Goal: Task Accomplishment & Management: Complete application form

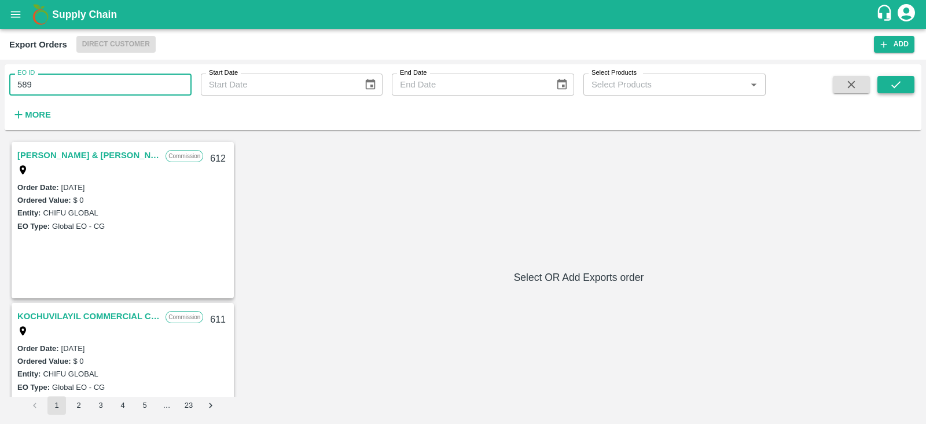
click at [906, 83] on button "submit" at bounding box center [896, 84] width 37 height 17
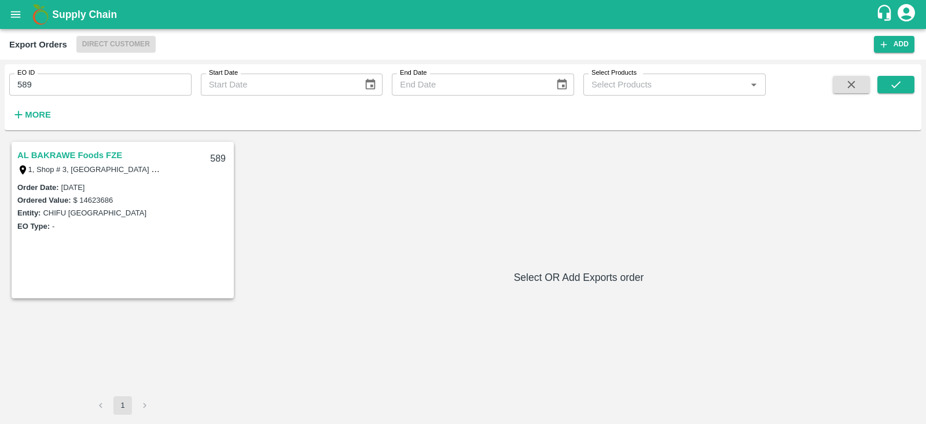
click at [91, 155] on link "AL BAKRAWE Foods FZE" at bounding box center [69, 155] width 105 height 15
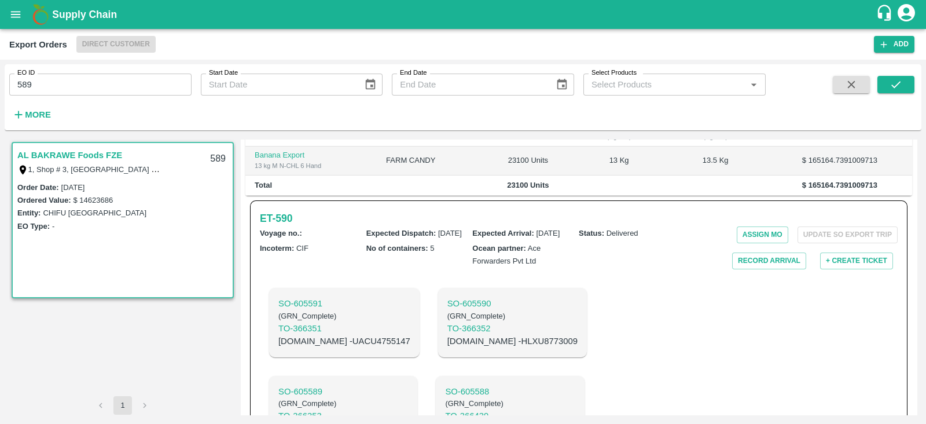
scroll to position [291, 0]
click at [285, 211] on h6 "ET- 590" at bounding box center [276, 219] width 32 height 16
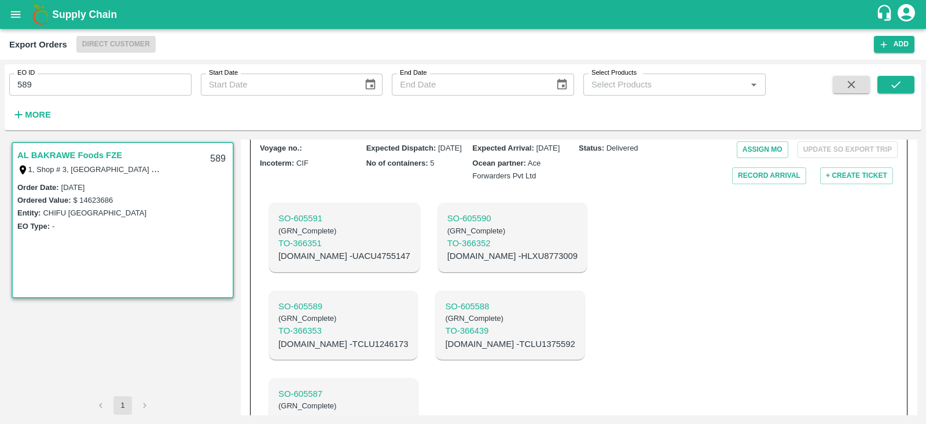
scroll to position [378, 0]
click at [408, 336] on p "C.No - TCLU1246173" at bounding box center [343, 342] width 130 height 13
copy p "TCLU1246173"
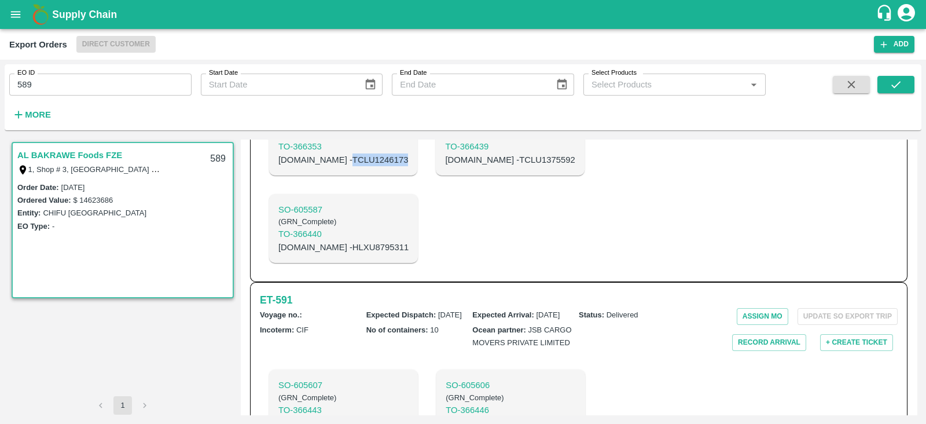
scroll to position [561, 0]
click at [292, 291] on h6 "ET- 591" at bounding box center [276, 299] width 32 height 16
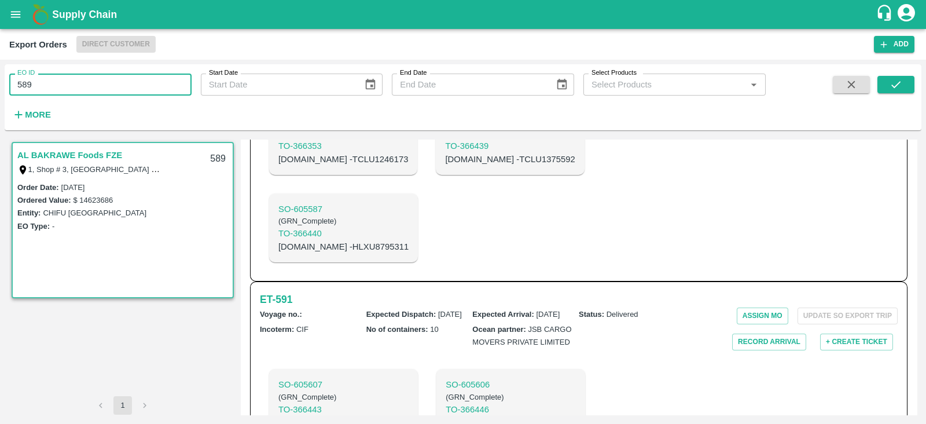
click at [113, 83] on input "589" at bounding box center [100, 85] width 182 height 22
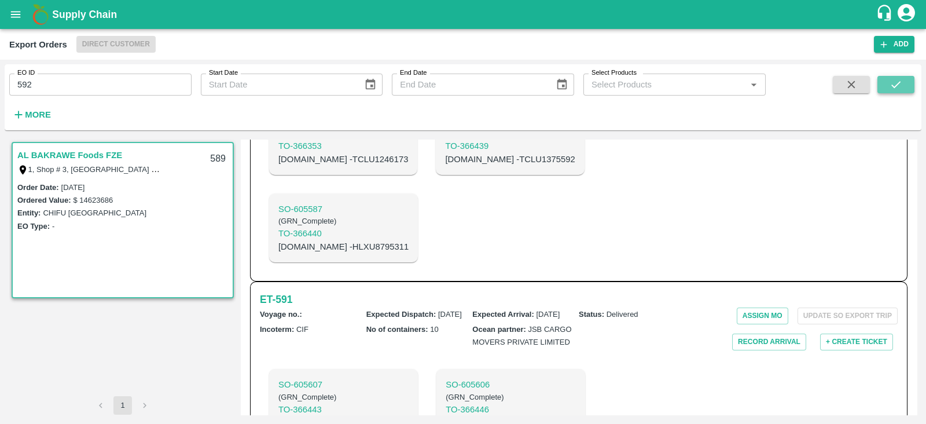
click at [883, 85] on button "submit" at bounding box center [896, 84] width 37 height 17
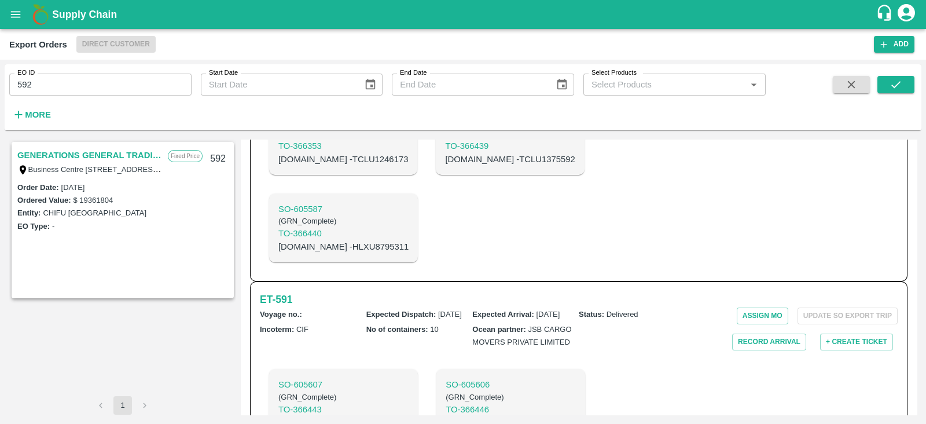
click at [83, 153] on link "GENERATIONS GENERAL TRADING LLC" at bounding box center [89, 155] width 145 height 15
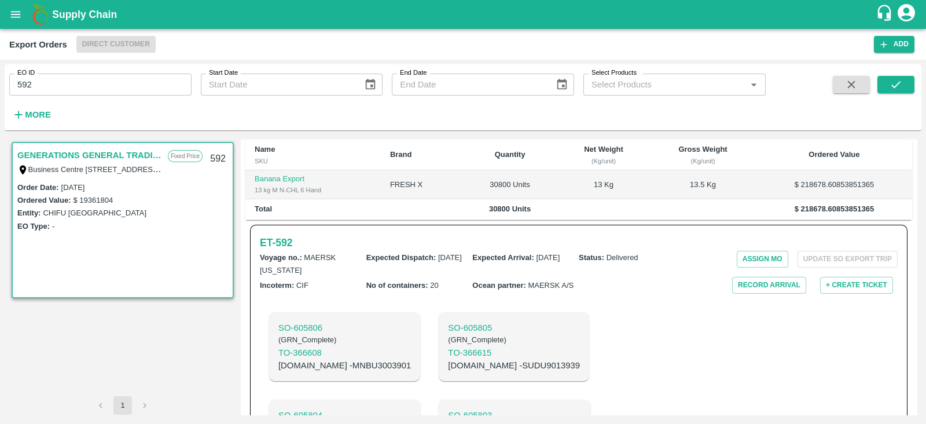
scroll to position [237, 0]
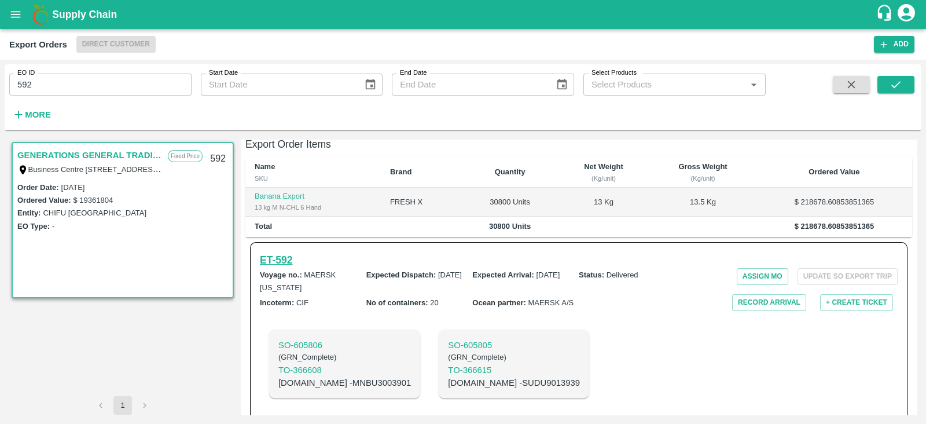
click at [274, 263] on h6 "ET- 592" at bounding box center [276, 260] width 32 height 16
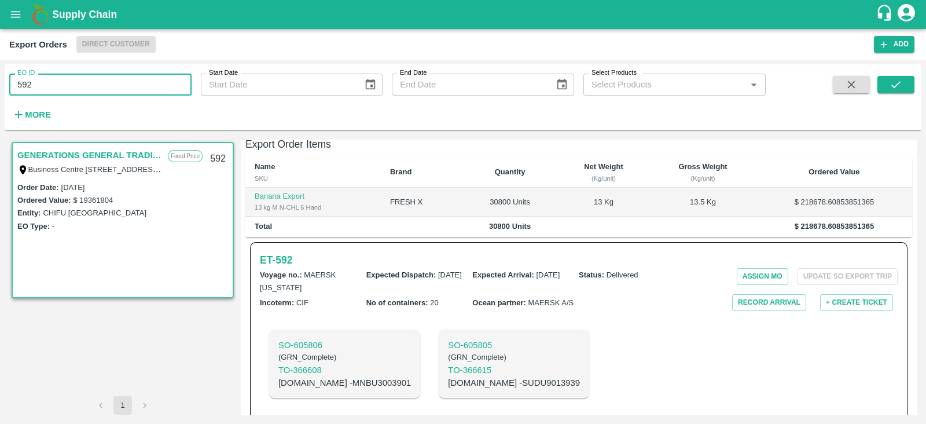
click at [130, 87] on input "592" at bounding box center [100, 85] width 182 height 22
type input "593"
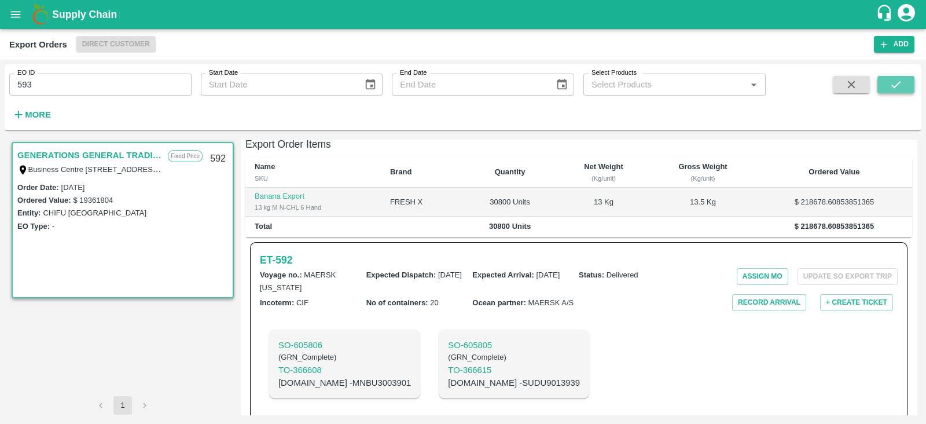
click at [905, 83] on button "submit" at bounding box center [896, 84] width 37 height 17
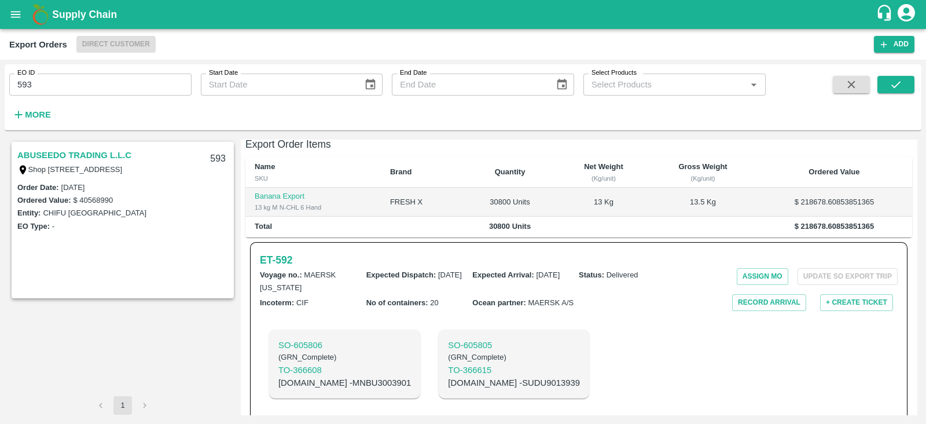
click at [104, 156] on link "ABUSEEDO TRADING L.L.C" at bounding box center [74, 155] width 114 height 15
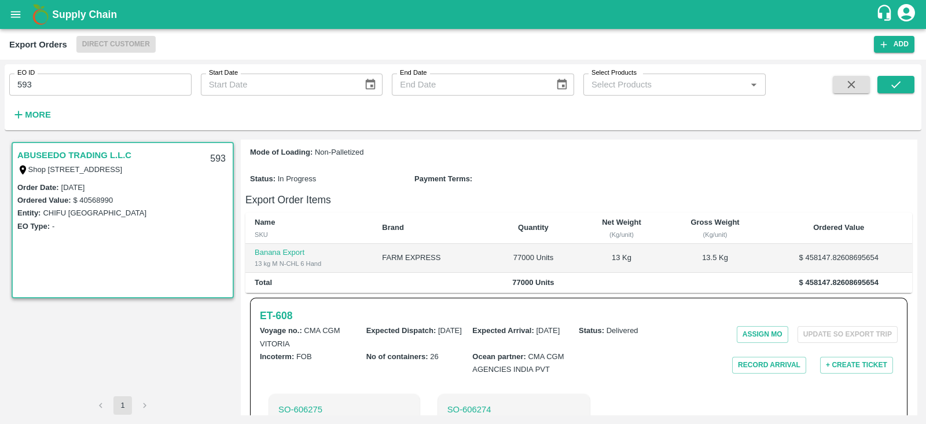
scroll to position [297, 0]
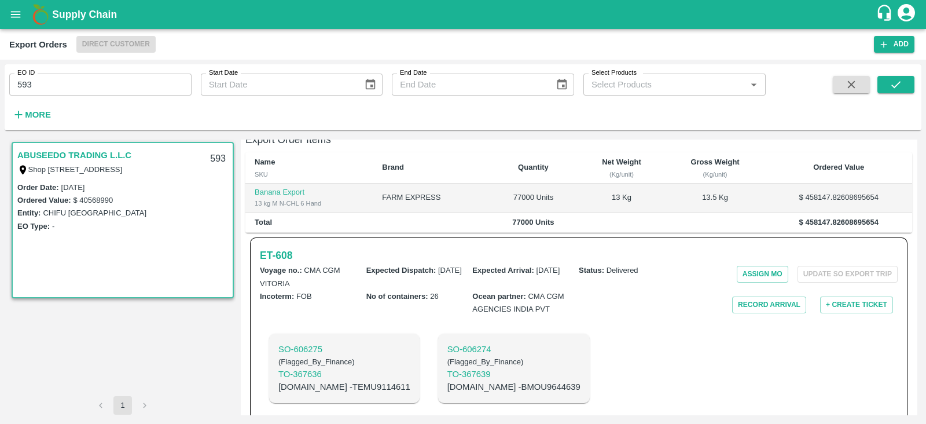
click at [104, 156] on link "ABUSEEDO TRADING L.L.C" at bounding box center [74, 155] width 114 height 15
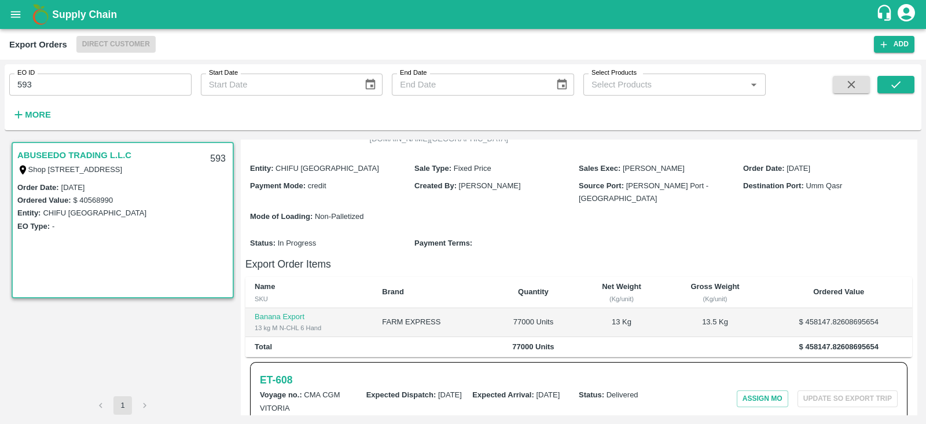
scroll to position [0, 0]
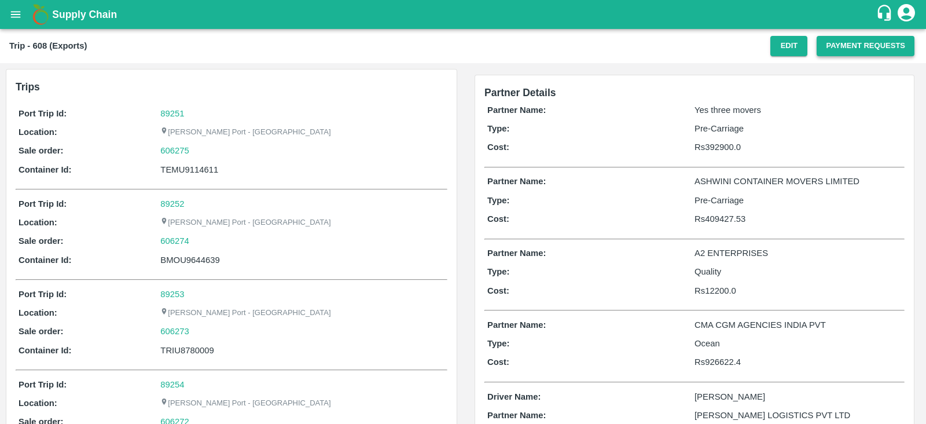
click at [865, 47] on button "Payment Requests" at bounding box center [866, 46] width 98 height 20
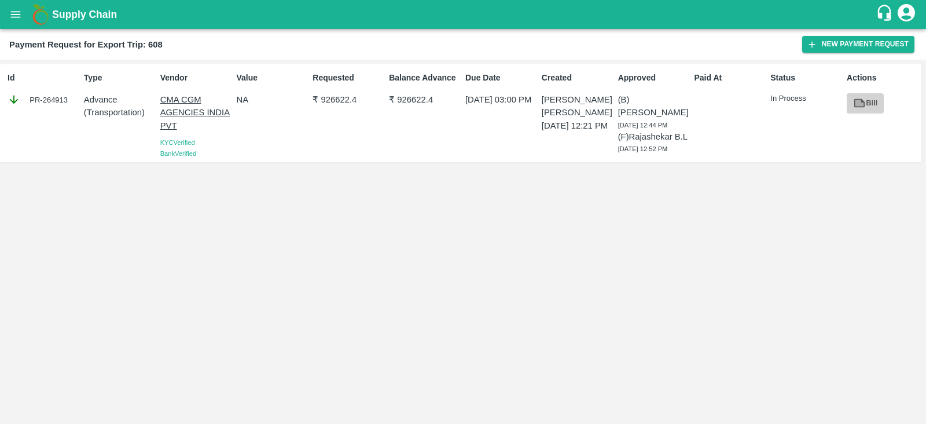
click at [865, 95] on link "Bill" at bounding box center [865, 103] width 37 height 20
click at [859, 39] on button "New Payment Request" at bounding box center [858, 44] width 112 height 17
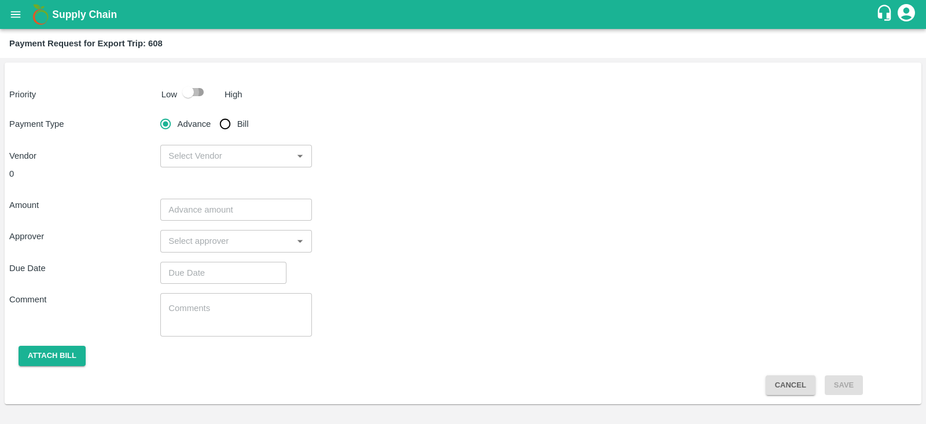
click at [197, 92] on input "checkbox" at bounding box center [188, 92] width 66 height 22
checkbox input "true"
click at [226, 120] on input "Bill" at bounding box center [225, 123] width 23 height 23
radio input "true"
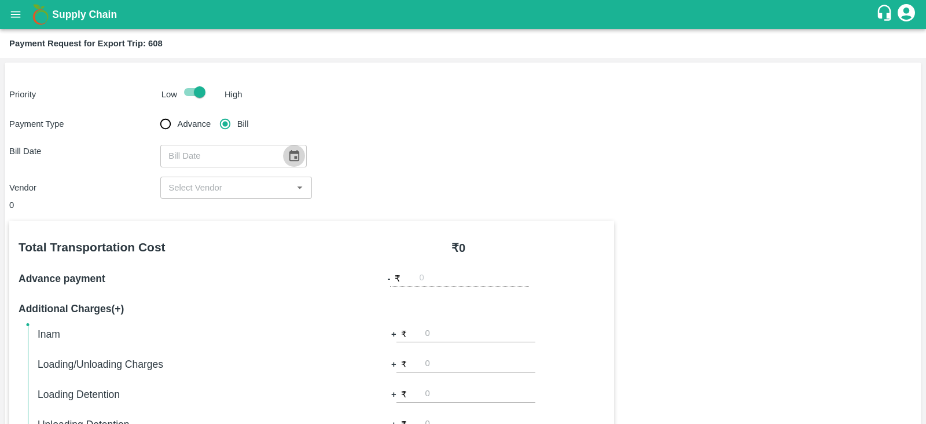
click at [289, 155] on icon "Choose date" at bounding box center [294, 155] width 13 height 13
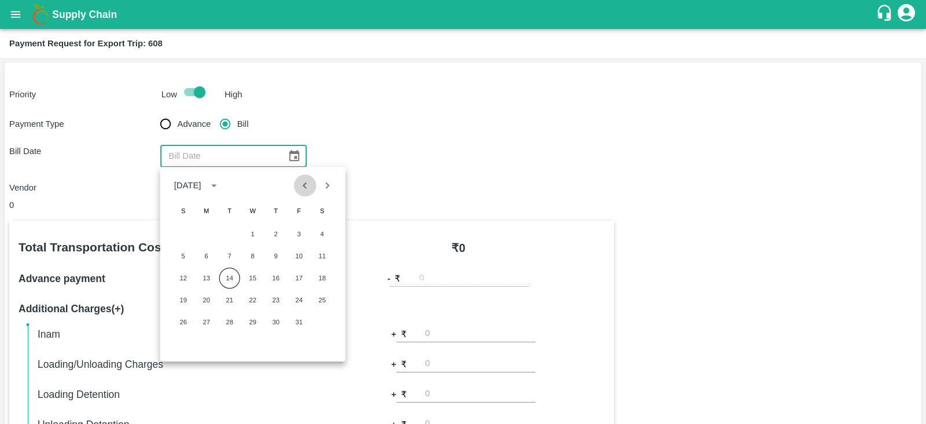
click at [309, 186] on icon "Previous month" at bounding box center [305, 185] width 13 height 13
click at [298, 230] on button "5" at bounding box center [299, 233] width 21 height 21
type input "05/09/2025"
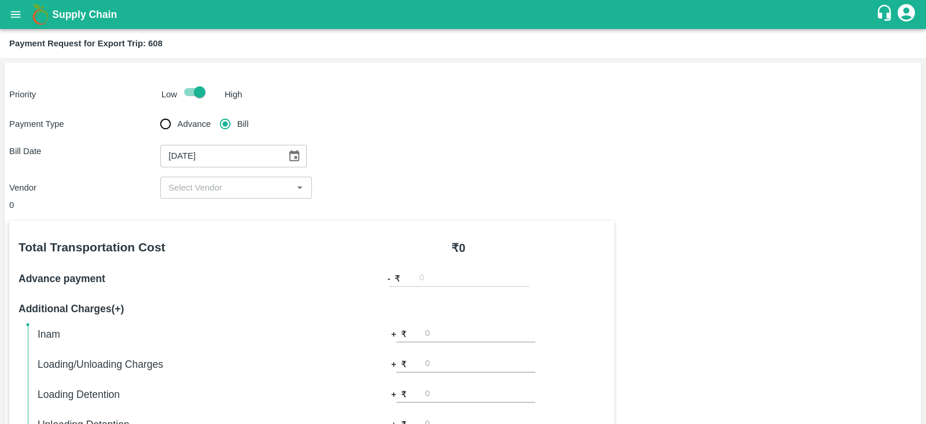
click at [247, 191] on input "input" at bounding box center [226, 187] width 125 height 15
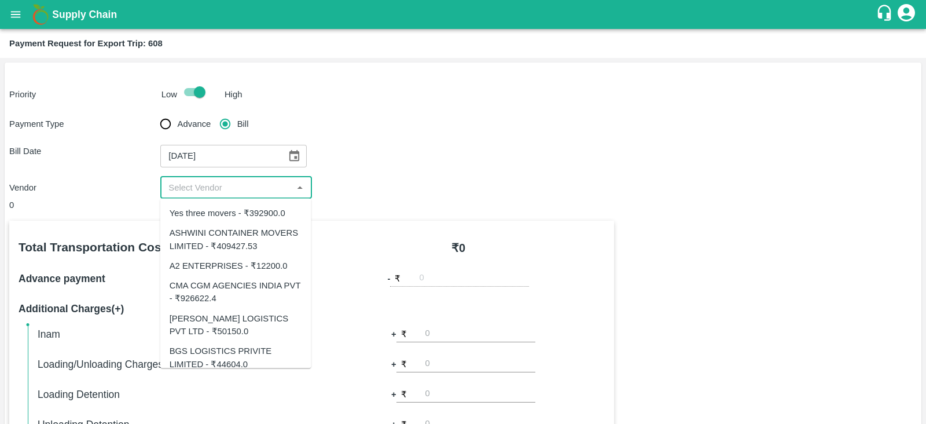
click at [247, 291] on div "CMA CGM AGENCIES INDIA PVT - ₹926622.4" at bounding box center [236, 292] width 133 height 26
type input "CMA CGM AGENCIES INDIA PVT - ₹926622.4"
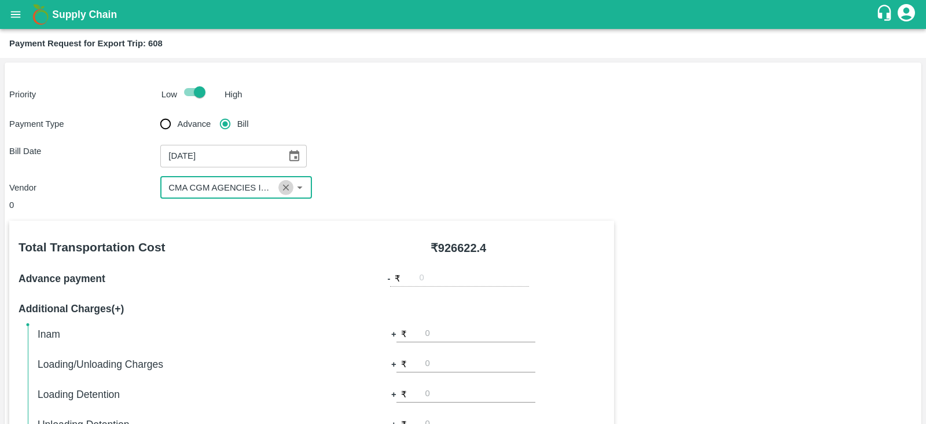
click at [287, 189] on icon "Clear" at bounding box center [286, 187] width 6 height 6
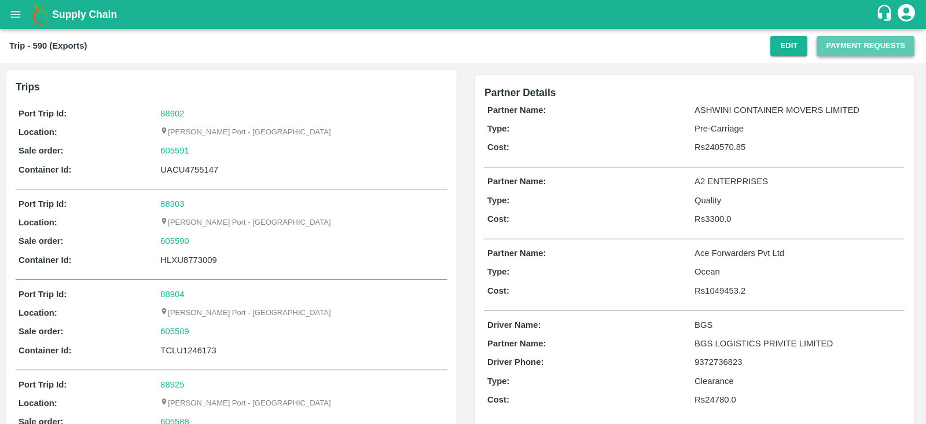
click at [848, 53] on button "Payment Requests" at bounding box center [866, 46] width 98 height 20
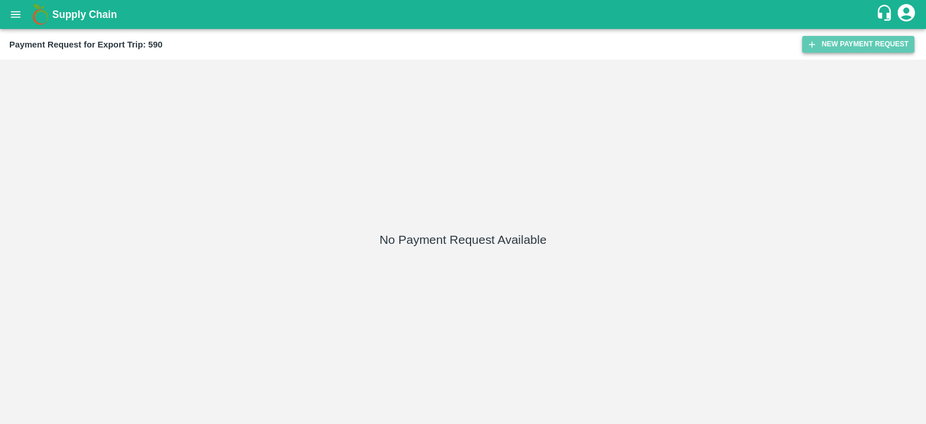
click at [834, 47] on button "New Payment Request" at bounding box center [858, 44] width 112 height 17
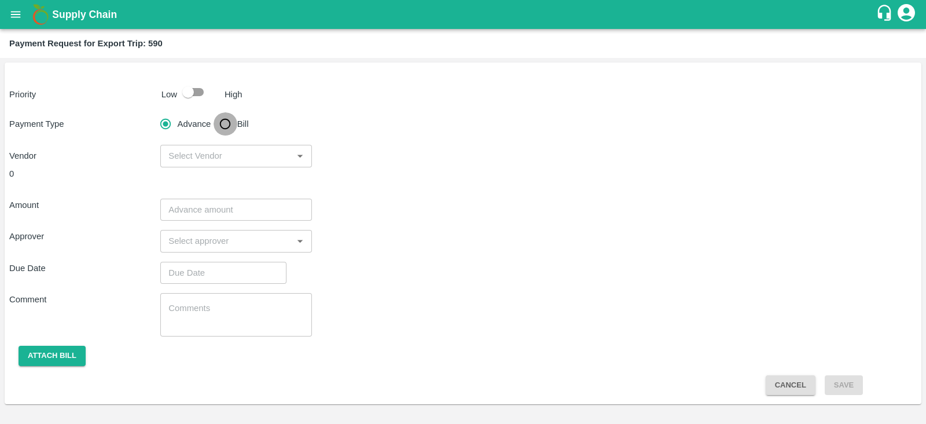
click at [223, 126] on input "Bill" at bounding box center [225, 123] width 23 height 23
radio input "true"
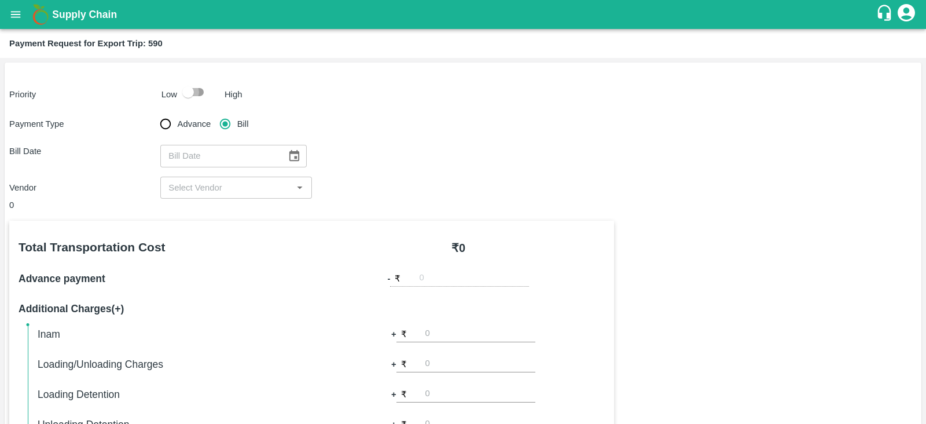
click at [194, 92] on input "checkbox" at bounding box center [188, 92] width 66 height 22
checkbox input "true"
click at [289, 151] on icon "Choose date" at bounding box center [294, 155] width 10 height 11
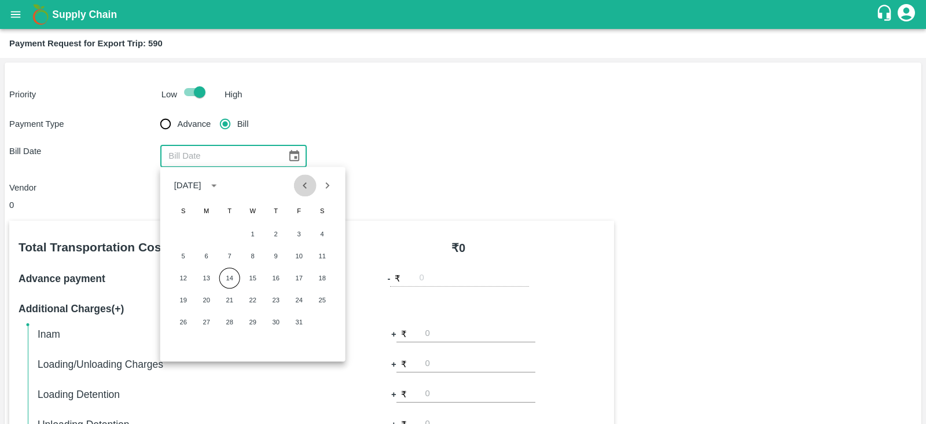
click at [301, 183] on icon "Previous month" at bounding box center [305, 185] width 13 height 13
click at [229, 320] on button "30" at bounding box center [229, 321] width 21 height 21
type input "[DATE]"
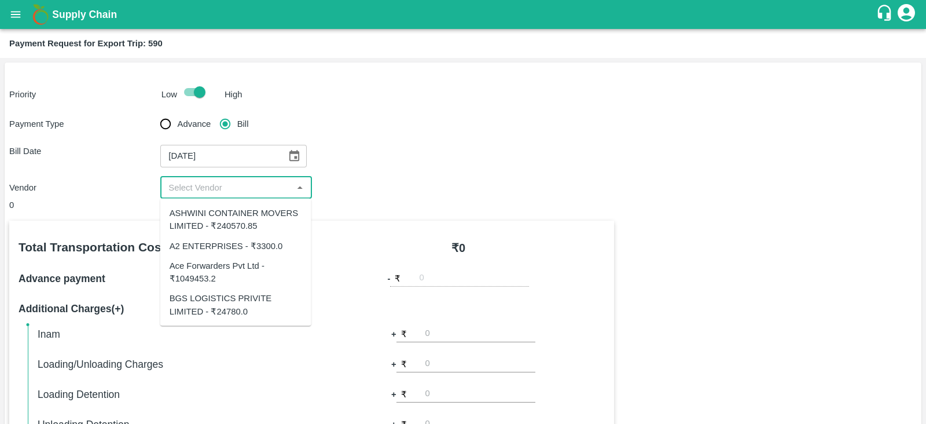
click at [242, 193] on input "input" at bounding box center [226, 187] width 125 height 15
click at [245, 244] on div "A2 ENTERPRISES - ₹3300.0" at bounding box center [226, 245] width 113 height 13
type input "A2 ENTERPRISES - ₹3300.0"
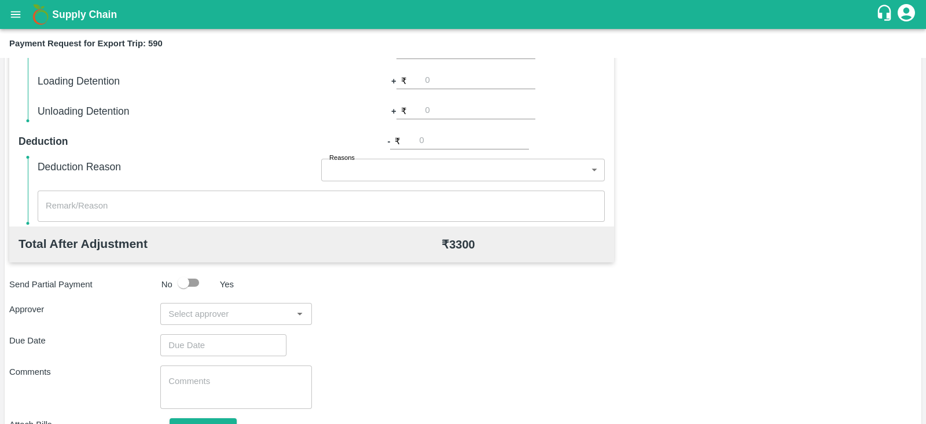
scroll to position [370, 0]
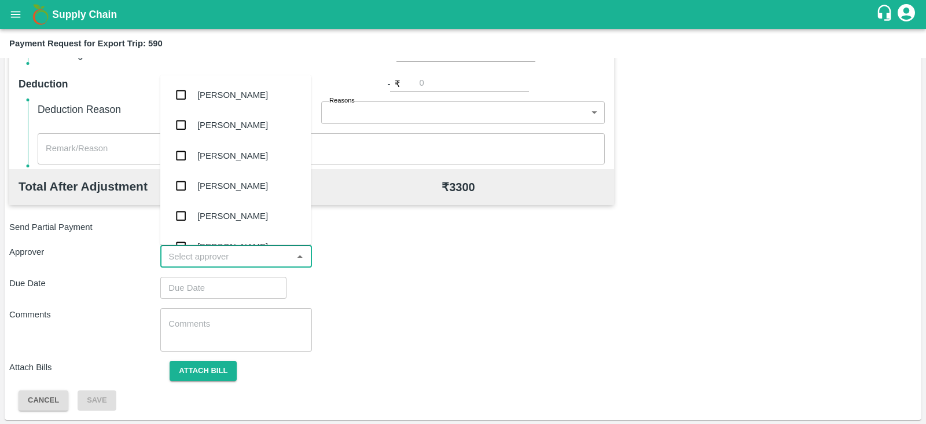
click at [229, 250] on input "input" at bounding box center [226, 256] width 125 height 15
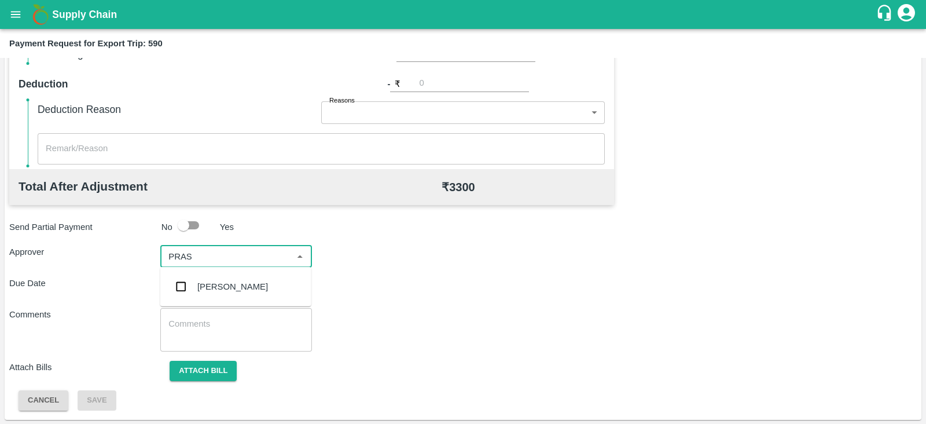
type input "PRASA"
click at [229, 289] on div "[PERSON_NAME]" at bounding box center [232, 286] width 71 height 13
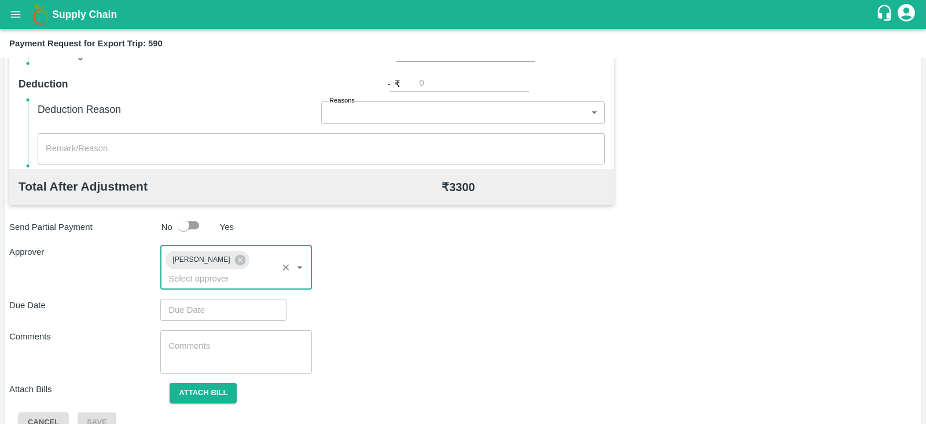
type input "DD/MM/YYYY hh:mm aa"
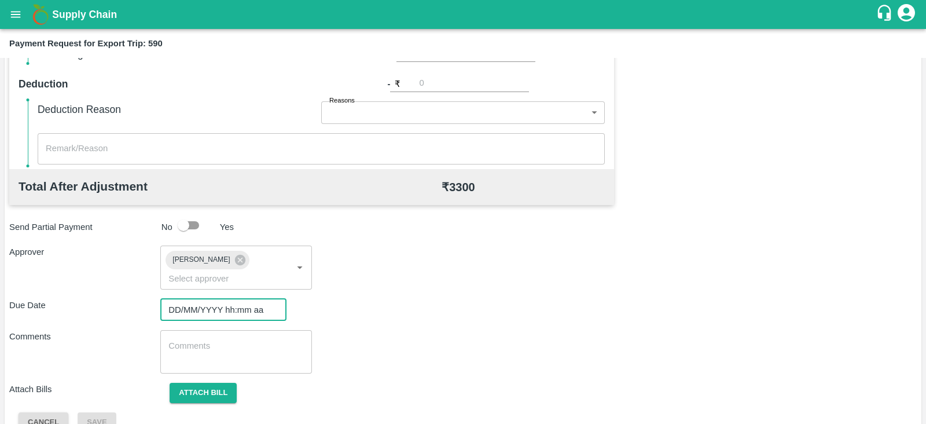
click at [210, 299] on input "DD/MM/YYYY hh:mm aa" at bounding box center [219, 310] width 118 height 22
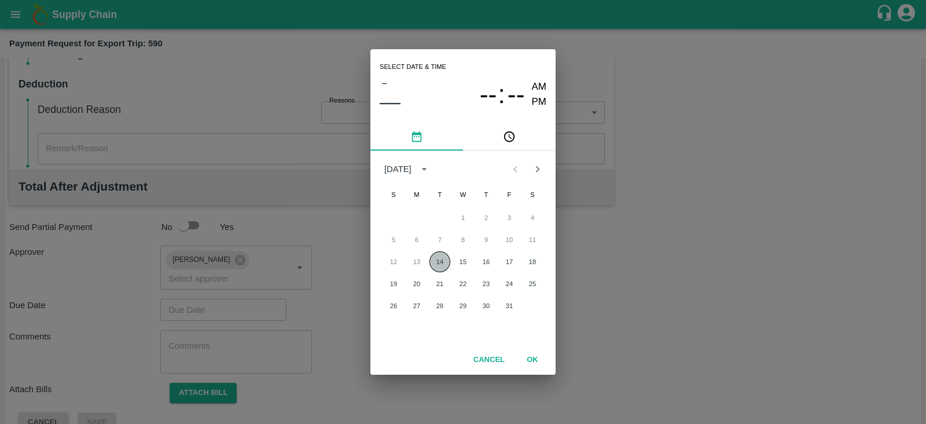
click at [445, 261] on button "14" at bounding box center [440, 261] width 21 height 21
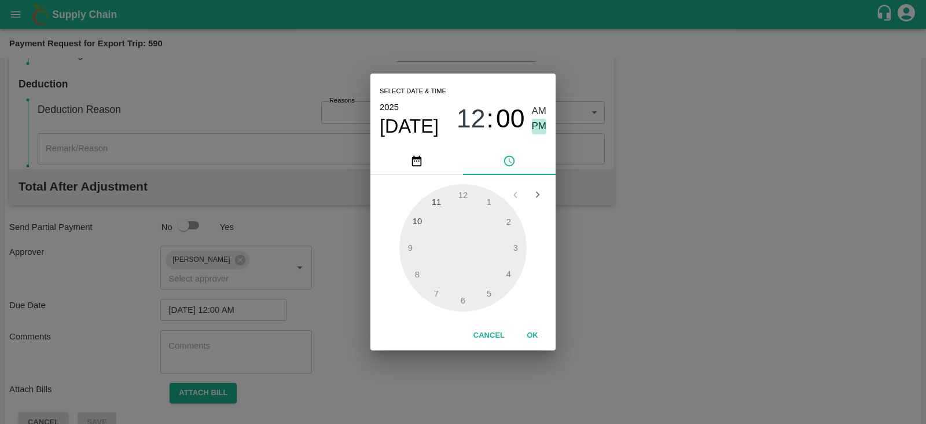
click at [534, 126] on span "PM" at bounding box center [539, 127] width 15 height 16
click at [515, 244] on div at bounding box center [462, 247] width 127 height 127
type input "[DATE] 03:00 PM"
click at [532, 334] on button "OK" at bounding box center [532, 335] width 37 height 20
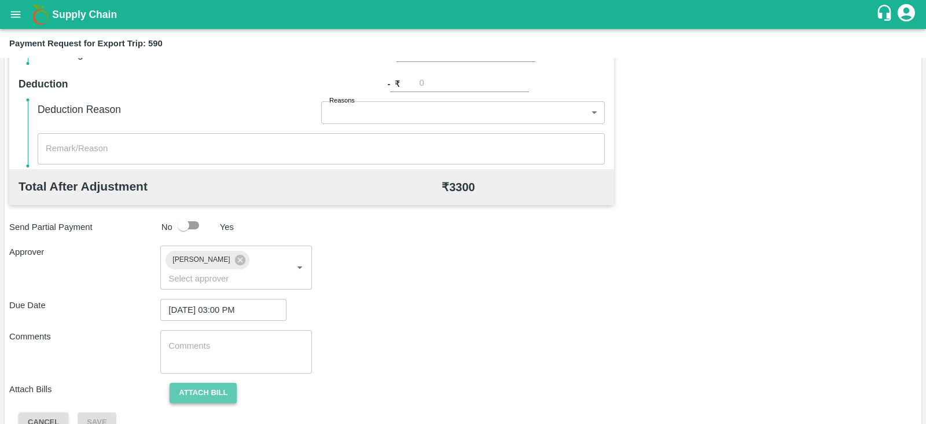
click at [215, 383] on button "Attach bill" at bounding box center [203, 393] width 67 height 20
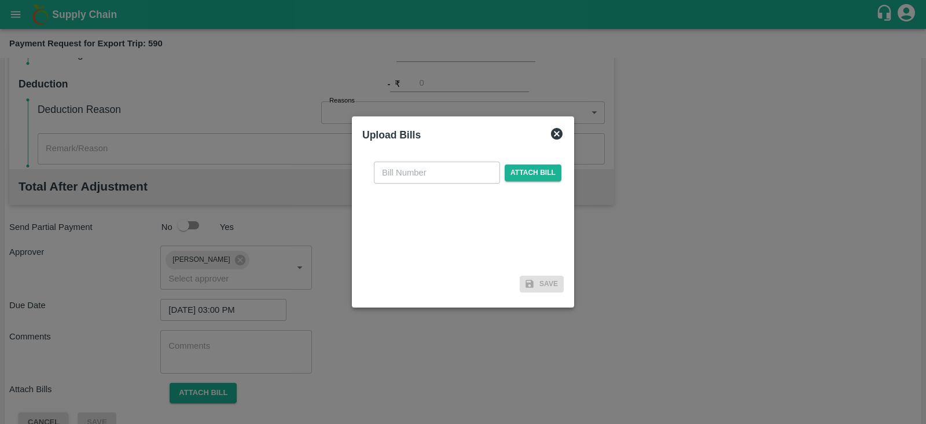
click at [419, 175] on input "text" at bounding box center [437, 173] width 126 height 22
paste input "A2-148/2025-26"
type input "A2-148/2025-26"
click at [530, 166] on span "Attach bill" at bounding box center [533, 172] width 57 height 17
click at [0, 0] on input "Attach bill" at bounding box center [0, 0] width 0 height 0
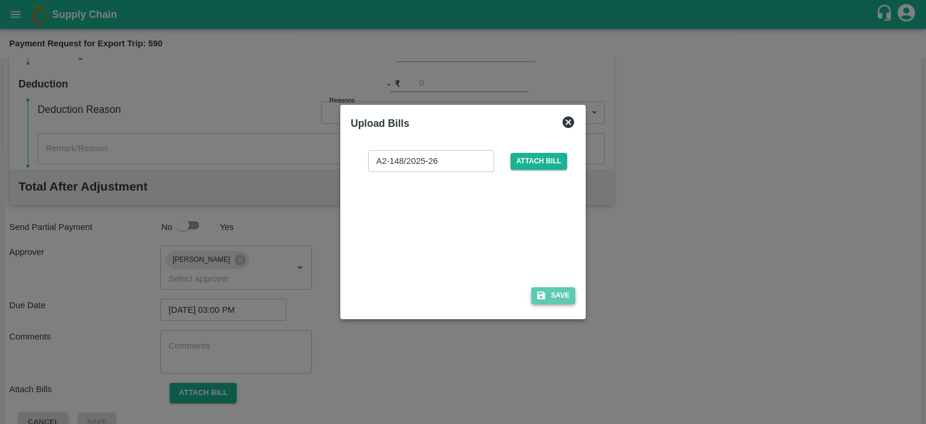
click at [557, 300] on button "Save" at bounding box center [553, 295] width 44 height 17
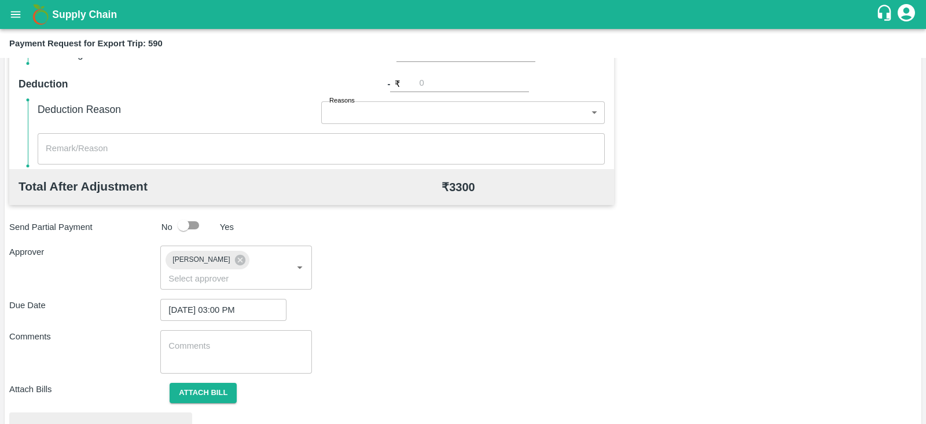
scroll to position [439, 0]
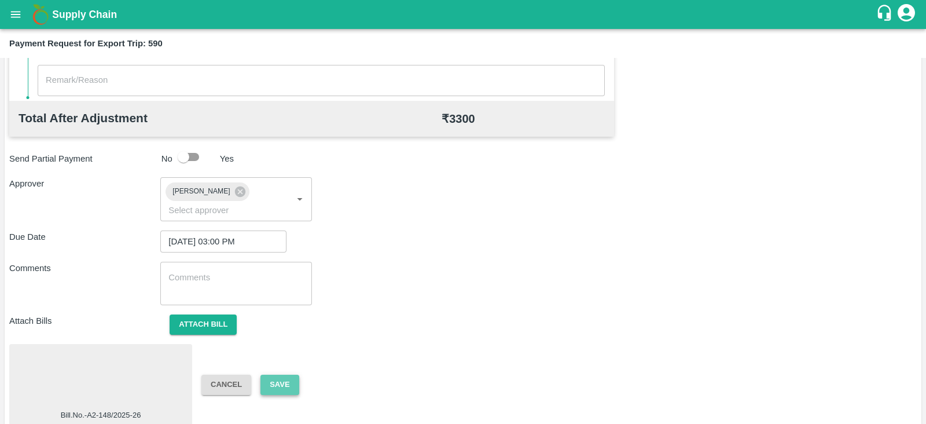
click at [286, 375] on button "Save" at bounding box center [280, 385] width 38 height 20
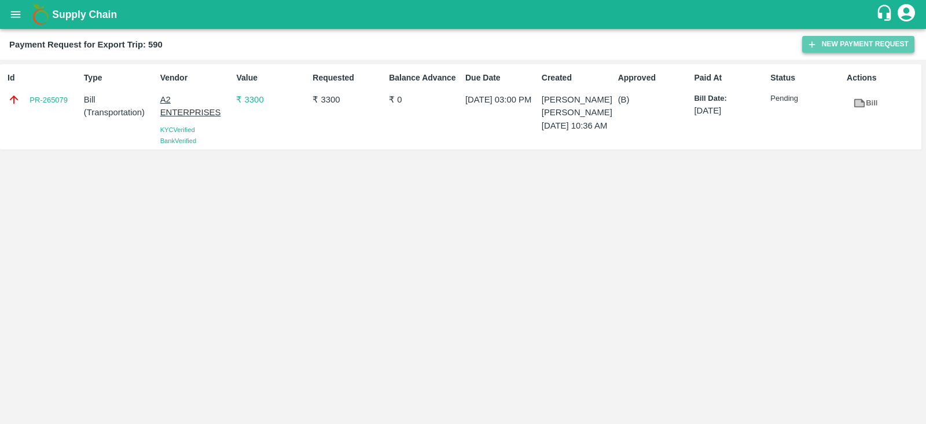
click at [822, 41] on button "New Payment Request" at bounding box center [858, 44] width 112 height 17
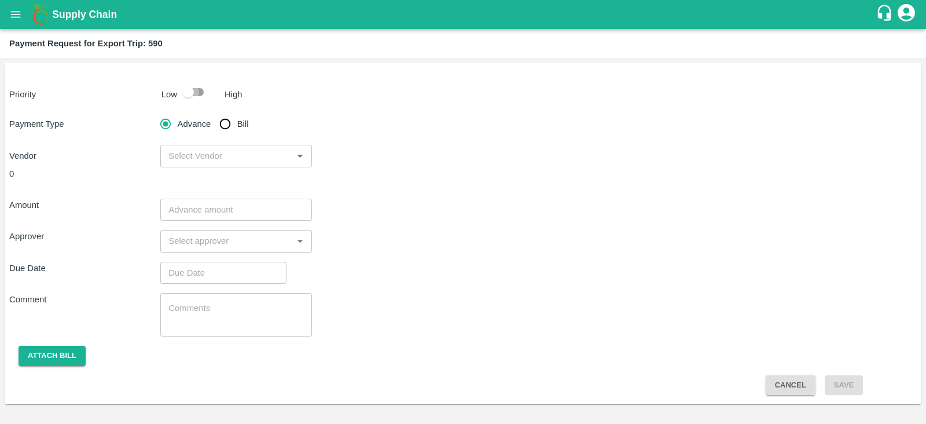
click at [194, 88] on input "checkbox" at bounding box center [188, 92] width 66 height 22
checkbox input "true"
click at [228, 124] on input "Bill" at bounding box center [225, 123] width 23 height 23
radio input "true"
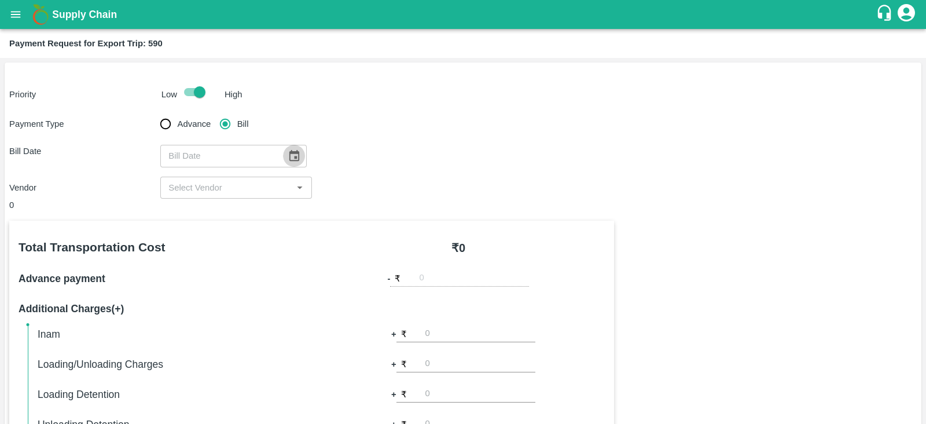
click at [291, 156] on icon "Choose date" at bounding box center [294, 155] width 10 height 11
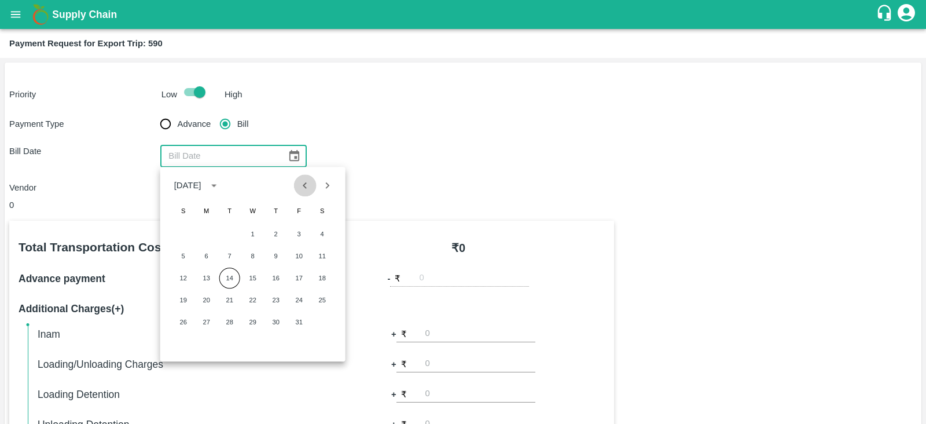
click at [304, 186] on icon "Previous month" at bounding box center [305, 185] width 13 height 13
click at [233, 319] on button "30" at bounding box center [229, 321] width 21 height 21
type input "[DATE]"
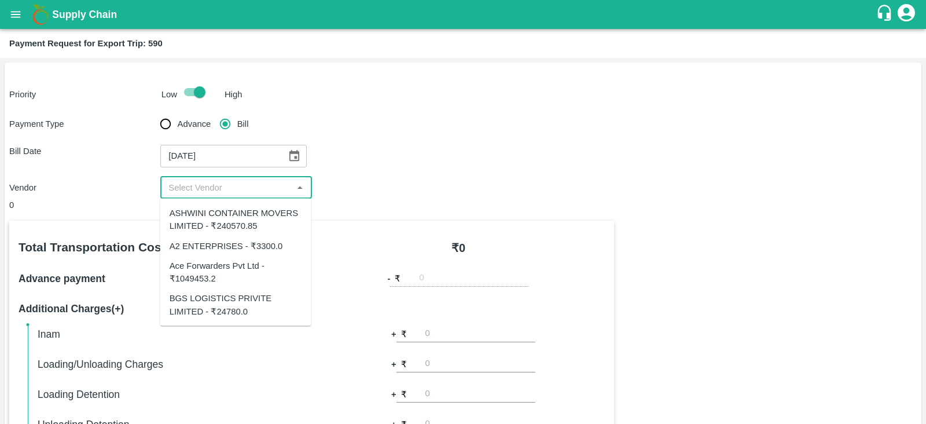
click at [255, 187] on input "input" at bounding box center [226, 187] width 125 height 15
click at [252, 263] on div "Ace Forwarders Pvt Ltd - ₹1049453.2" at bounding box center [236, 272] width 133 height 26
type input "Ace Forwarders Pvt Ltd - ₹1049453.2"
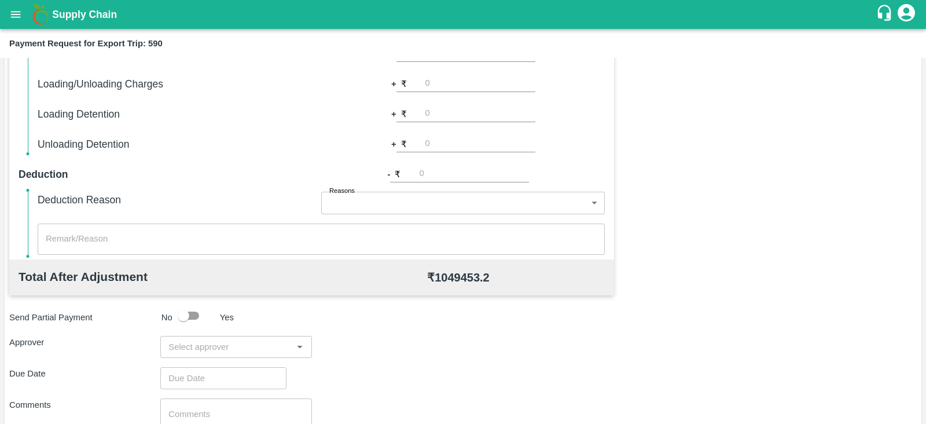
scroll to position [370, 0]
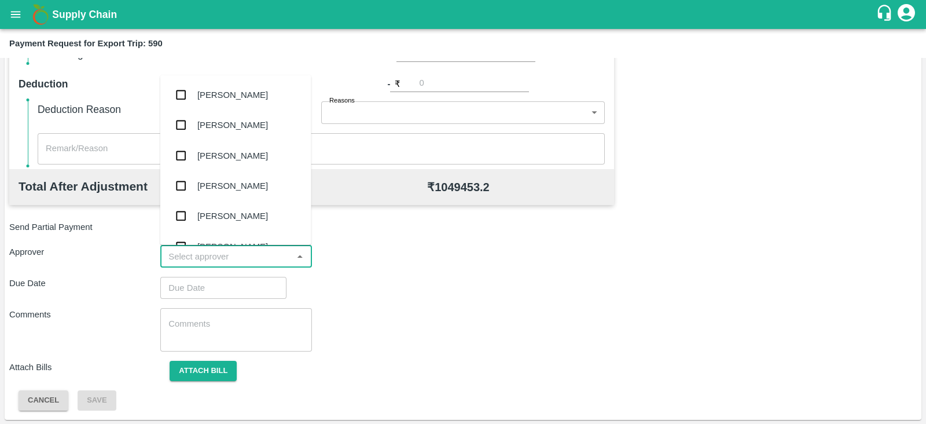
click at [240, 259] on input "input" at bounding box center [226, 256] width 125 height 15
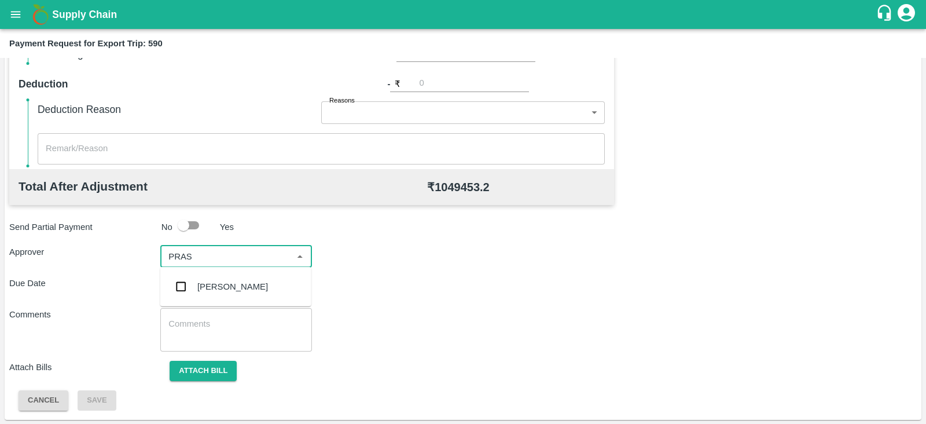
type input "PRASA"
click at [223, 287] on div "[PERSON_NAME]" at bounding box center [232, 286] width 71 height 13
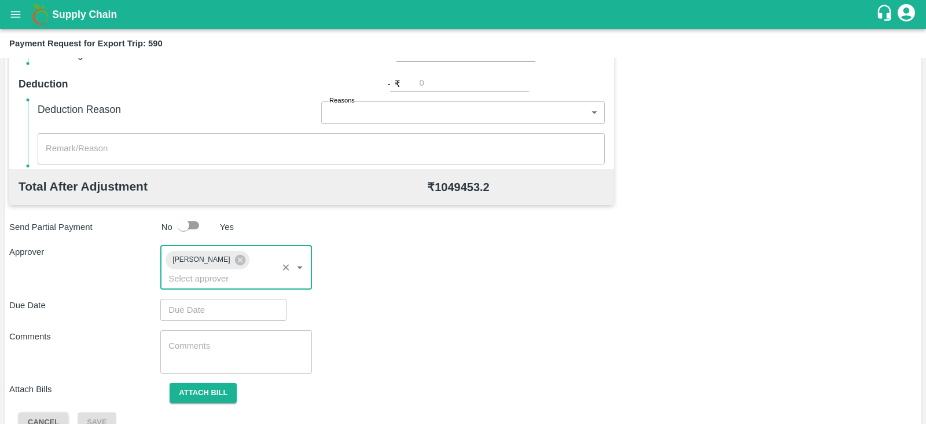
type input "DD/MM/YYYY hh:mm aa"
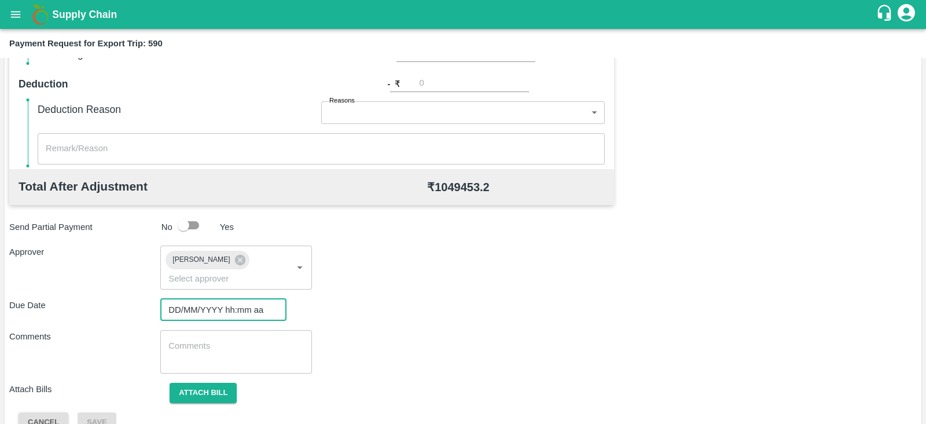
click at [226, 299] on input "DD/MM/YYYY hh:mm aa" at bounding box center [219, 310] width 118 height 22
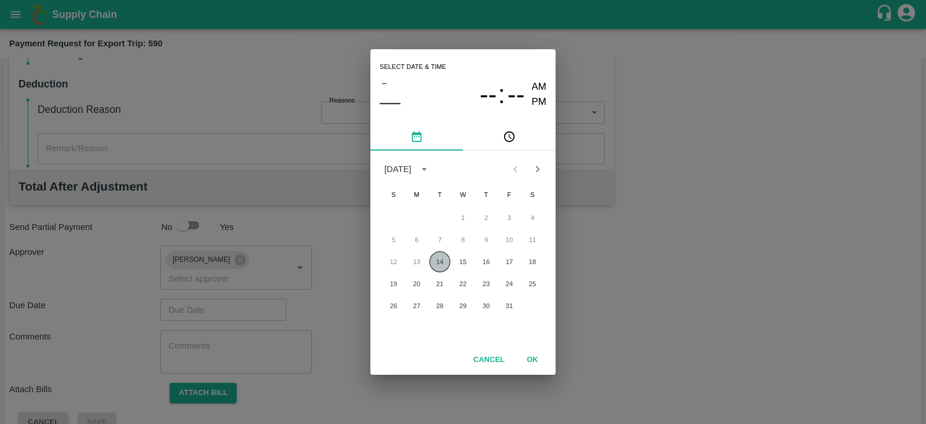
click at [442, 256] on button "14" at bounding box center [440, 261] width 21 height 21
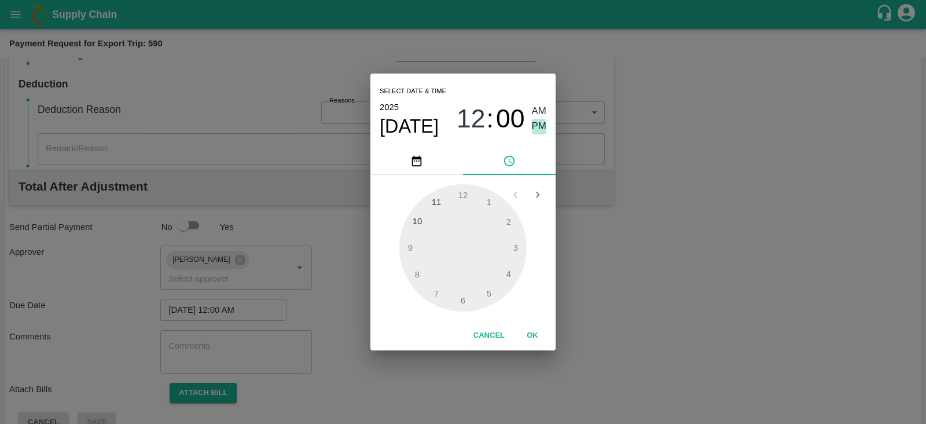
click at [533, 123] on span "PM" at bounding box center [539, 127] width 15 height 16
click at [518, 247] on div at bounding box center [462, 247] width 127 height 127
type input "[DATE] 03:00 PM"
click at [535, 333] on button "OK" at bounding box center [532, 335] width 37 height 20
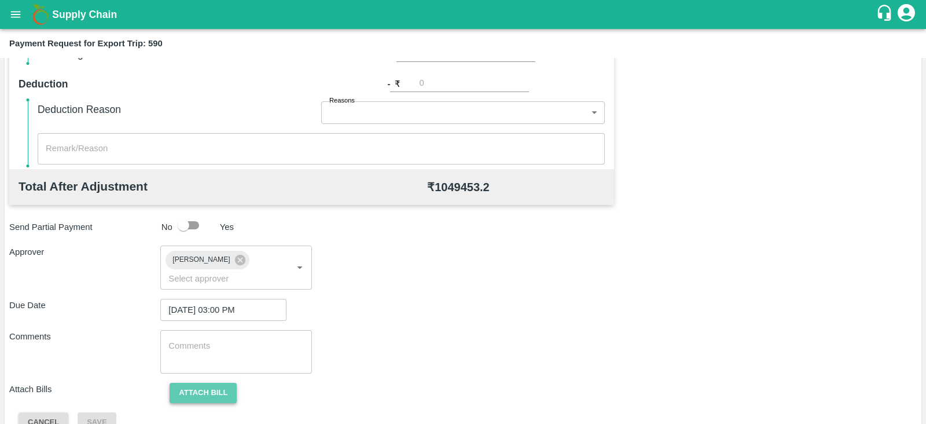
click at [200, 383] on button "Attach bill" at bounding box center [203, 393] width 67 height 20
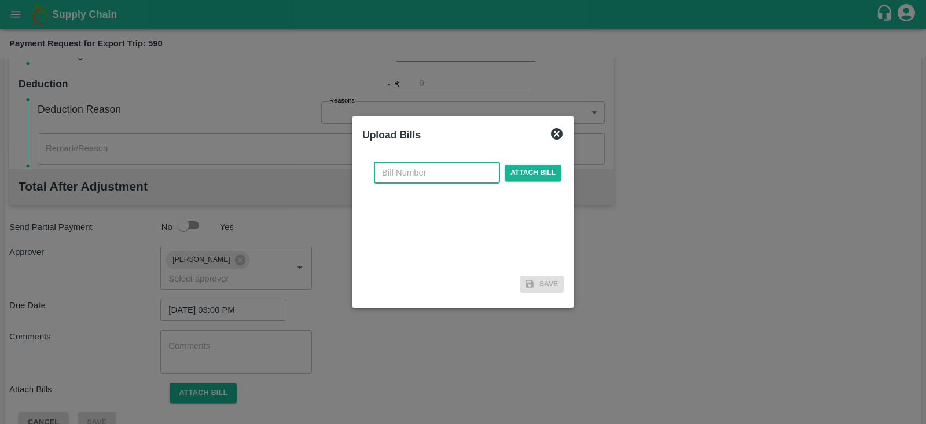
click at [421, 179] on input "text" at bounding box center [437, 173] width 126 height 22
paste input ": 4181A/25-26"
click at [391, 171] on input ": 4181A/25-26" at bounding box center [437, 173] width 126 height 22
type input "4181A/25-26"
click at [527, 175] on span "Attach bill" at bounding box center [533, 172] width 57 height 17
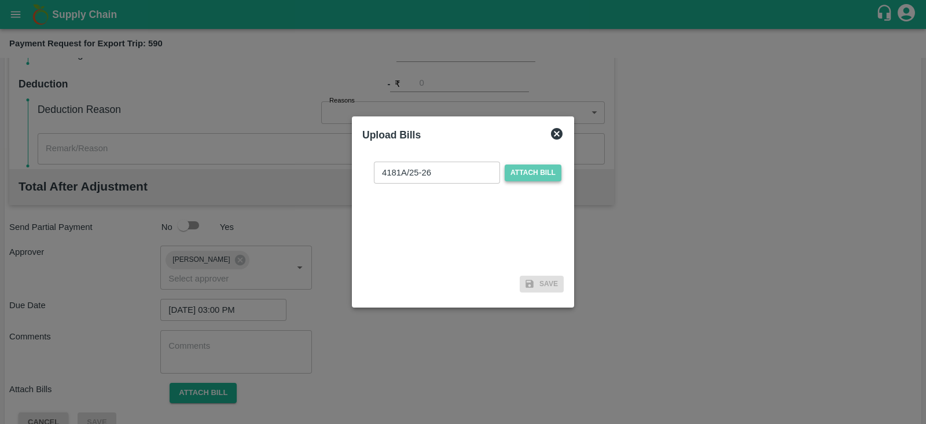
click at [0, 0] on input "Attach bill" at bounding box center [0, 0] width 0 height 0
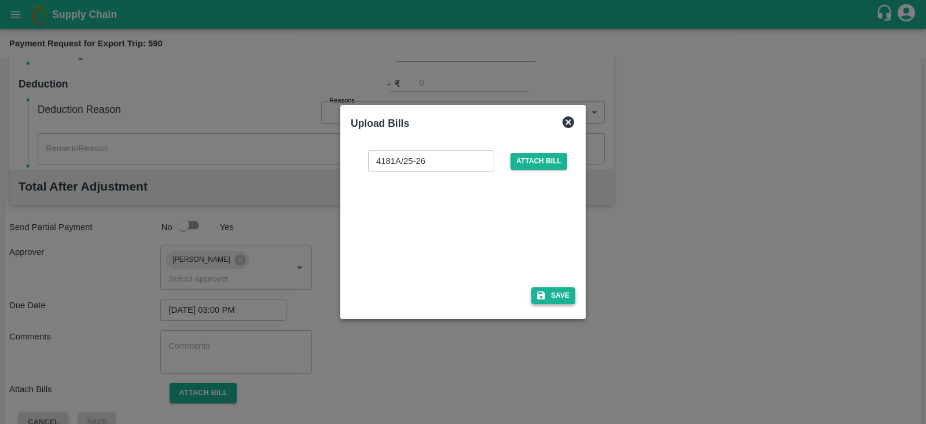
click at [555, 289] on button "Save" at bounding box center [553, 295] width 44 height 17
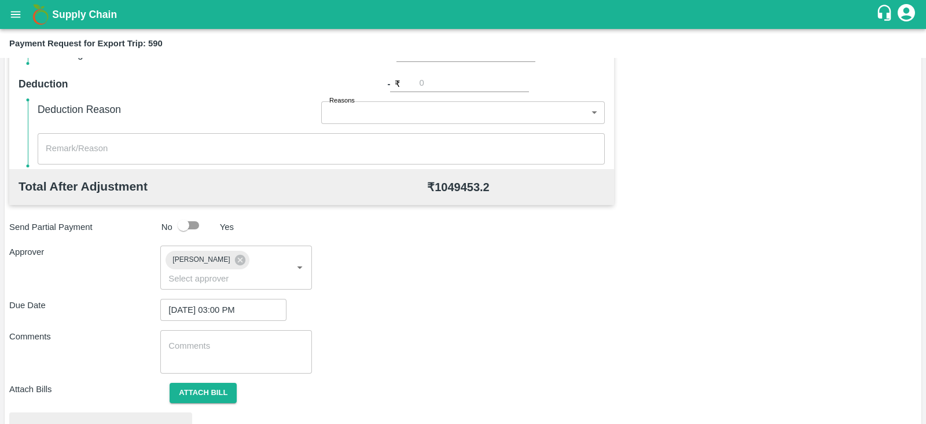
scroll to position [439, 0]
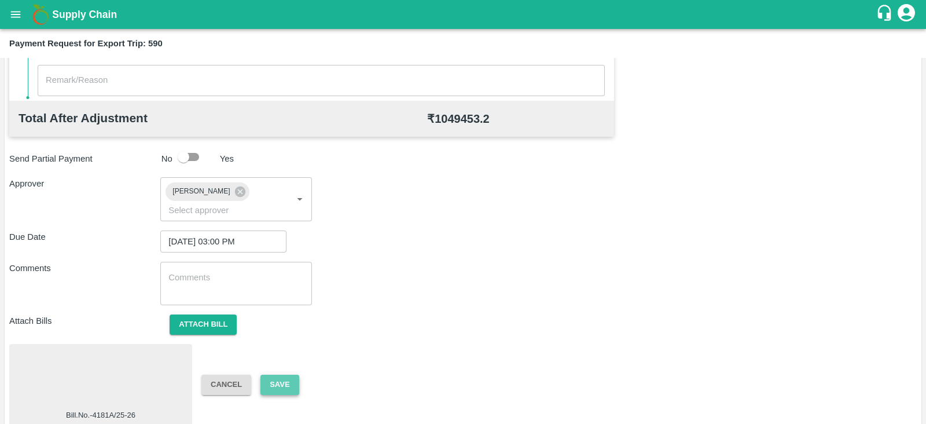
click at [286, 375] on button "Save" at bounding box center [280, 385] width 38 height 20
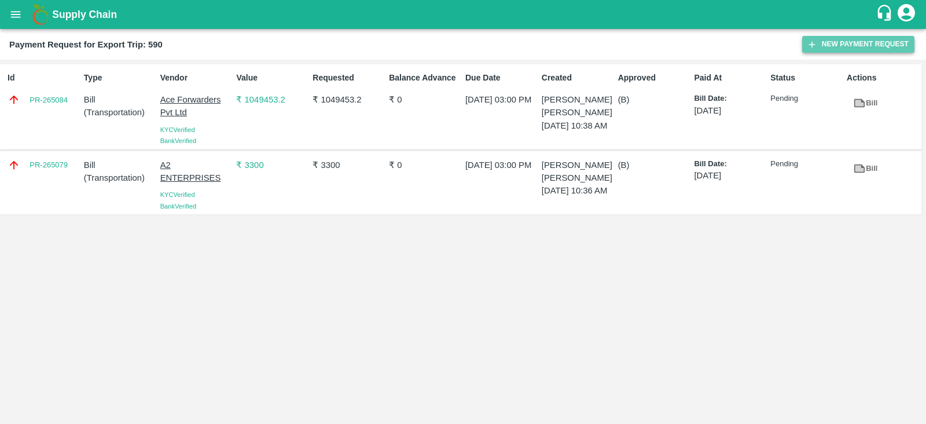
click at [857, 45] on button "New Payment Request" at bounding box center [858, 44] width 112 height 17
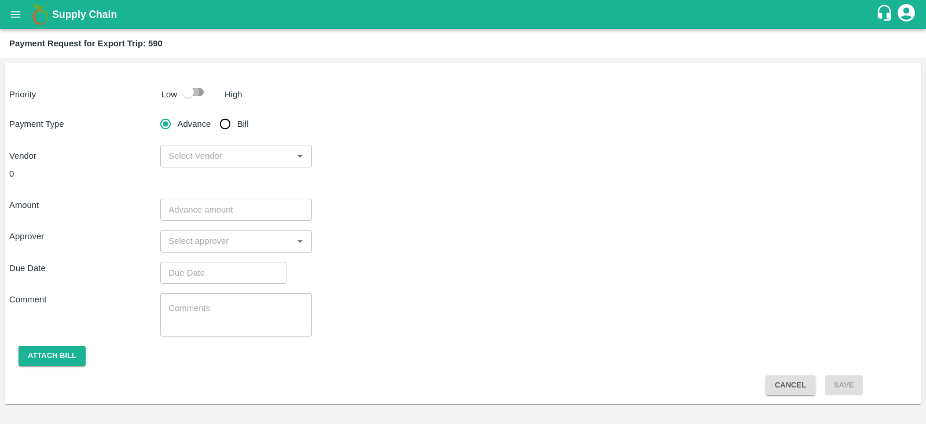
click at [203, 91] on input "checkbox" at bounding box center [188, 92] width 66 height 22
checkbox input "true"
click at [227, 120] on input "Bill" at bounding box center [225, 123] width 23 height 23
radio input "true"
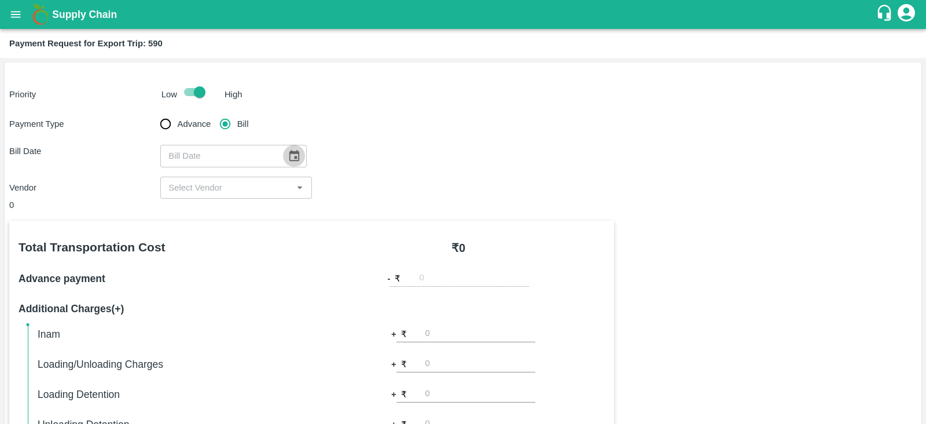
click at [291, 157] on icon "Choose date" at bounding box center [294, 155] width 10 height 11
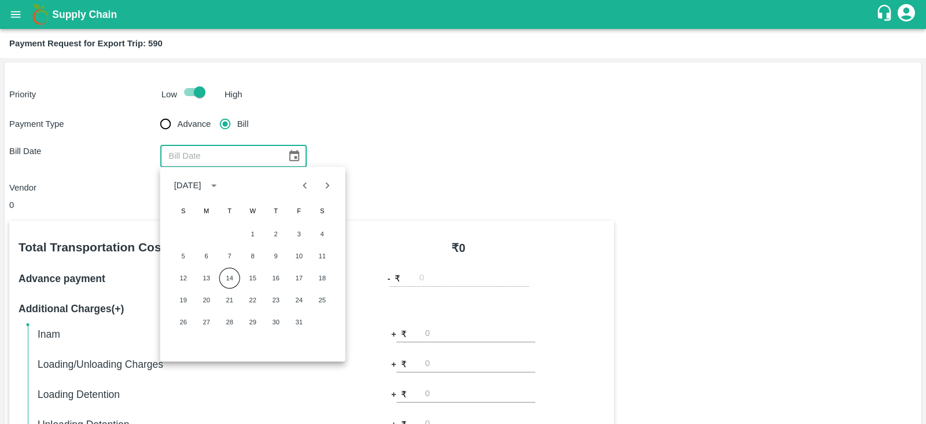
click at [309, 186] on icon "Previous month" at bounding box center [305, 185] width 13 height 13
click at [204, 321] on button "29" at bounding box center [206, 321] width 21 height 21
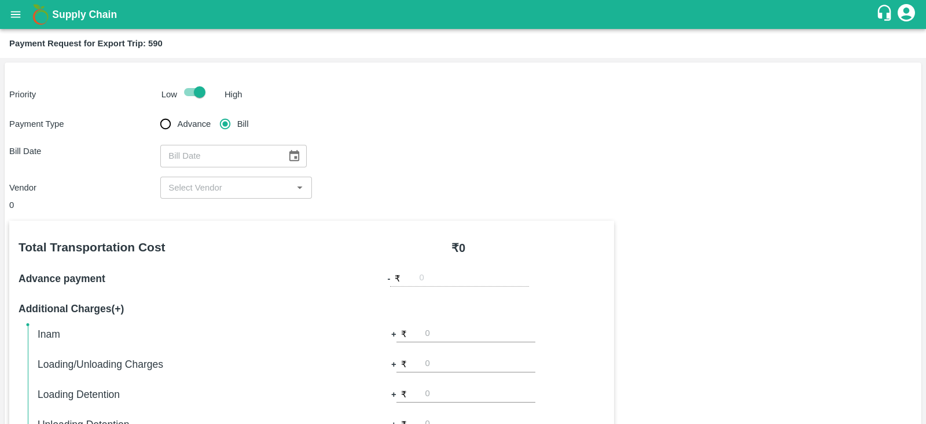
type input "29/09/2025"
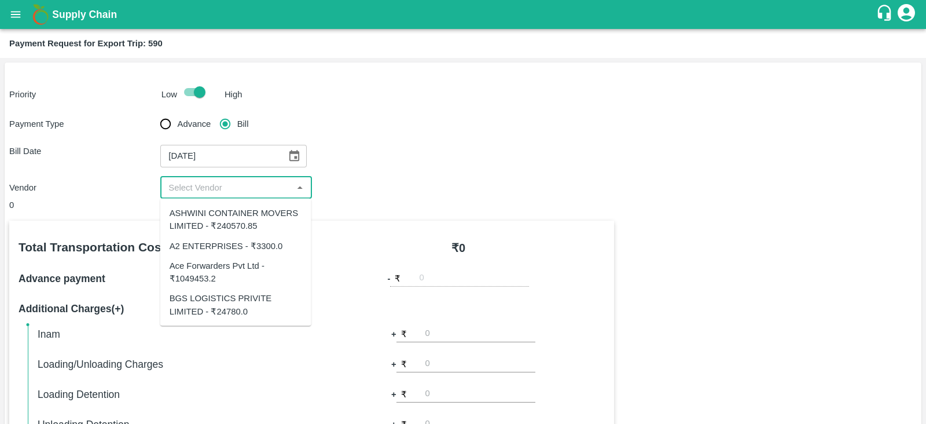
click at [262, 190] on input "input" at bounding box center [226, 187] width 125 height 15
click at [264, 214] on div "ASHWINI CONTAINER MOVERS LIMITED - ₹240570.85" at bounding box center [236, 220] width 133 height 26
type input "ASHWINI CONTAINER MOVERS LIMITED - ₹240570.85"
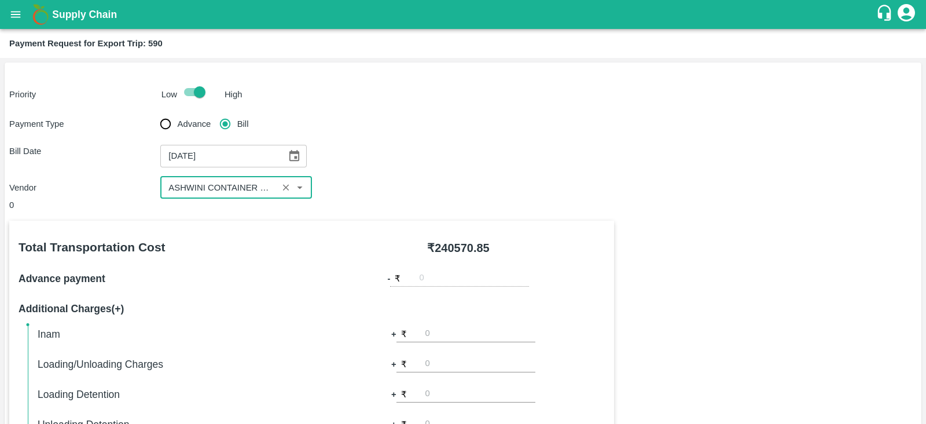
scroll to position [370, 0]
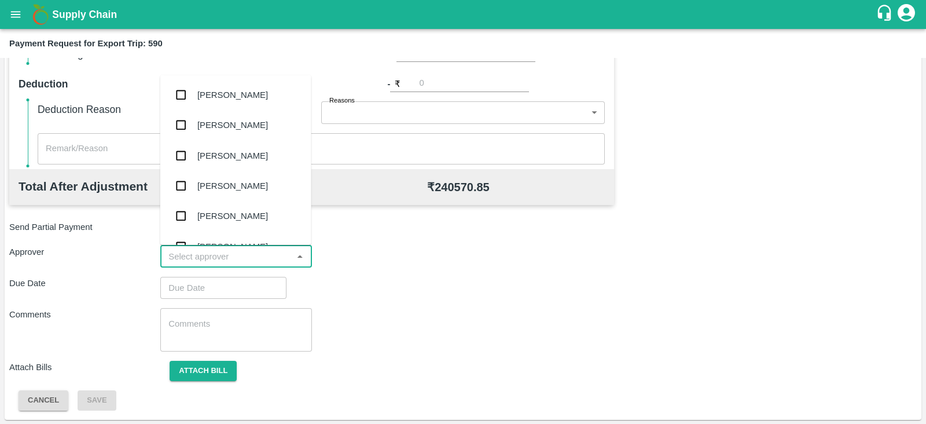
click at [240, 249] on input "input" at bounding box center [226, 256] width 125 height 15
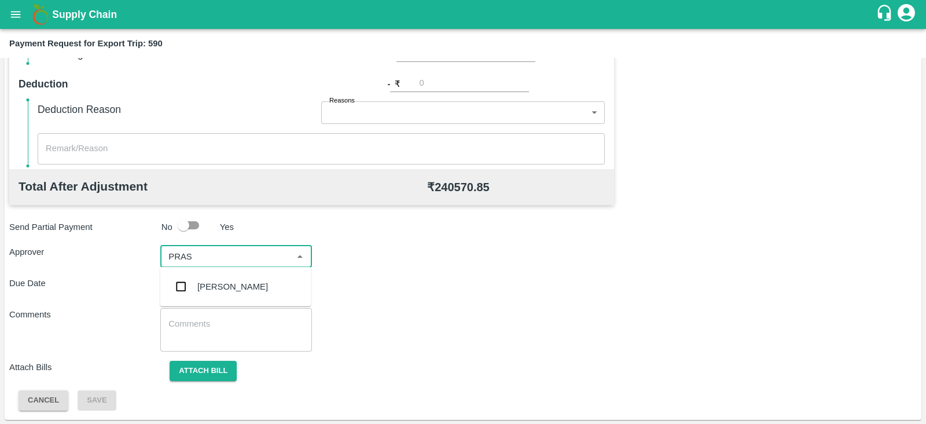
type input "PRASA"
click at [229, 291] on div "[PERSON_NAME]" at bounding box center [232, 286] width 71 height 13
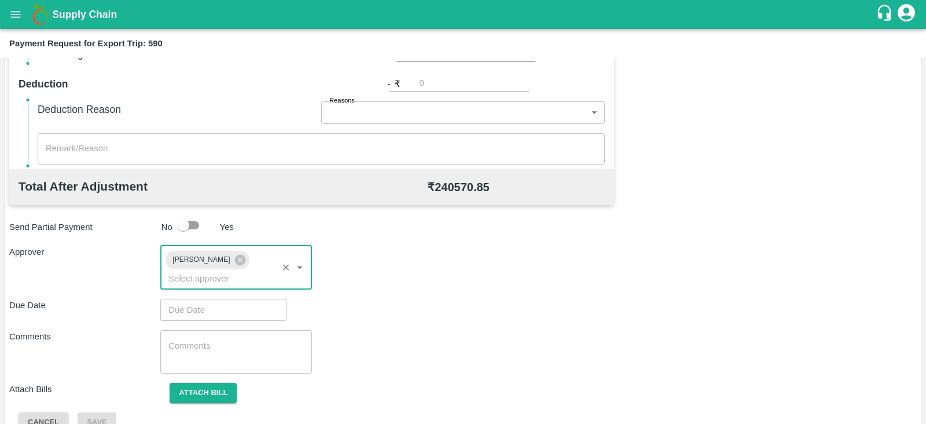
type input "DD/MM/YYYY hh:mm aa"
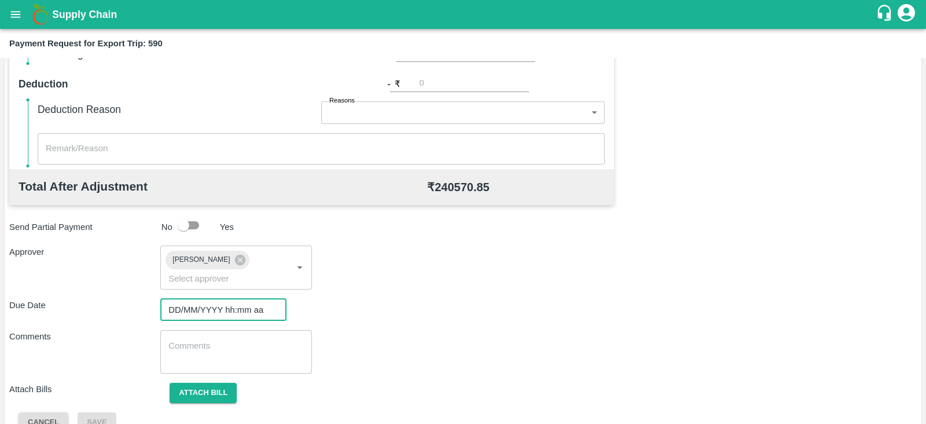
click at [214, 299] on input "DD/MM/YYYY hh:mm aa" at bounding box center [219, 310] width 118 height 22
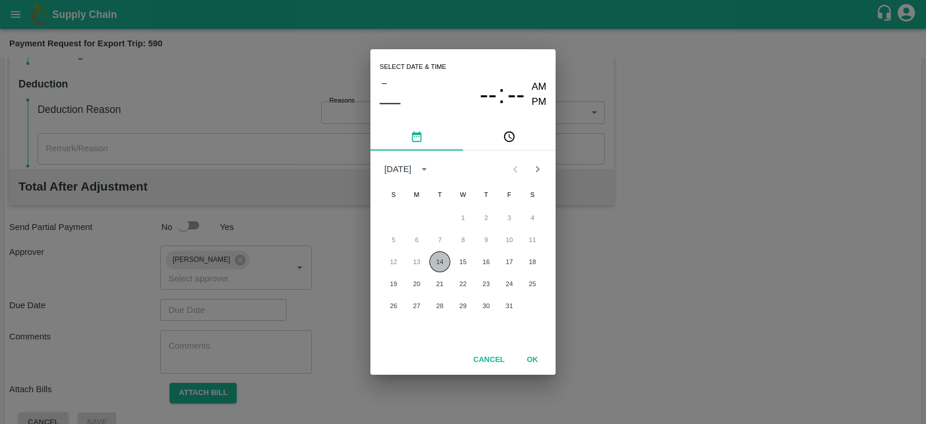
click at [431, 265] on button "14" at bounding box center [440, 261] width 21 height 21
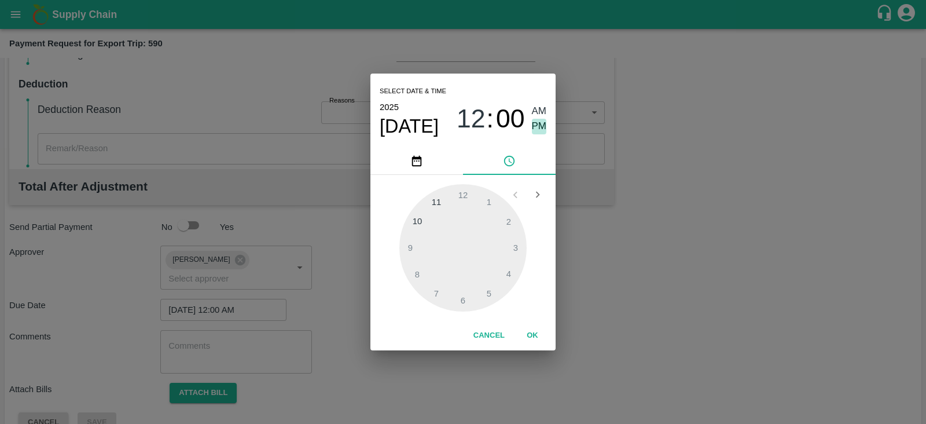
click at [534, 124] on span "PM" at bounding box center [539, 127] width 15 height 16
click at [511, 241] on div at bounding box center [462, 247] width 127 height 127
type input "[DATE] 03:00 PM"
click at [540, 334] on button "OK" at bounding box center [532, 335] width 37 height 20
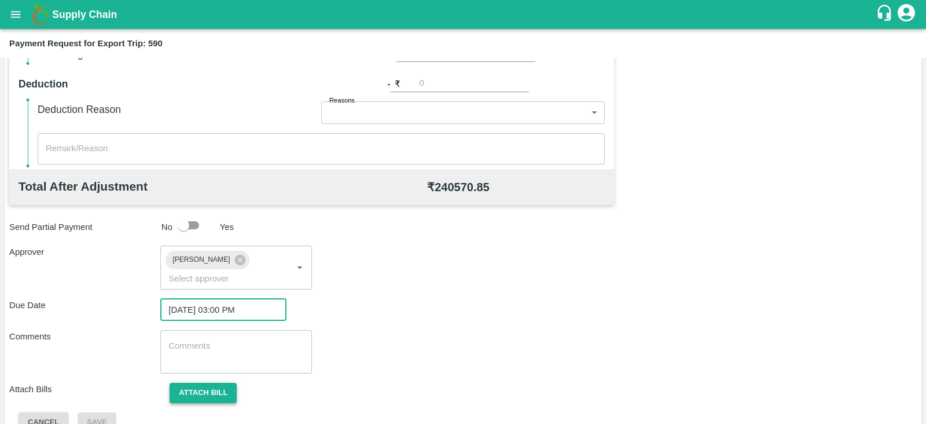
click at [226, 383] on button "Attach bill" at bounding box center [203, 393] width 67 height 20
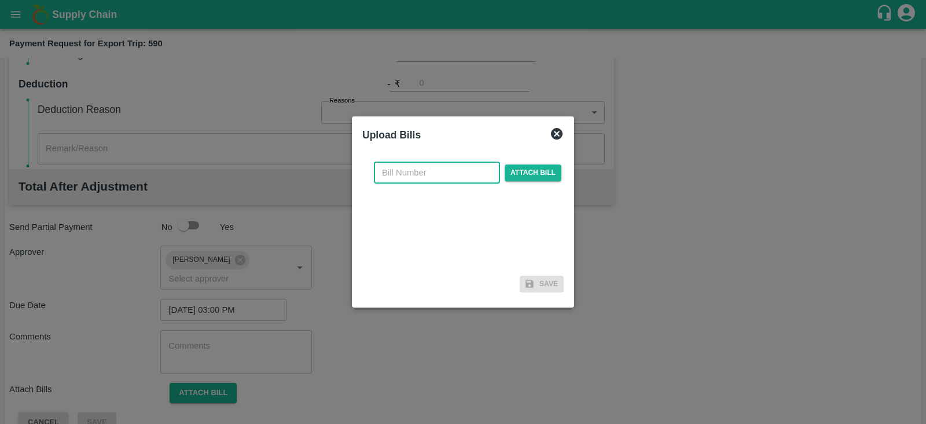
click at [432, 171] on input "text" at bounding box center [437, 173] width 126 height 22
paste input "ACML25-26/05749"
type input "ACML25-26/05749"
click at [519, 168] on span "Attach bill" at bounding box center [533, 172] width 57 height 17
click at [0, 0] on input "Attach bill" at bounding box center [0, 0] width 0 height 0
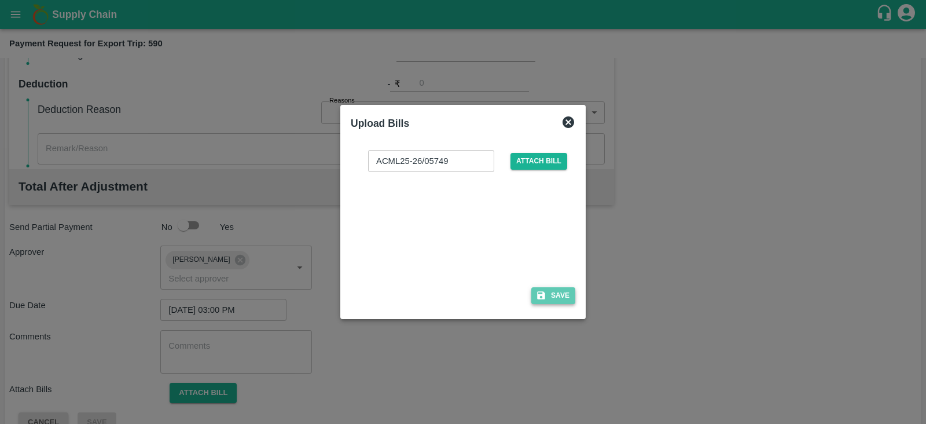
click at [570, 292] on button "Save" at bounding box center [553, 295] width 44 height 17
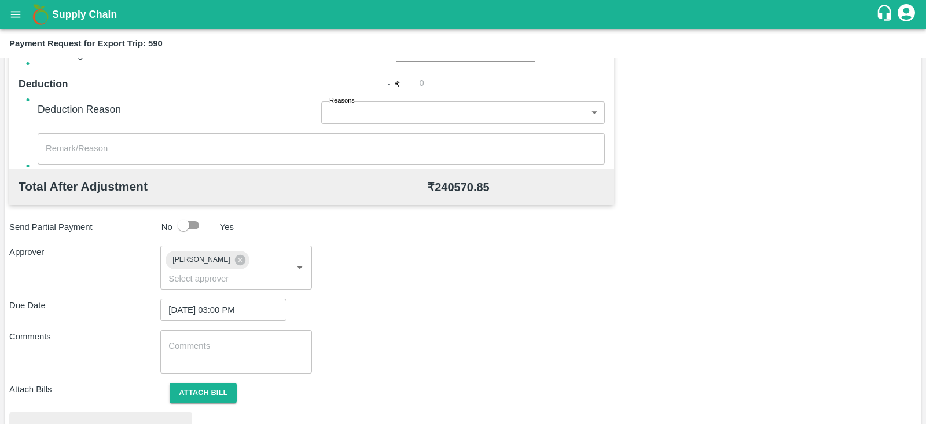
scroll to position [439, 0]
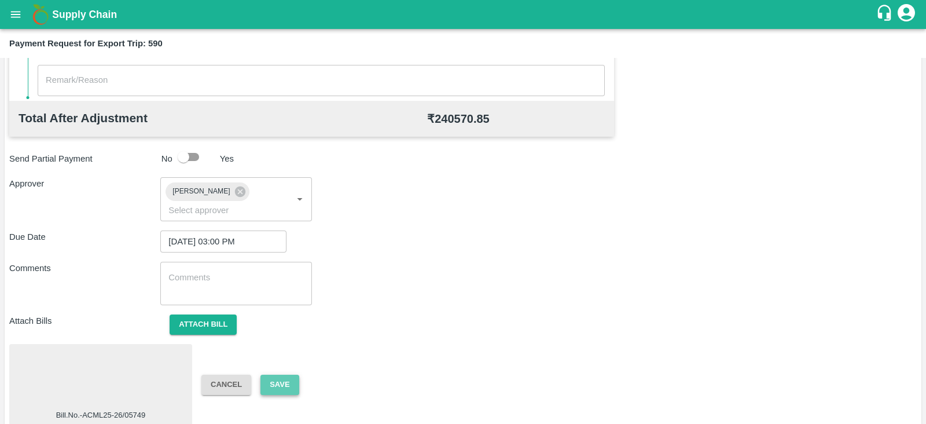
click at [292, 375] on button "Save" at bounding box center [280, 385] width 38 height 20
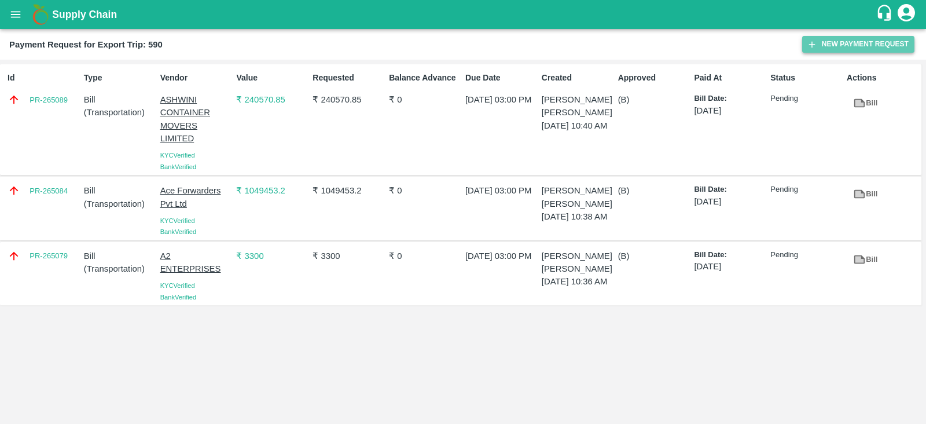
click at [849, 42] on button "New Payment Request" at bounding box center [858, 44] width 112 height 17
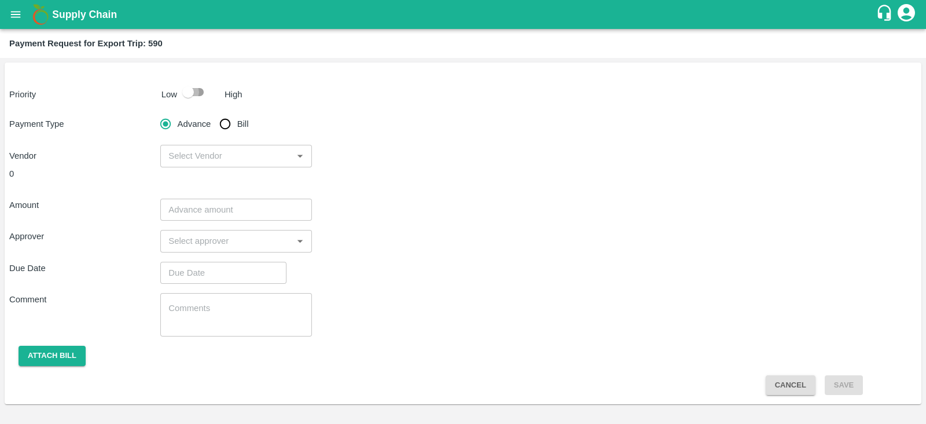
click at [197, 96] on input "checkbox" at bounding box center [188, 92] width 66 height 22
checkbox input "true"
click at [226, 122] on input "Bill" at bounding box center [225, 123] width 23 height 23
radio input "true"
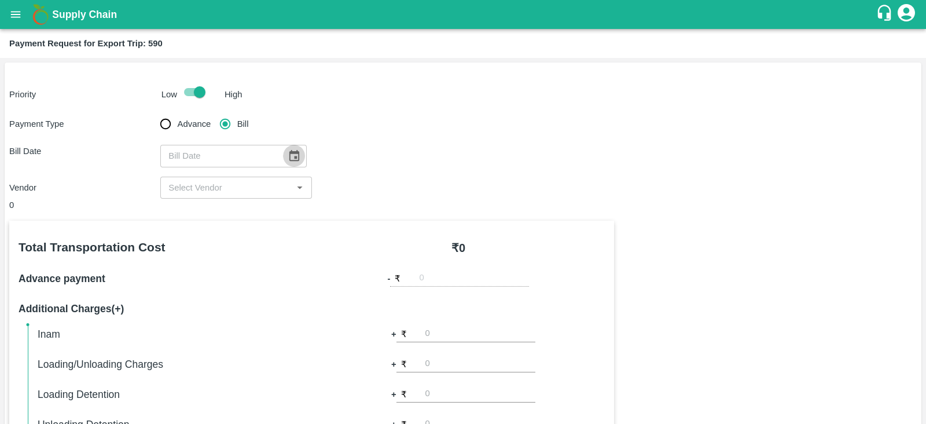
click at [291, 153] on icon "Choose date" at bounding box center [294, 155] width 10 height 11
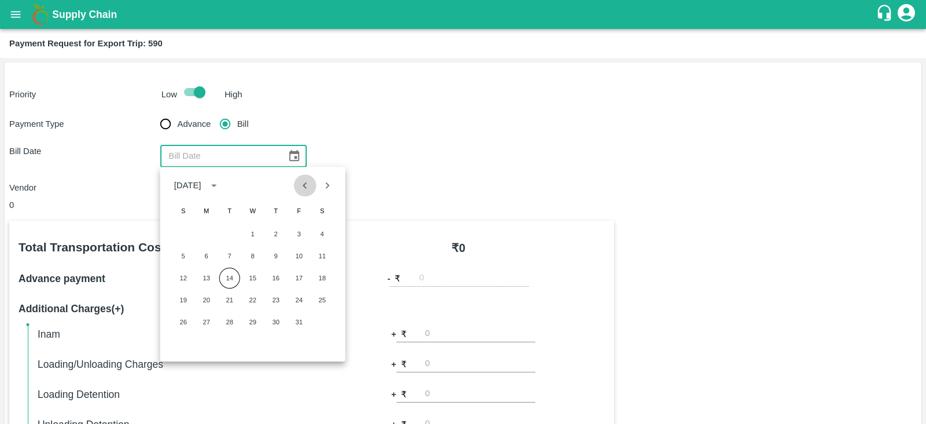
click at [302, 184] on icon "Previous month" at bounding box center [305, 185] width 13 height 13
click at [207, 321] on button "29" at bounding box center [206, 321] width 21 height 21
type input "29/09/2025"
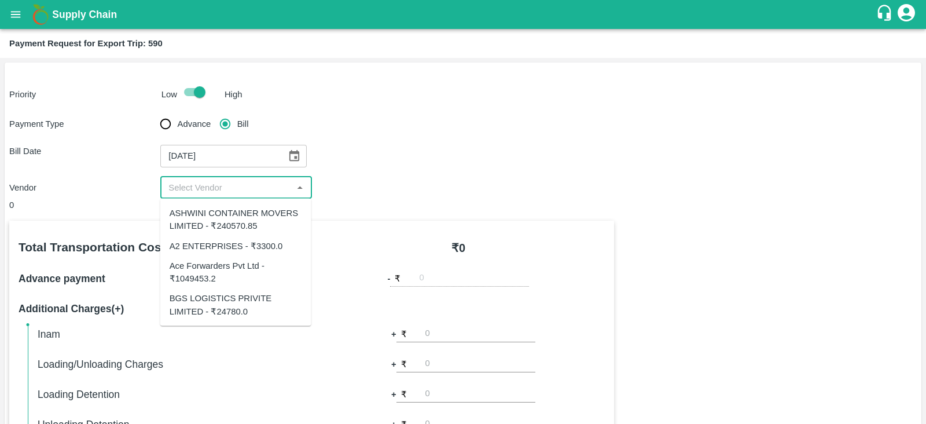
click at [263, 192] on input "input" at bounding box center [226, 187] width 125 height 15
click at [243, 296] on div "BGS LOGISTICS PRIVITE LIMITED - ₹24780.0" at bounding box center [236, 305] width 133 height 26
type input "BGS LOGISTICS PRIVITE LIMITED - ₹24780.0"
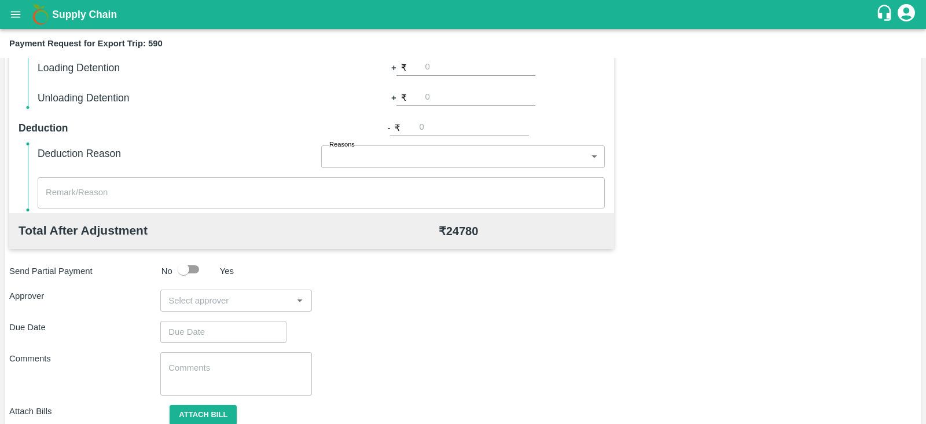
scroll to position [370, 0]
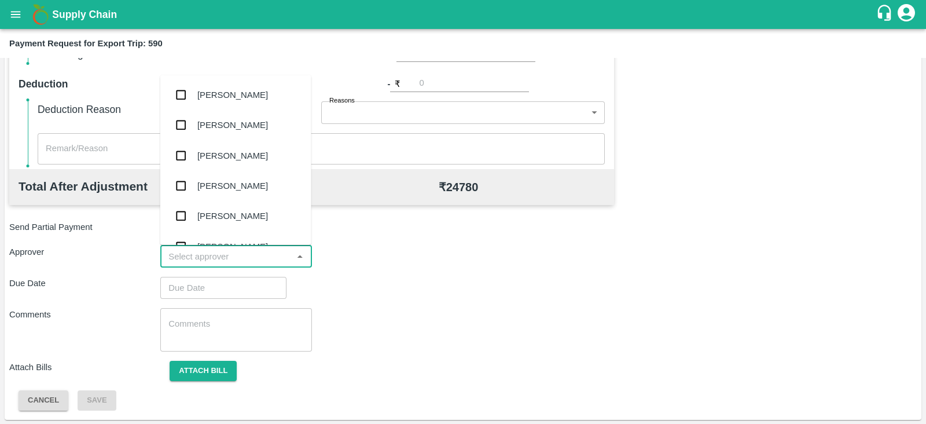
click at [211, 259] on input "input" at bounding box center [226, 256] width 125 height 15
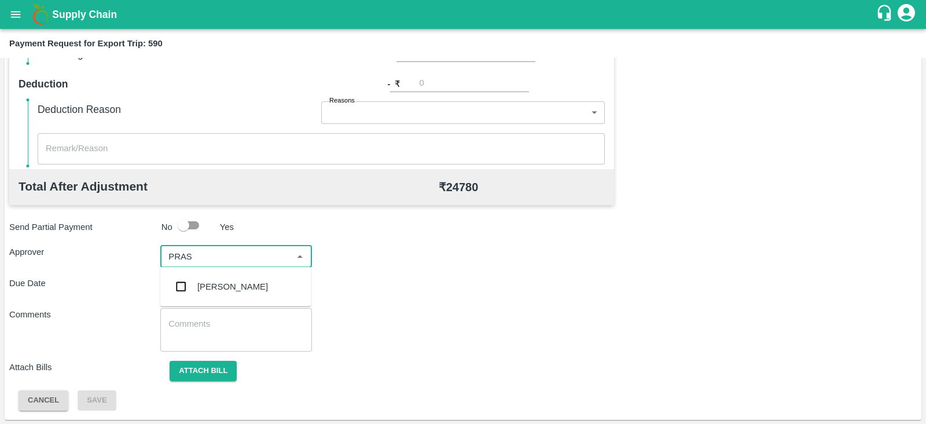
type input "PRASA"
click at [214, 288] on div "[PERSON_NAME]" at bounding box center [232, 286] width 71 height 13
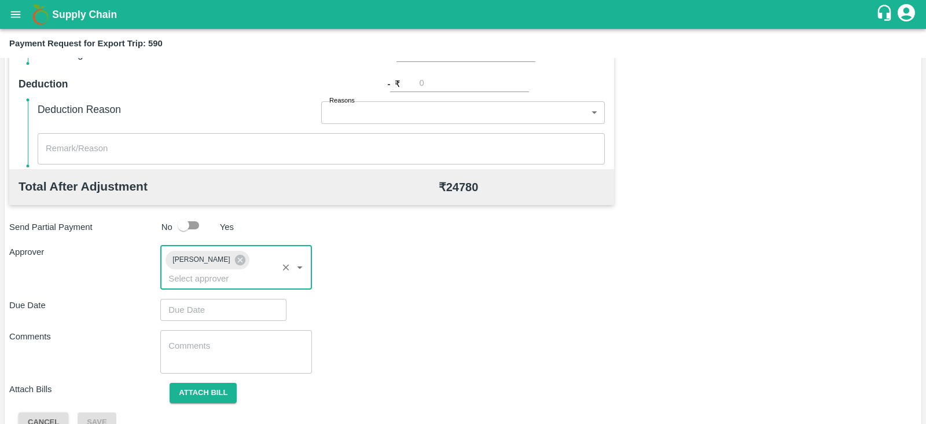
type input "DD/MM/YYYY hh:mm aa"
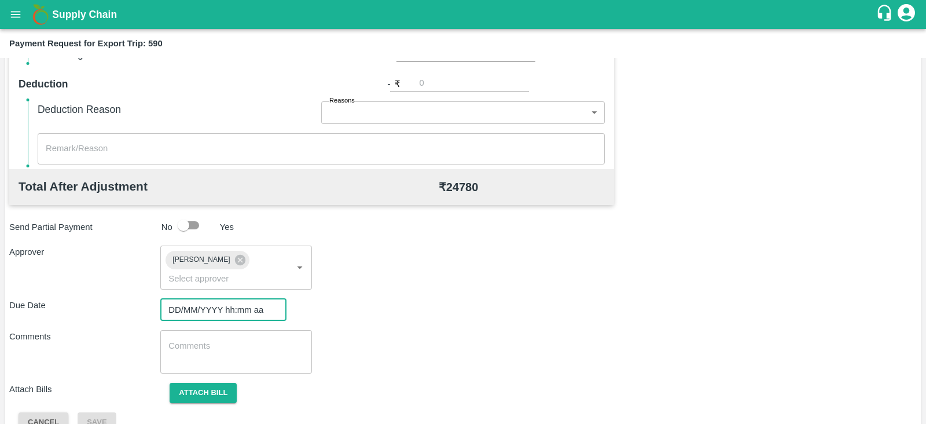
click at [203, 299] on input "DD/MM/YYYY hh:mm aa" at bounding box center [219, 310] width 118 height 22
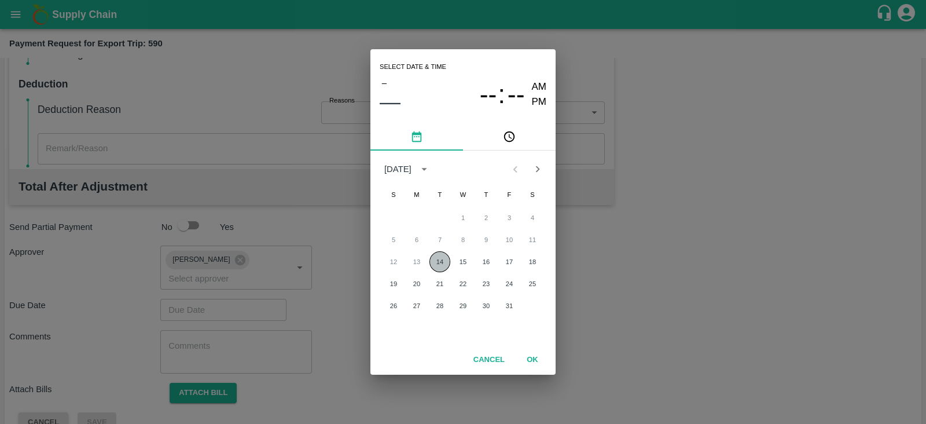
click at [438, 265] on button "14" at bounding box center [440, 261] width 21 height 21
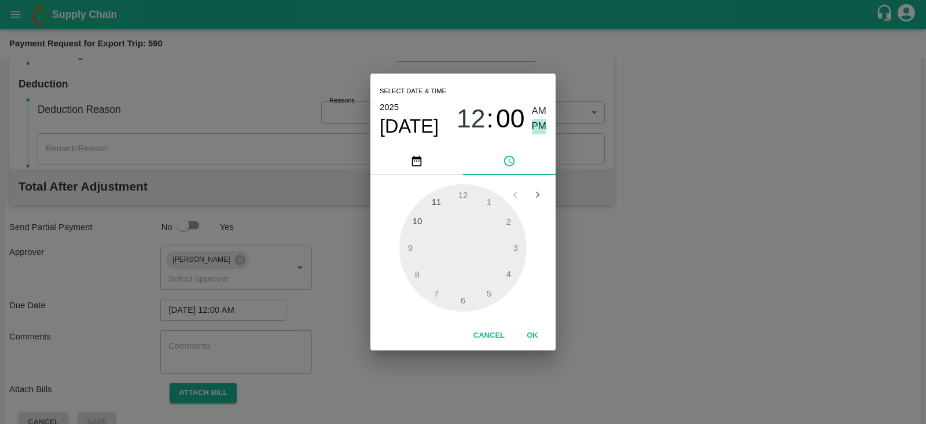
click at [541, 128] on span "PM" at bounding box center [539, 127] width 15 height 16
click at [518, 247] on div at bounding box center [462, 247] width 127 height 127
type input "[DATE] 03:00 PM"
click at [534, 334] on button "OK" at bounding box center [532, 335] width 37 height 20
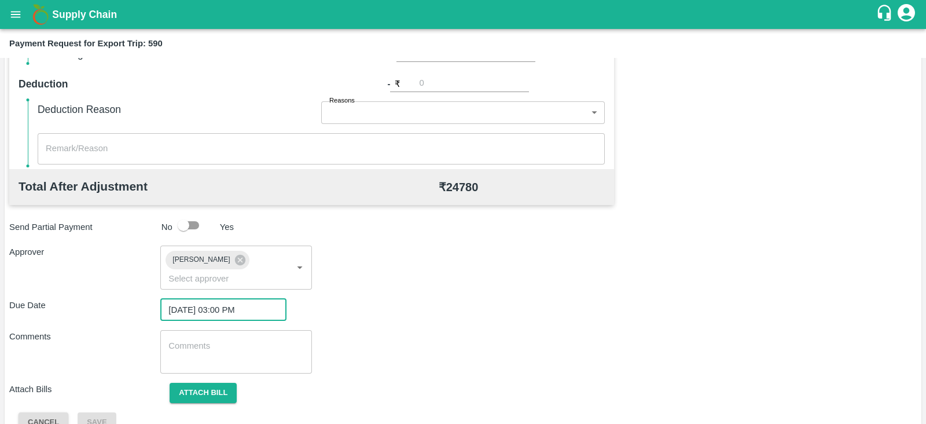
scroll to position [377, 0]
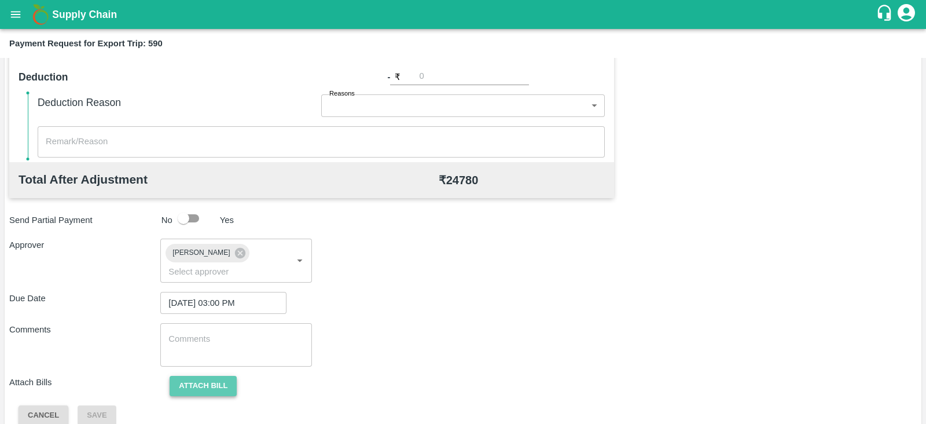
click at [218, 376] on button "Attach bill" at bounding box center [203, 386] width 67 height 20
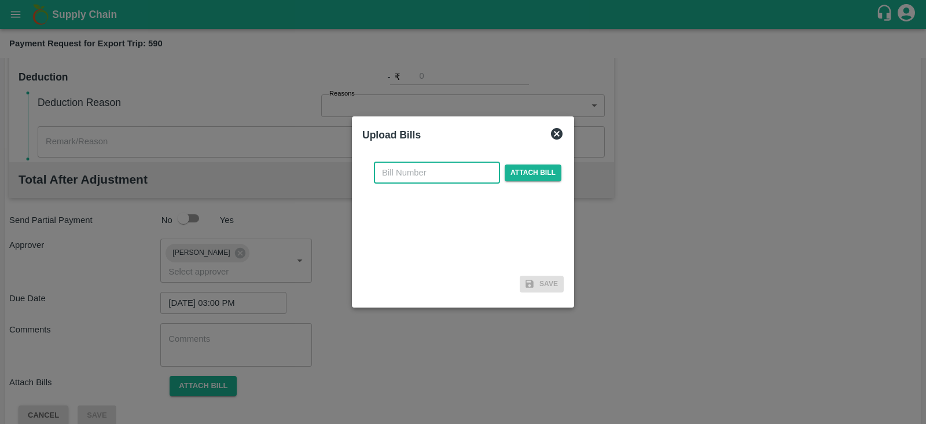
click at [450, 176] on input "text" at bounding box center [437, 173] width 126 height 22
paste input "BGS1007/25-26"
type input "BGS1007/25-26"
click at [534, 173] on span "Attach bill" at bounding box center [533, 172] width 57 height 17
click at [0, 0] on input "Attach bill" at bounding box center [0, 0] width 0 height 0
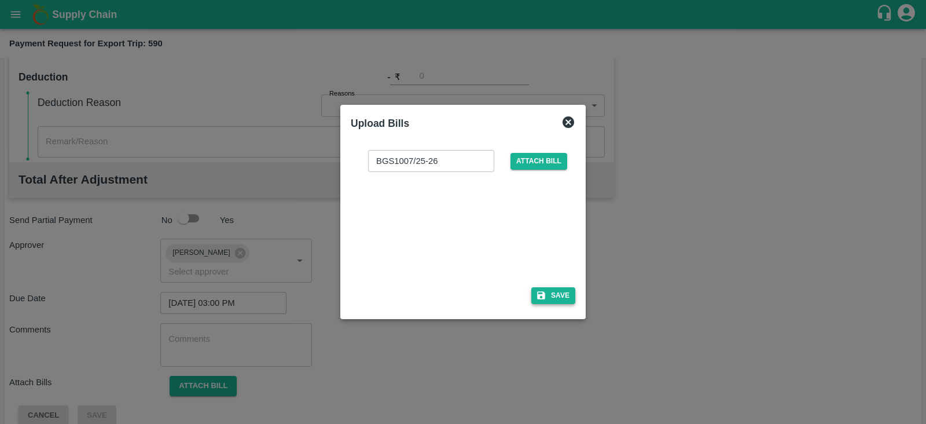
click at [560, 296] on button "Save" at bounding box center [553, 295] width 44 height 17
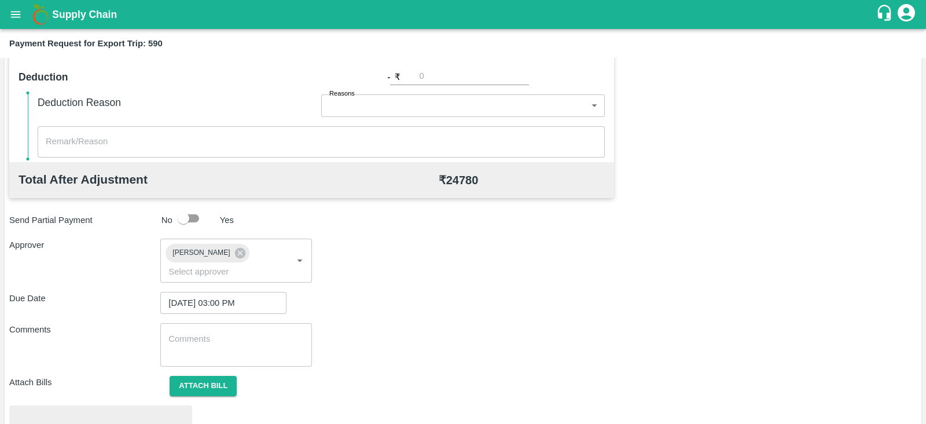
scroll to position [439, 0]
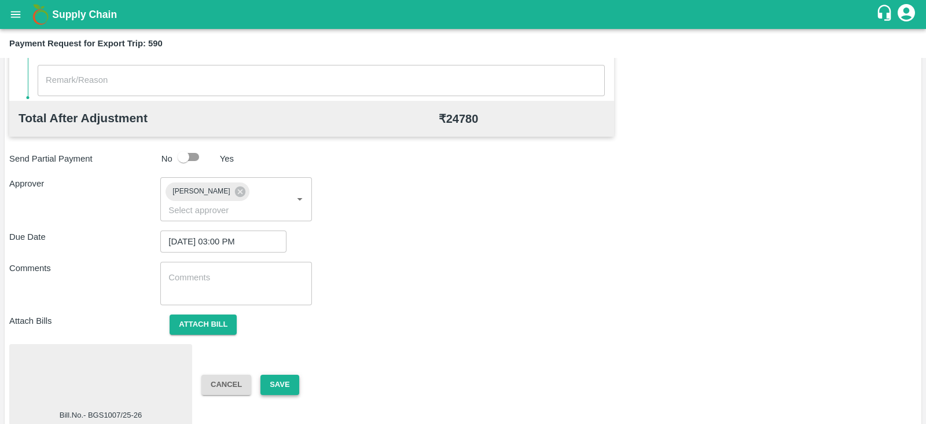
click at [278, 375] on button "Save" at bounding box center [280, 385] width 38 height 20
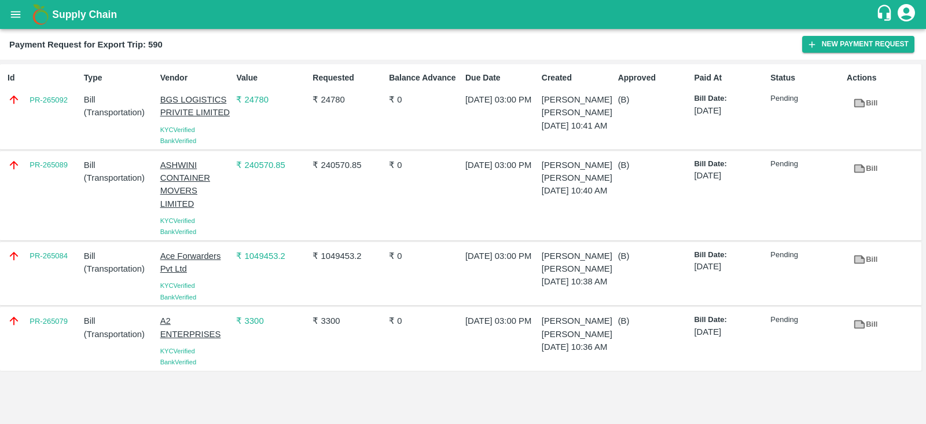
click at [55, 181] on div "PR-265089" at bounding box center [41, 195] width 76 height 83
copy link "PR-265089"
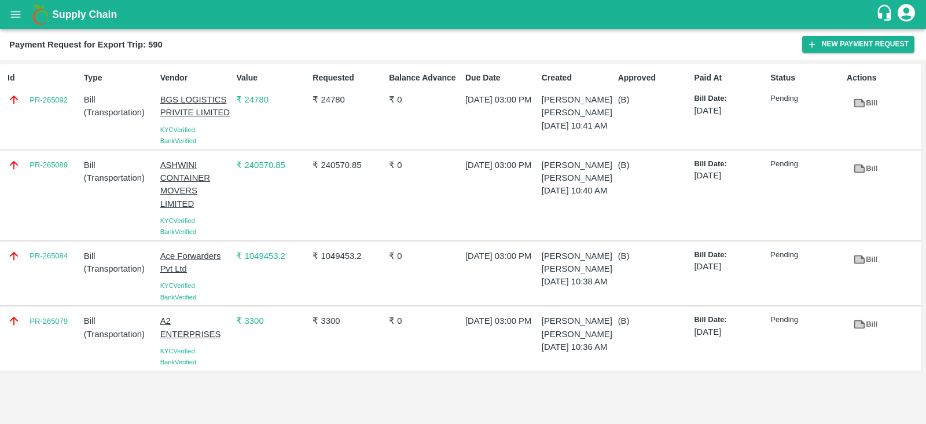
click at [63, 122] on div "Id PR-265092" at bounding box center [41, 106] width 76 height 79
copy link "PR-265092"
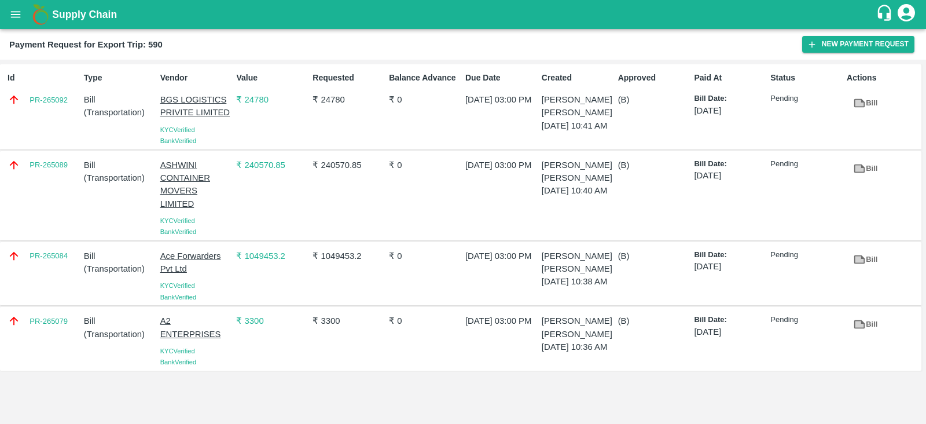
click at [60, 281] on div "PR-265084" at bounding box center [41, 274] width 76 height 58
copy link "PR-265084"
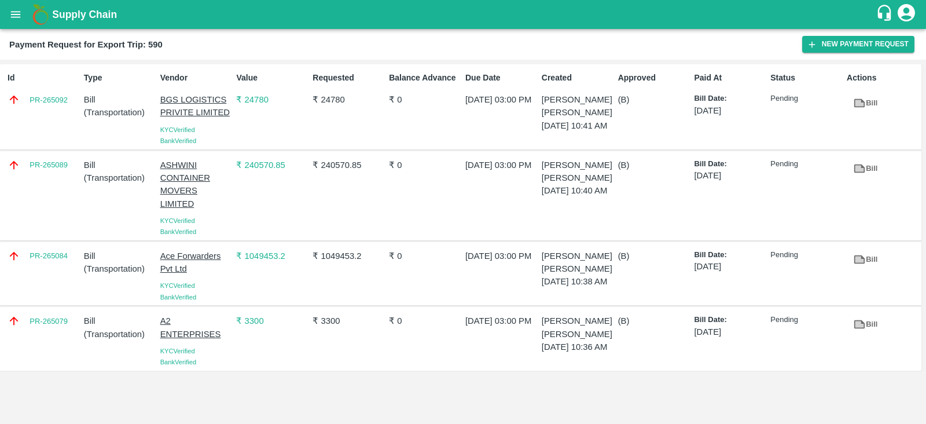
click at [98, 205] on div "Bill ( Transportation )" at bounding box center [117, 195] width 76 height 83
click at [46, 118] on div "Id PR-265092" at bounding box center [41, 106] width 76 height 79
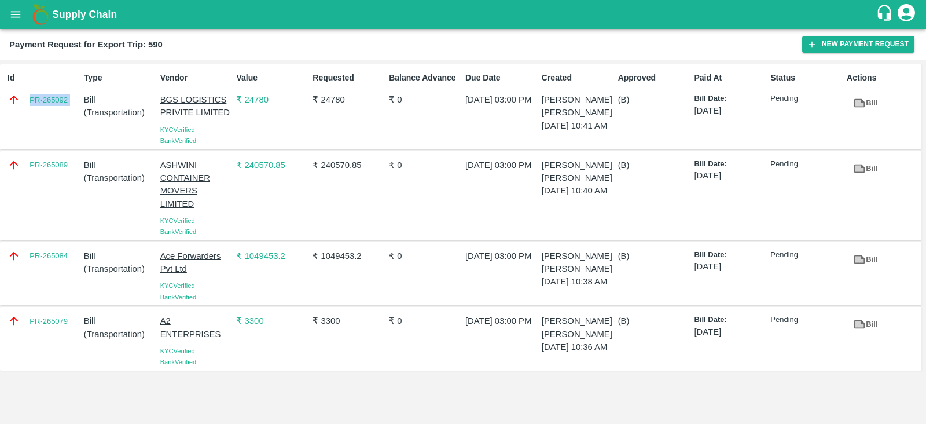
copy link "PR-265092"
click at [63, 340] on div "PR-265079" at bounding box center [41, 339] width 76 height 58
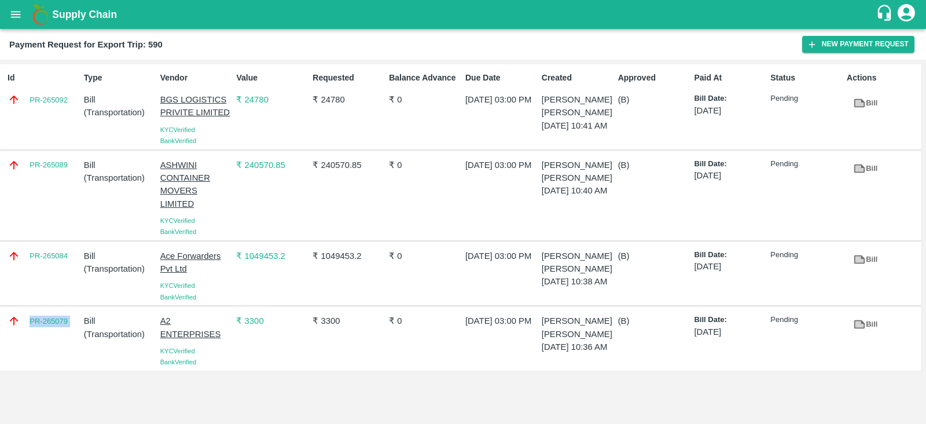
copy link "PR-265079"
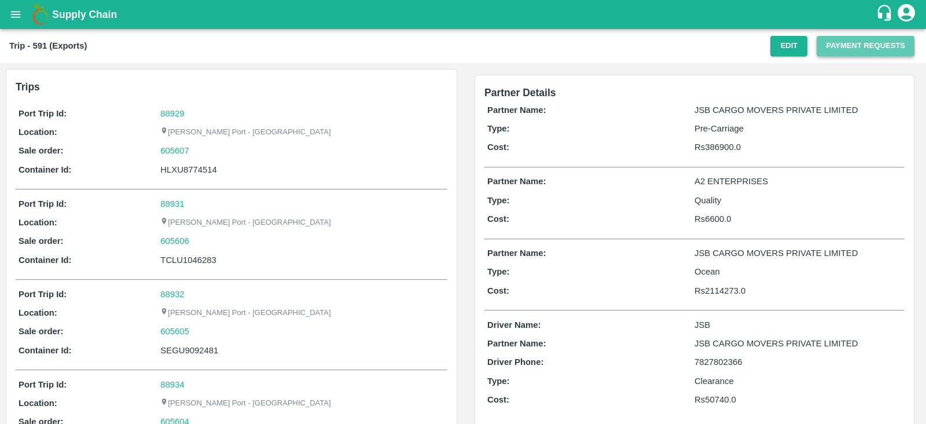
click at [858, 45] on button "Payment Requests" at bounding box center [866, 46] width 98 height 20
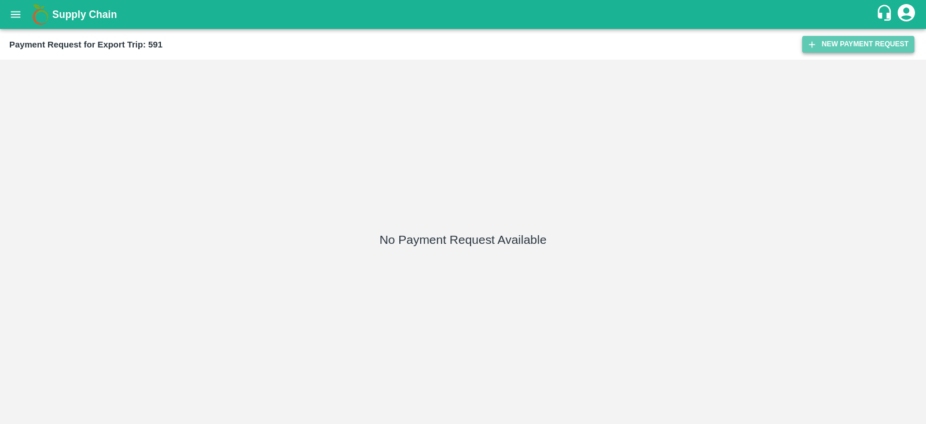
click at [834, 50] on button "New Payment Request" at bounding box center [858, 44] width 112 height 17
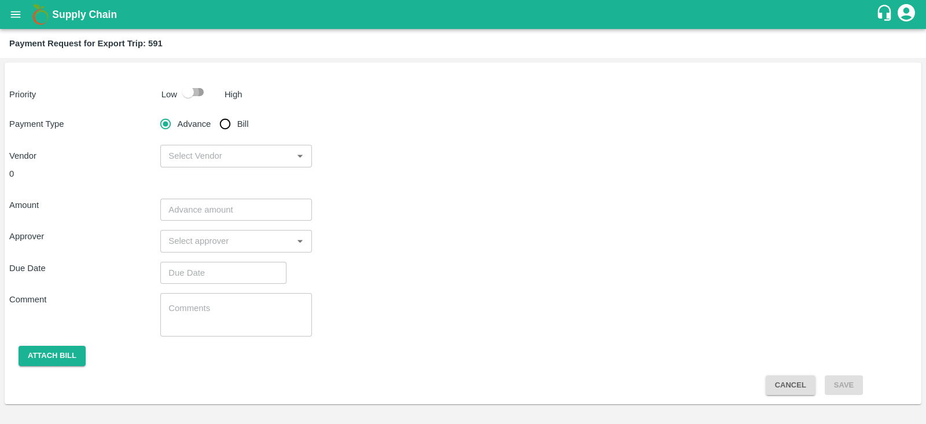
click at [192, 92] on input "checkbox" at bounding box center [188, 92] width 66 height 22
checkbox input "true"
click at [223, 121] on input "Bill" at bounding box center [225, 123] width 23 height 23
radio input "true"
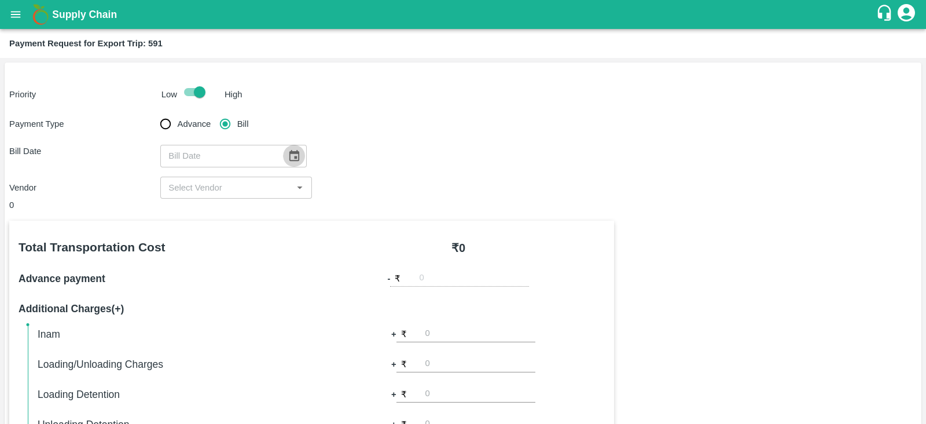
click at [288, 155] on icon "Choose date" at bounding box center [294, 155] width 13 height 13
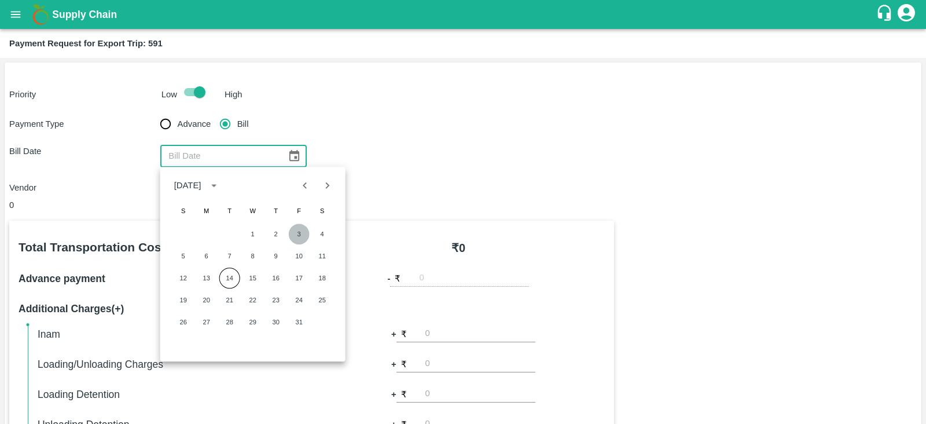
click at [301, 234] on button "3" at bounding box center [299, 233] width 21 height 21
type input "[DATE]"
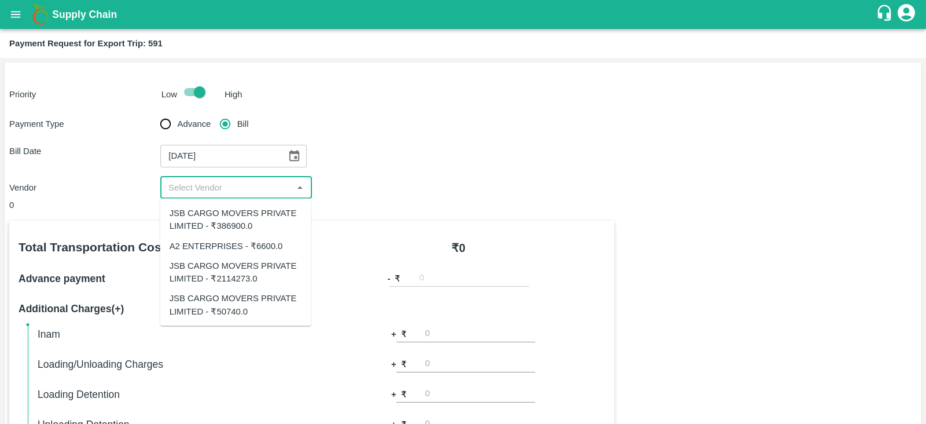
click at [254, 192] on input "input" at bounding box center [226, 187] width 125 height 15
click at [261, 268] on div "JSB CARGO MOVERS PRIVATE LIMITED - ₹2114273.0" at bounding box center [236, 272] width 133 height 26
type input "JSB CARGO MOVERS PRIVATE LIMITED - ₹2114273.0"
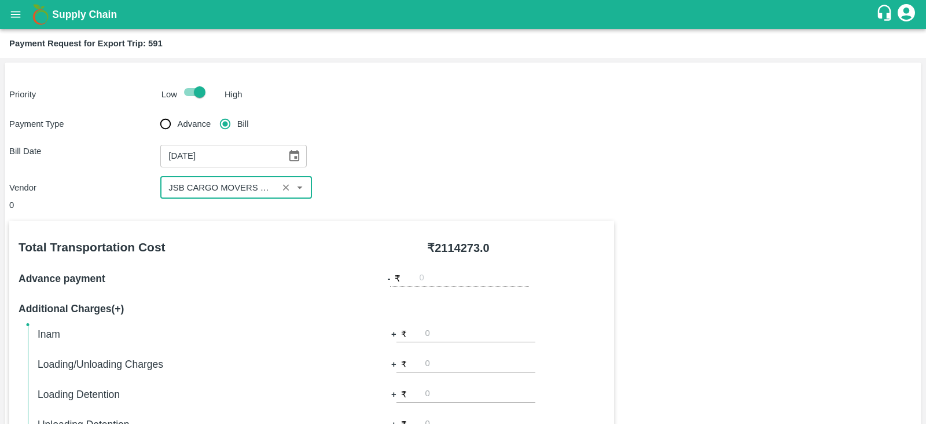
scroll to position [370, 0]
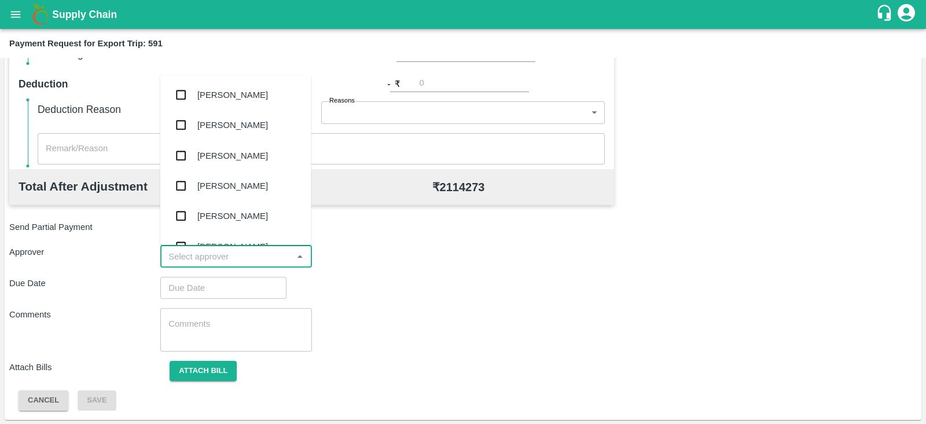
click at [261, 252] on input "input" at bounding box center [226, 256] width 125 height 15
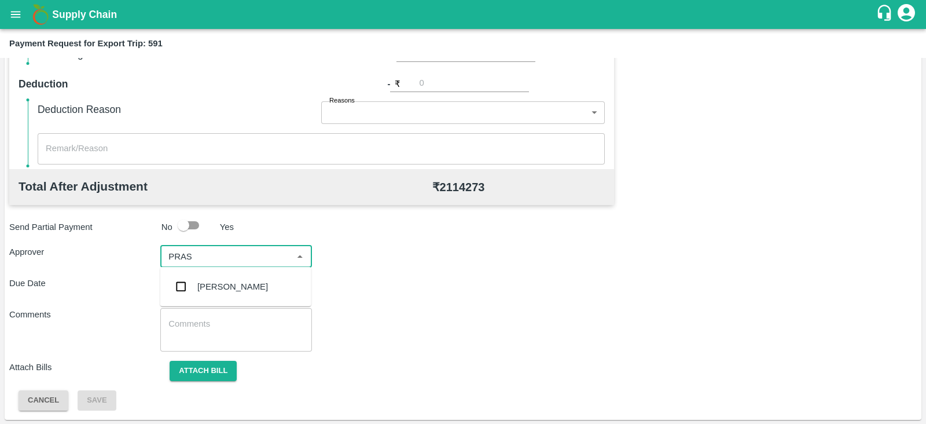
type input "PRASA"
click at [246, 280] on div "[PERSON_NAME]" at bounding box center [232, 286] width 71 height 13
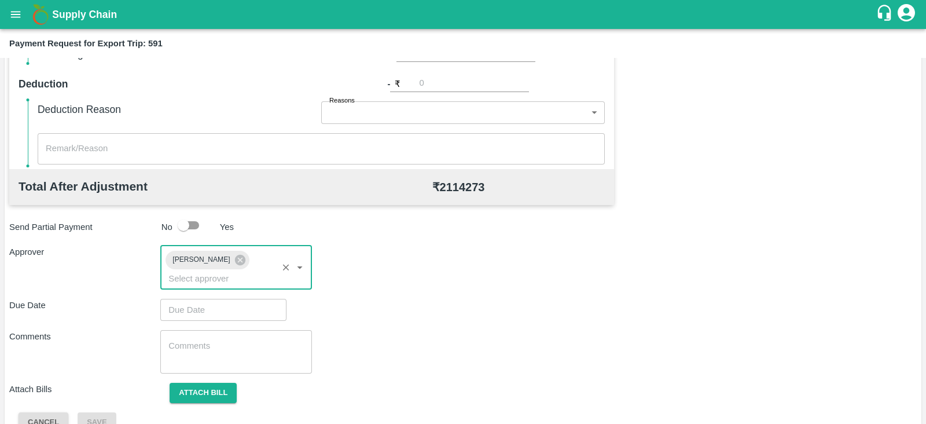
type input "DD/MM/YYYY hh:mm aa"
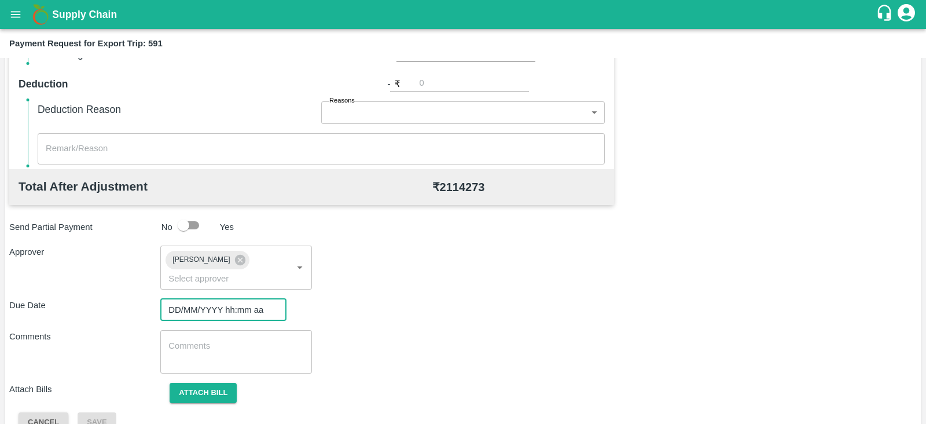
click at [233, 299] on input "DD/MM/YYYY hh:mm aa" at bounding box center [219, 310] width 118 height 22
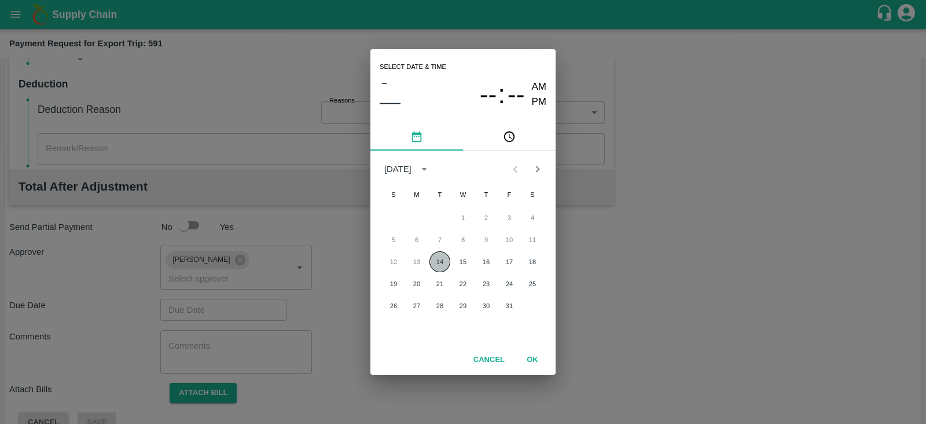
click at [438, 262] on button "14" at bounding box center [440, 261] width 21 height 21
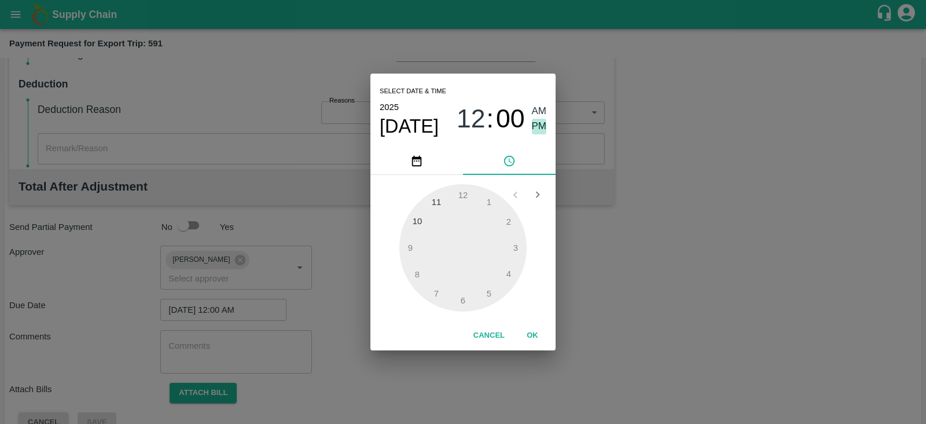
click at [541, 126] on span "PM" at bounding box center [539, 127] width 15 height 16
click at [515, 241] on div at bounding box center [462, 247] width 127 height 127
type input "[DATE] 03:00 PM"
click at [535, 335] on button "OK" at bounding box center [532, 335] width 37 height 20
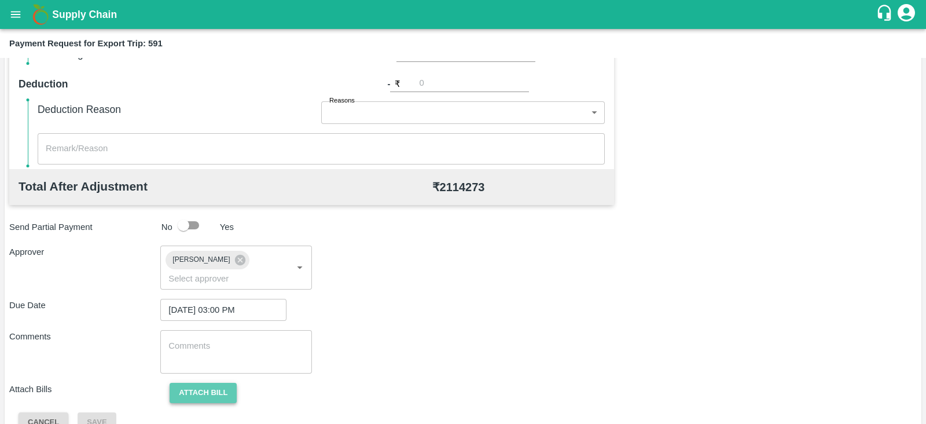
click at [211, 383] on button "Attach bill" at bounding box center [203, 393] width 67 height 20
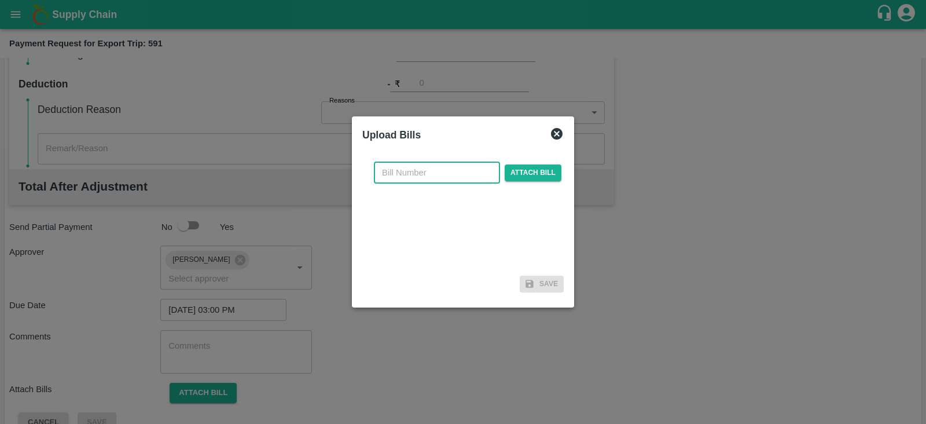
click at [437, 165] on input "text" at bounding box center [437, 173] width 126 height 22
paste input "JCAR/25-26/06985"
type input "JCAR/25-26/06985"
click at [515, 171] on span "Attach bill" at bounding box center [533, 172] width 57 height 17
click at [0, 0] on input "Attach bill" at bounding box center [0, 0] width 0 height 0
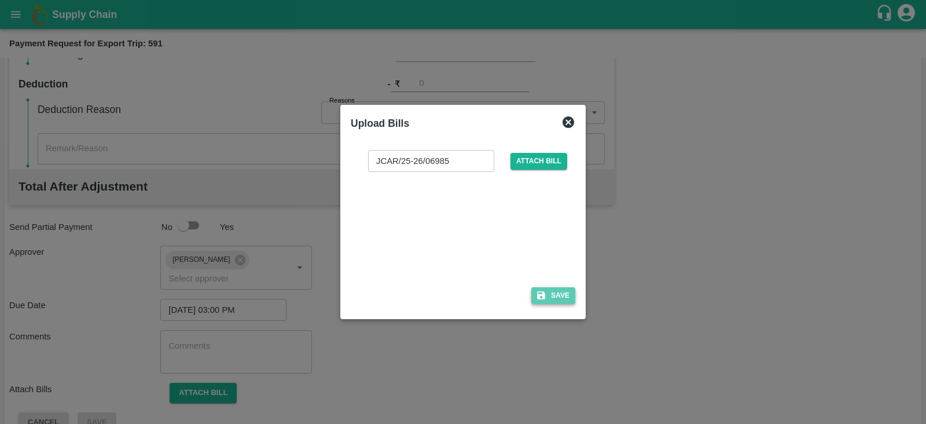
click at [565, 294] on button "Save" at bounding box center [553, 295] width 44 height 17
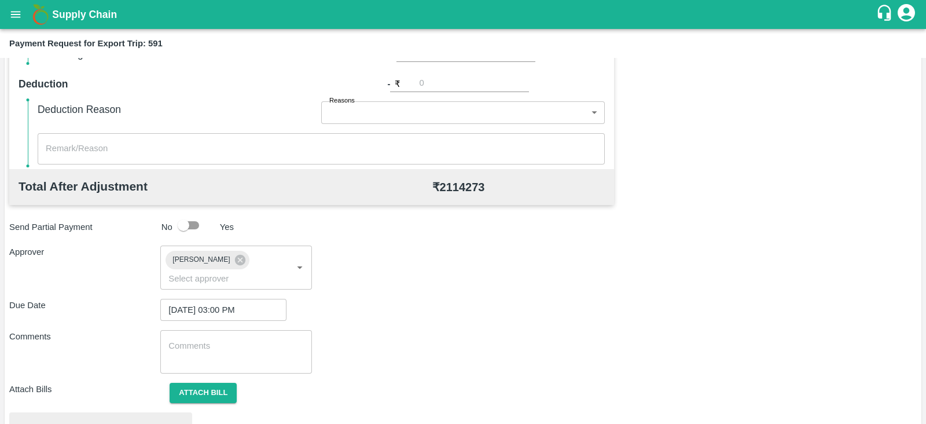
scroll to position [439, 0]
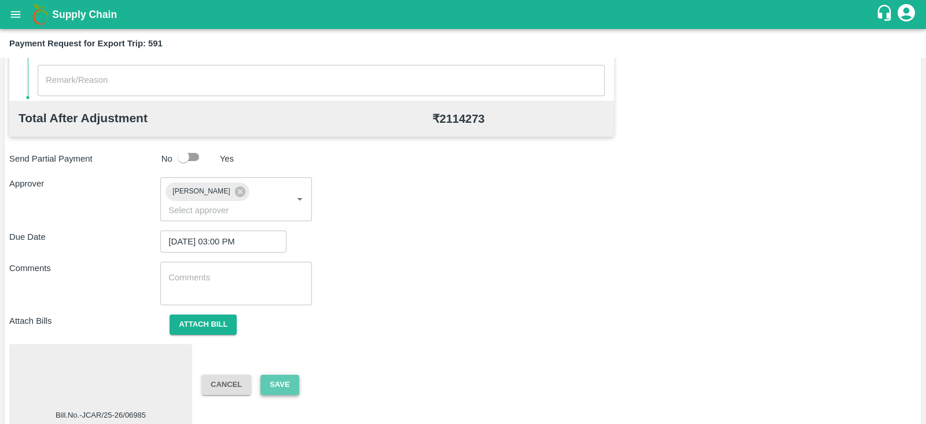
click at [292, 375] on button "Save" at bounding box center [280, 385] width 38 height 20
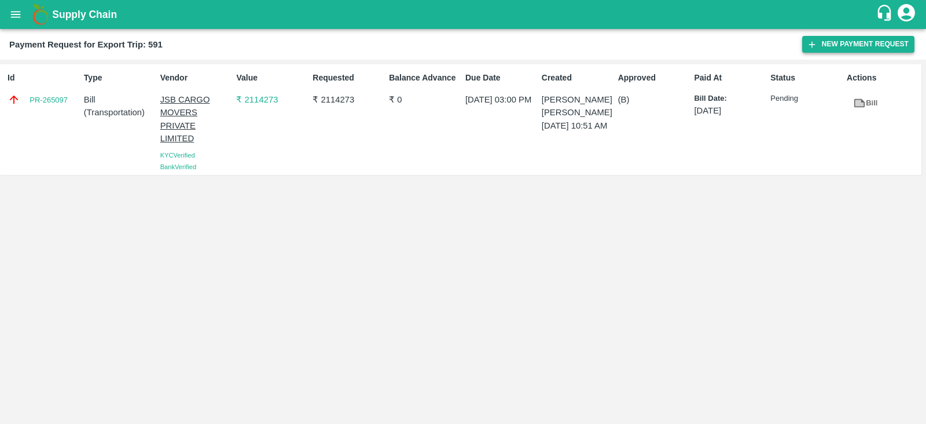
click at [812, 42] on icon "button" at bounding box center [812, 44] width 6 height 6
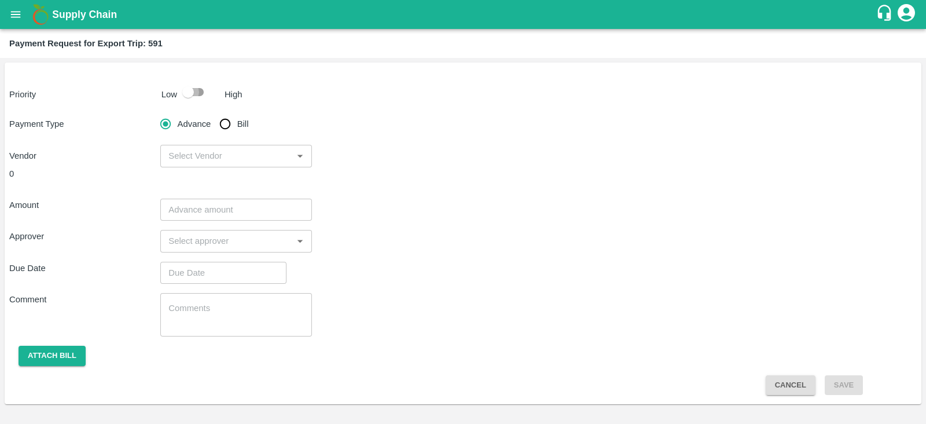
click at [201, 97] on input "checkbox" at bounding box center [188, 92] width 66 height 22
checkbox input "true"
click at [229, 123] on input "Bill" at bounding box center [225, 123] width 23 height 23
radio input "true"
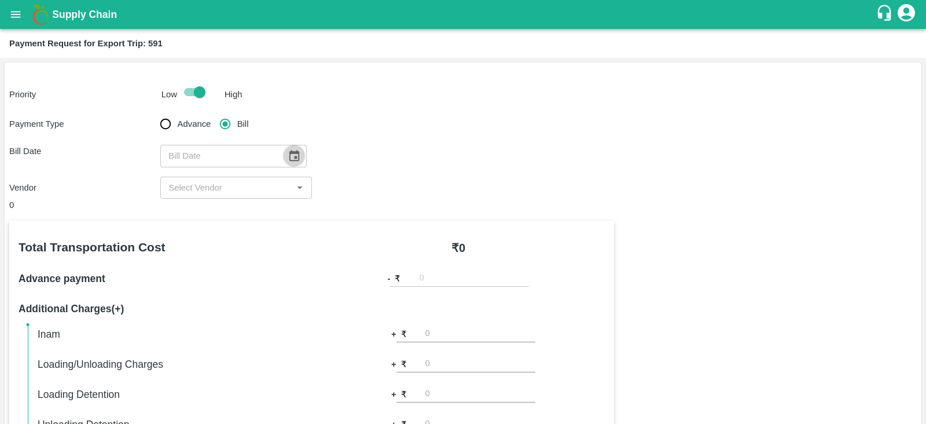
click at [292, 160] on icon "Choose date" at bounding box center [294, 155] width 10 height 11
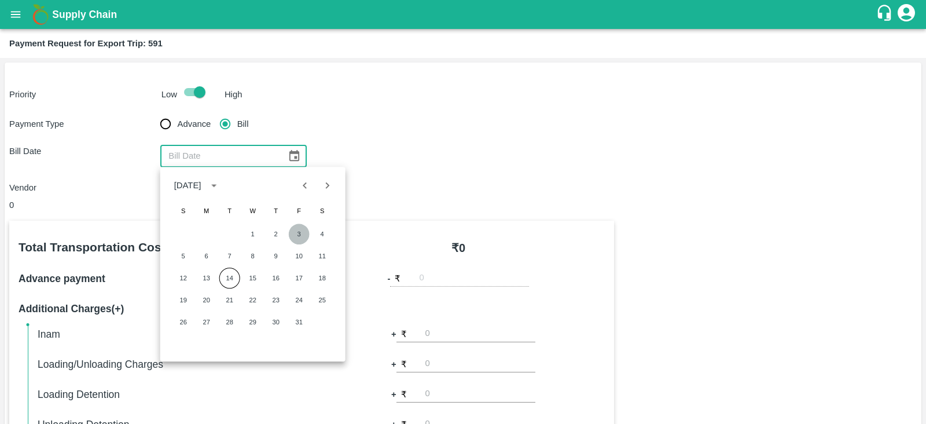
click at [296, 233] on button "3" at bounding box center [299, 233] width 21 height 21
type input "[DATE]"
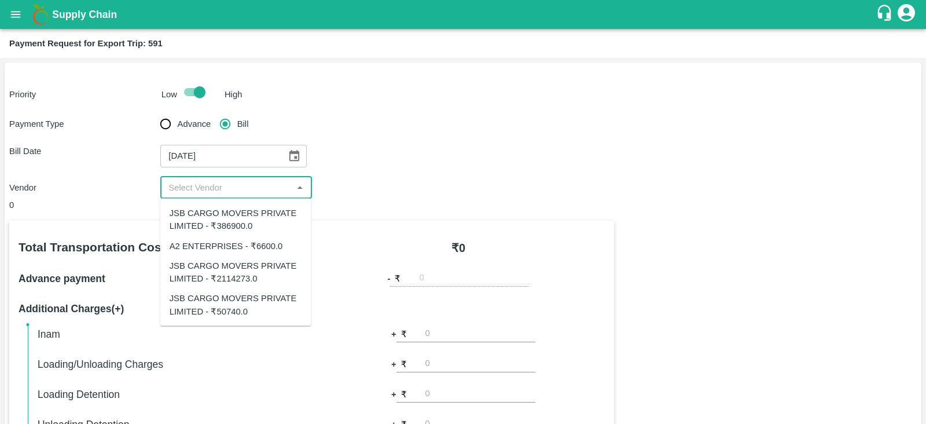
click at [249, 193] on input "input" at bounding box center [226, 187] width 125 height 15
click at [252, 302] on div "JSB CARGO MOVERS PRIVATE LIMITED - ₹50740.0" at bounding box center [236, 305] width 133 height 26
type input "JSB CARGO MOVERS PRIVATE LIMITED - ₹50740.0"
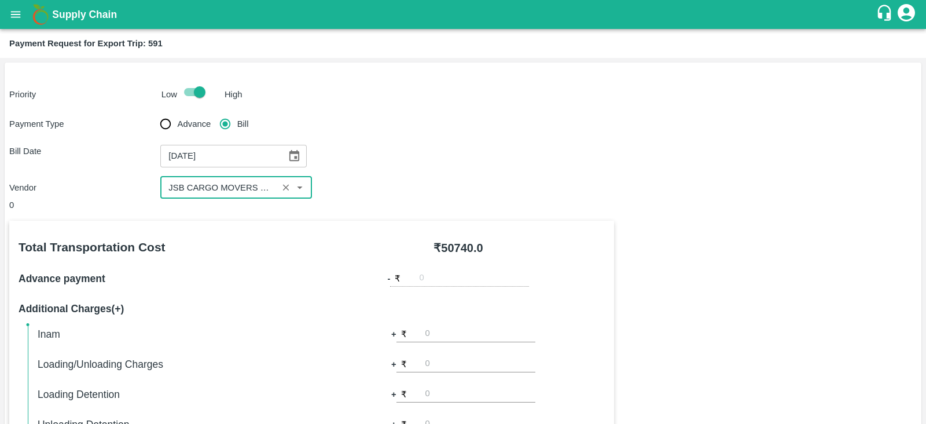
scroll to position [370, 0]
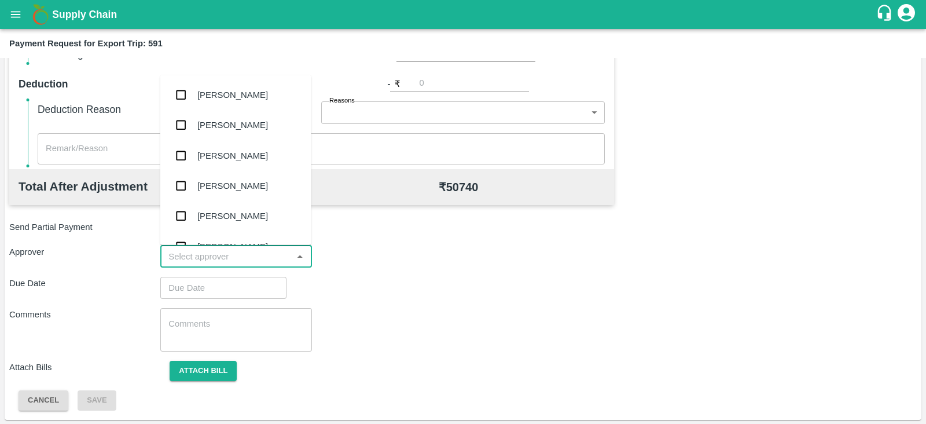
click at [255, 252] on input "input" at bounding box center [226, 256] width 125 height 15
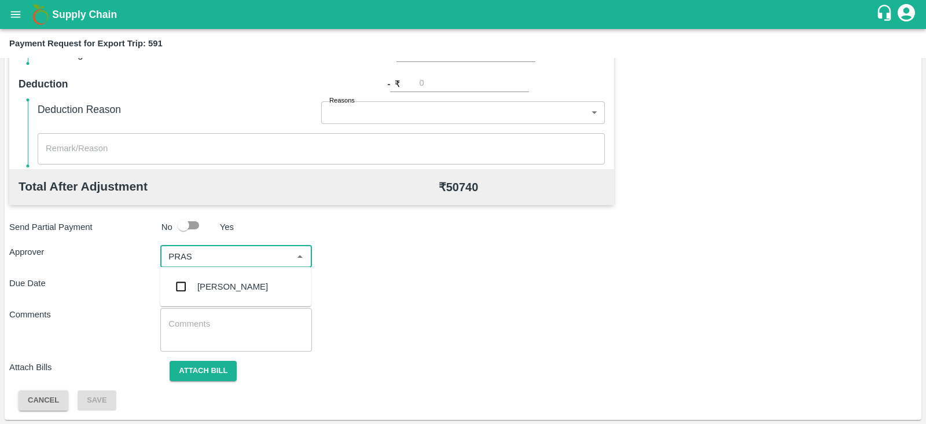
type input "PRASA"
click at [239, 285] on div "[PERSON_NAME]" at bounding box center [232, 286] width 71 height 13
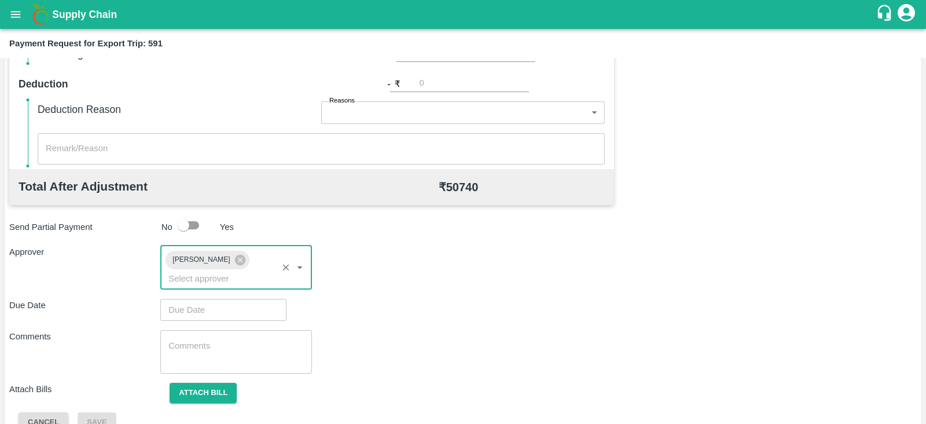
type input "DD/MM/YYYY hh:mm aa"
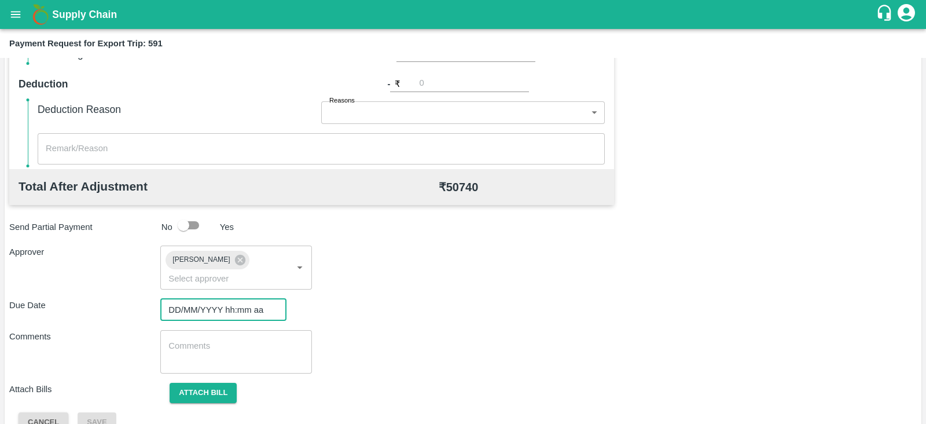
click at [200, 299] on input "DD/MM/YYYY hh:mm aa" at bounding box center [219, 310] width 118 height 22
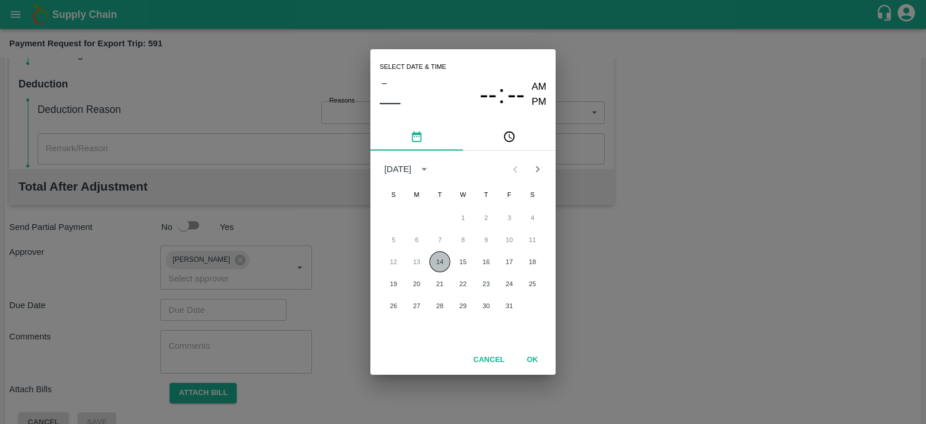
click at [440, 265] on button "14" at bounding box center [440, 261] width 21 height 21
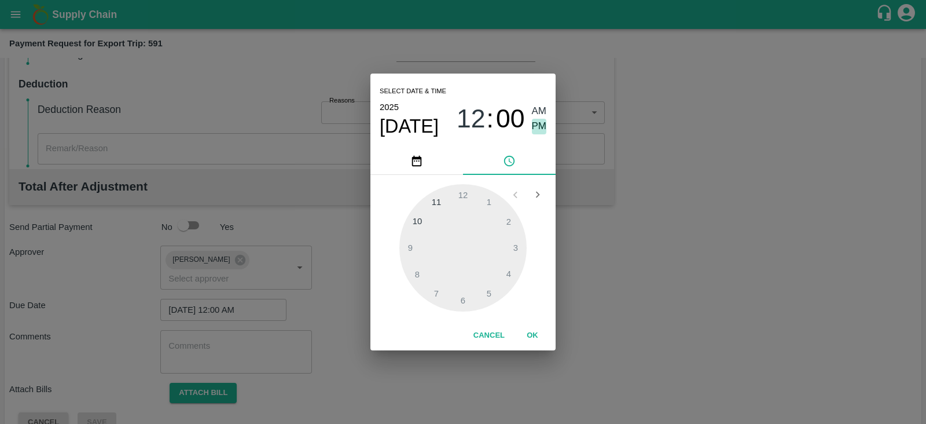
click at [533, 124] on span "PM" at bounding box center [539, 127] width 15 height 16
click at [516, 247] on div at bounding box center [462, 247] width 127 height 127
type input "[DATE] 03:00 PM"
click at [537, 335] on button "OK" at bounding box center [532, 335] width 37 height 20
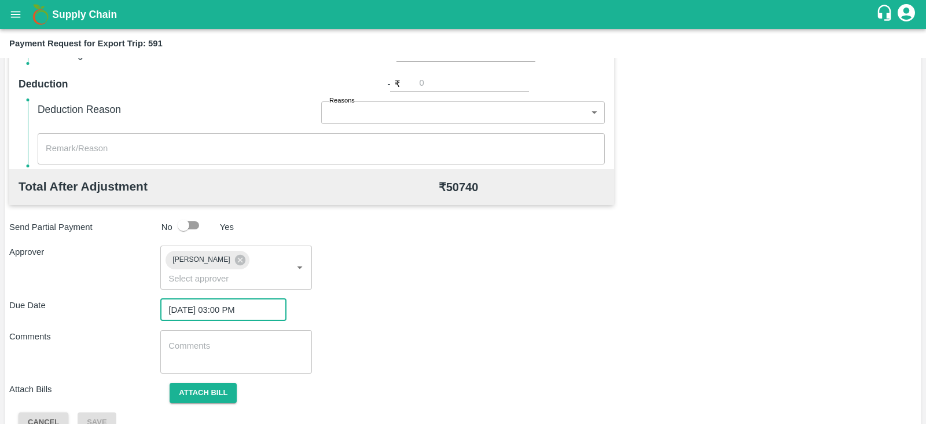
scroll to position [377, 0]
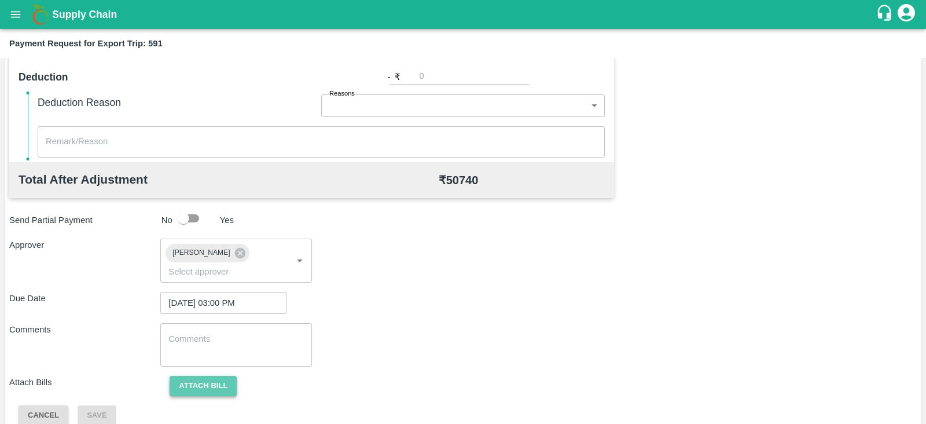
click at [215, 376] on button "Attach bill" at bounding box center [203, 386] width 67 height 20
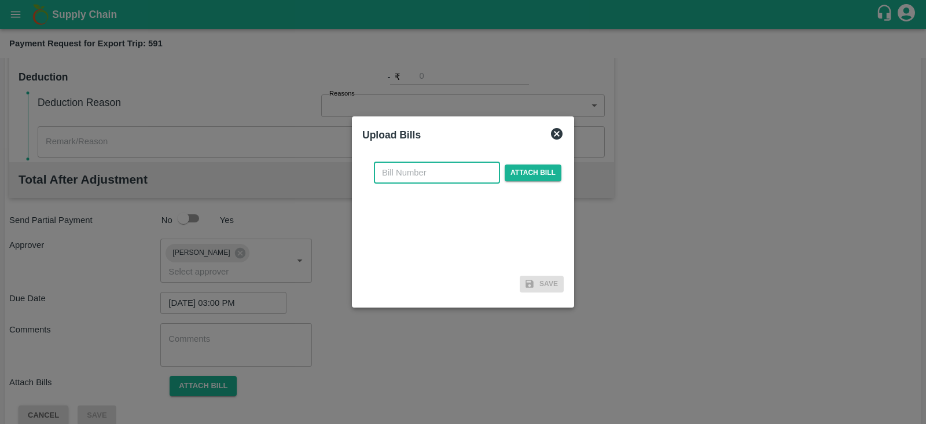
click at [423, 179] on input "text" at bounding box center [437, 173] width 126 height 22
paste input "JCAR/25-26/06975"
type input "JCAR/25-26/06975"
click at [523, 172] on span "Attach bill" at bounding box center [533, 172] width 57 height 17
click at [0, 0] on input "Attach bill" at bounding box center [0, 0] width 0 height 0
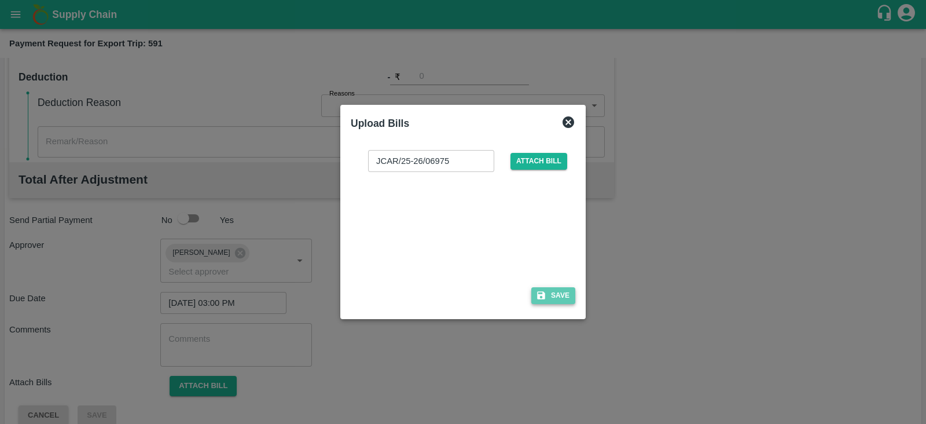
click at [562, 300] on button "Save" at bounding box center [553, 295] width 44 height 17
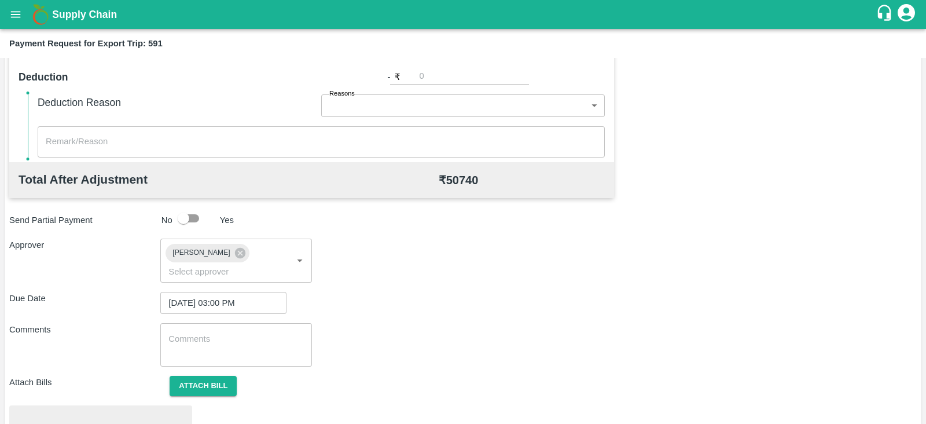
scroll to position [439, 0]
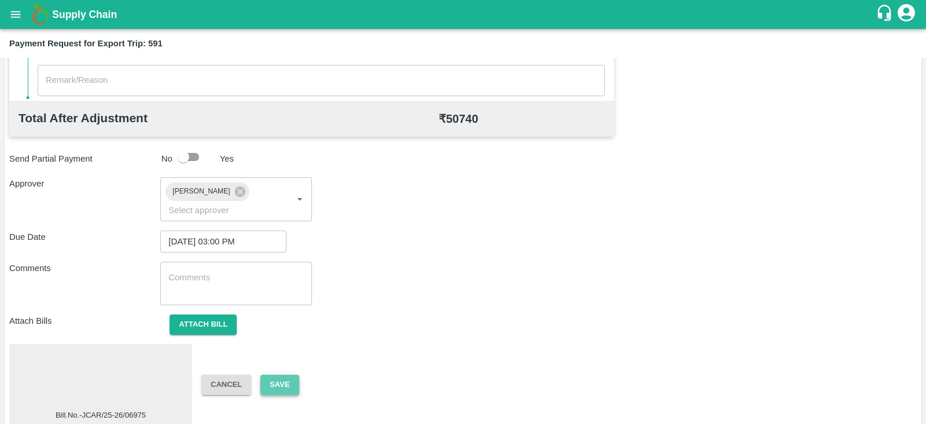
click at [281, 376] on button "Save" at bounding box center [280, 385] width 38 height 20
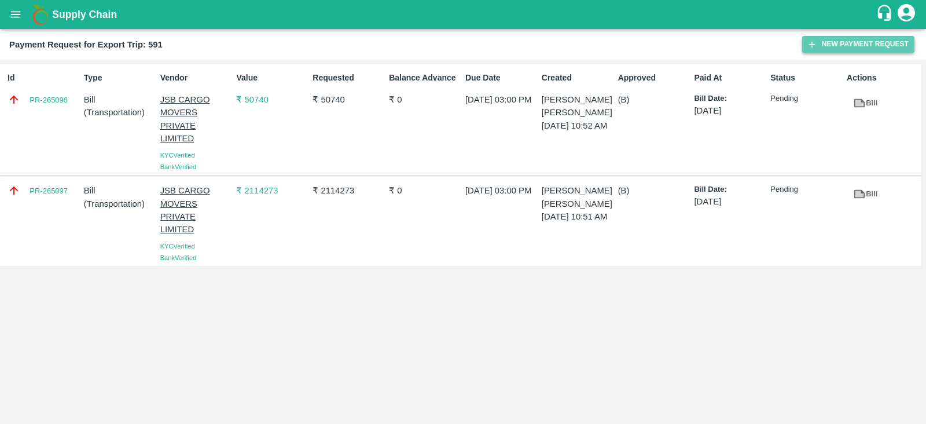
click at [857, 37] on button "New Payment Request" at bounding box center [858, 44] width 112 height 17
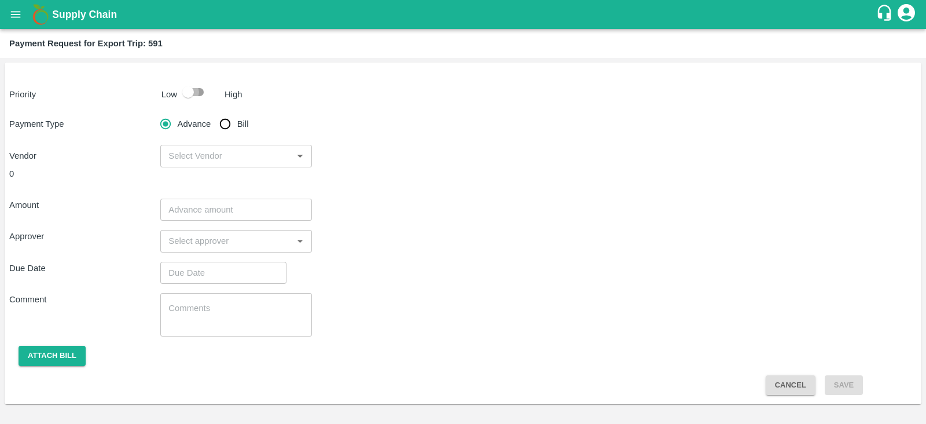
click at [197, 89] on input "checkbox" at bounding box center [188, 92] width 66 height 22
checkbox input "true"
click at [229, 125] on input "Bill" at bounding box center [225, 123] width 23 height 23
radio input "true"
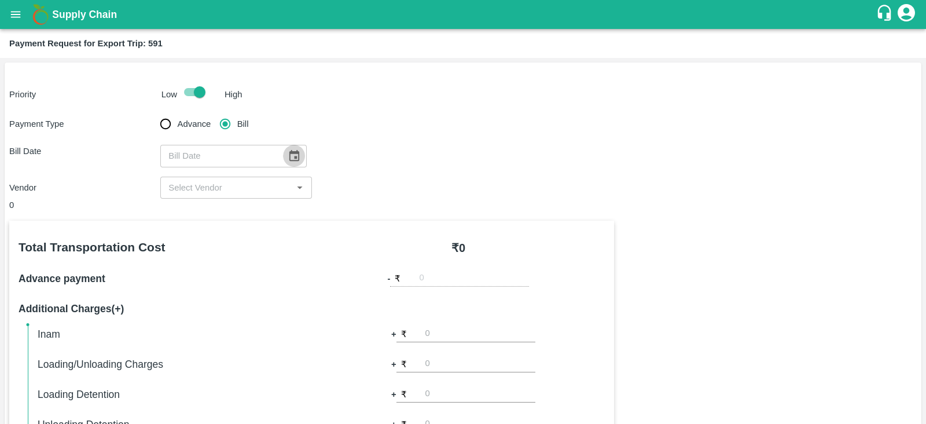
click at [289, 155] on icon "Choose date" at bounding box center [294, 155] width 13 height 13
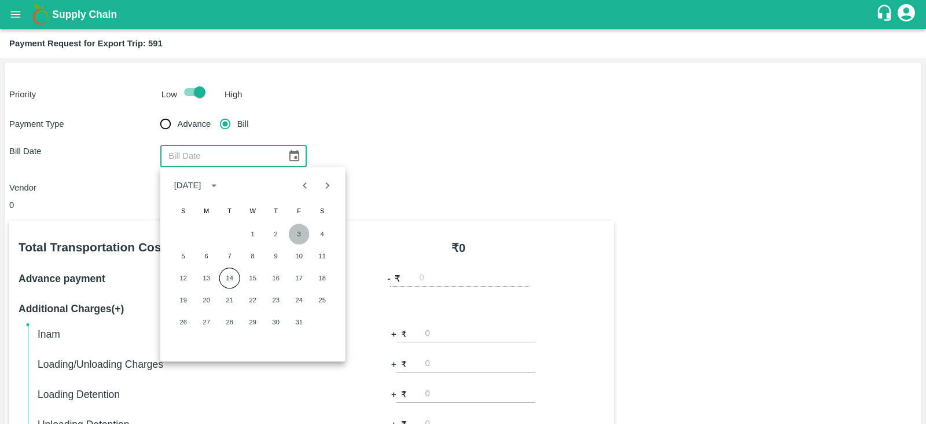
click at [300, 230] on button "3" at bounding box center [299, 233] width 21 height 21
type input "[DATE]"
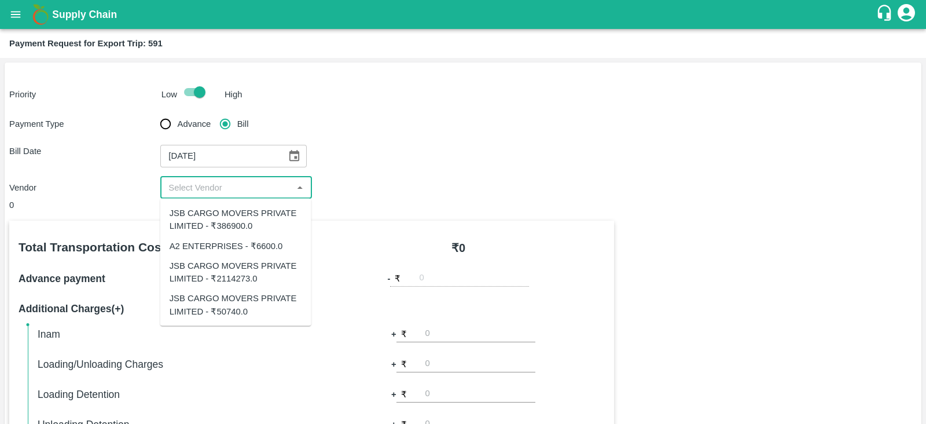
click at [234, 192] on input "input" at bounding box center [226, 187] width 125 height 15
click at [240, 229] on div "JSB CARGO MOVERS PRIVATE LIMITED - ₹386900.0" at bounding box center [236, 220] width 133 height 26
type input "JSB CARGO MOVERS PRIVATE LIMITED - ₹386900.0"
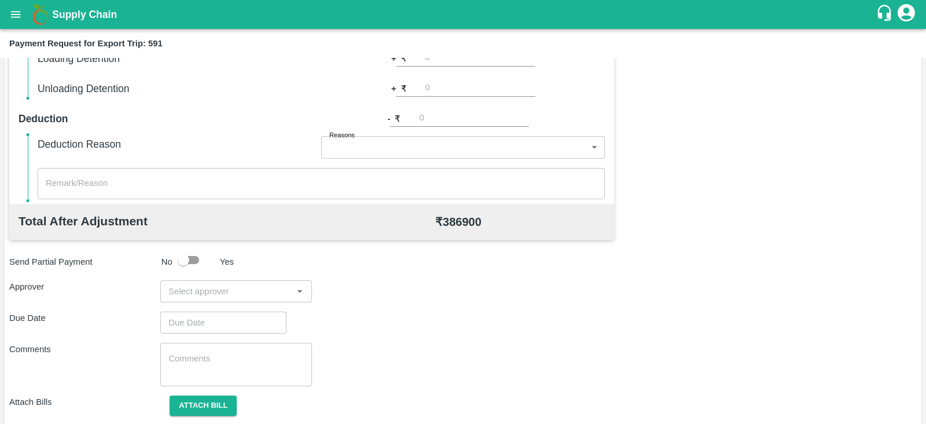
scroll to position [370, 0]
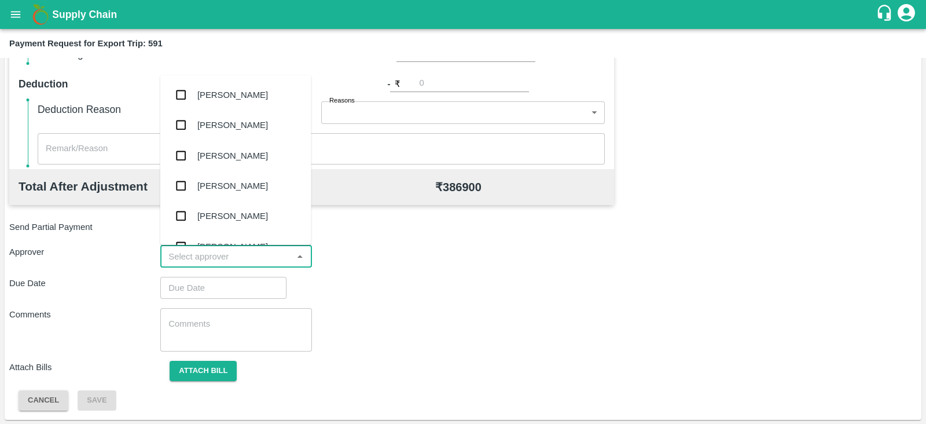
click at [253, 259] on input "input" at bounding box center [226, 256] width 125 height 15
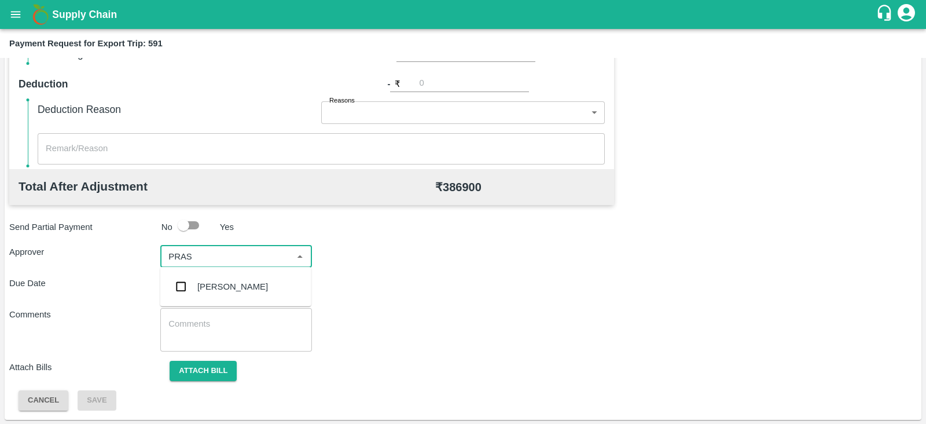
type input "PRASA"
click at [239, 283] on div "[PERSON_NAME]" at bounding box center [232, 286] width 71 height 13
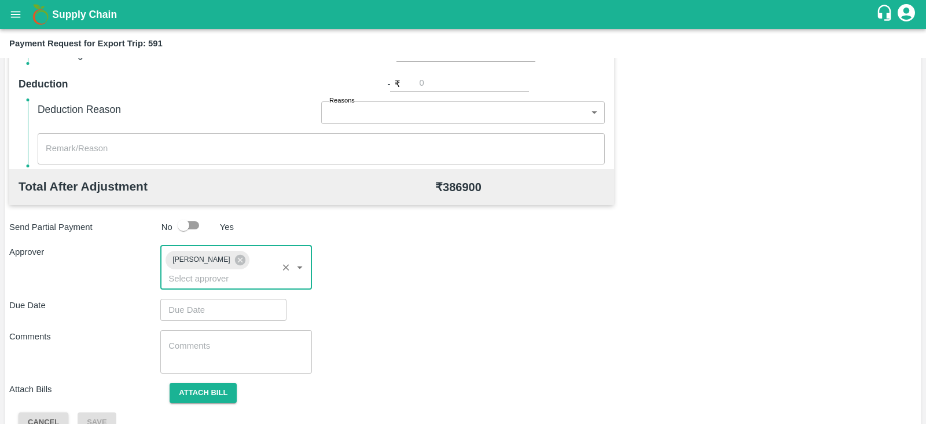
type input "DD/MM/YYYY hh:mm aa"
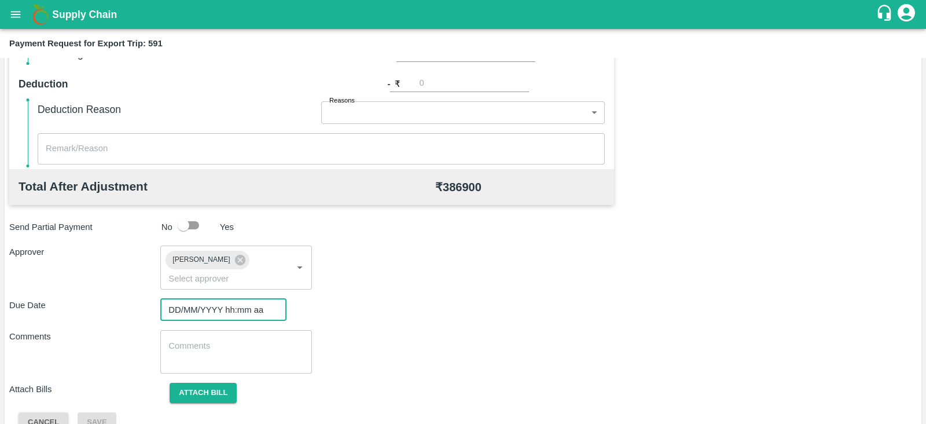
click at [214, 299] on input "DD/MM/YYYY hh:mm aa" at bounding box center [219, 310] width 118 height 22
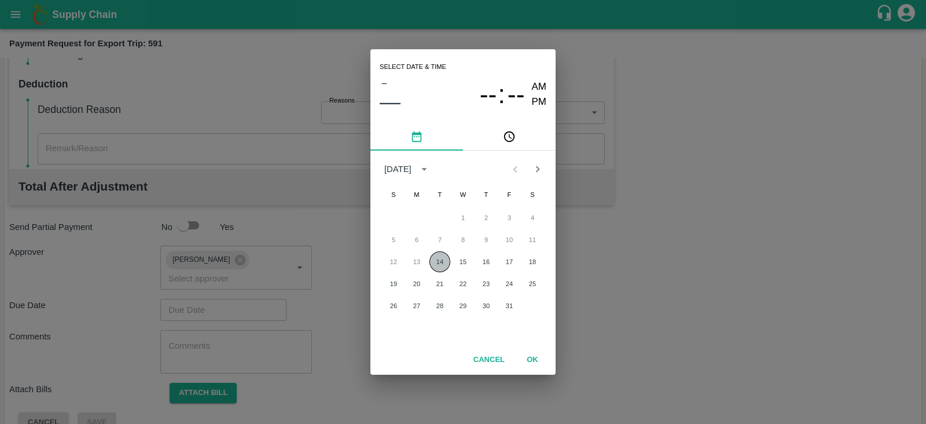
click at [436, 256] on button "14" at bounding box center [440, 261] width 21 height 21
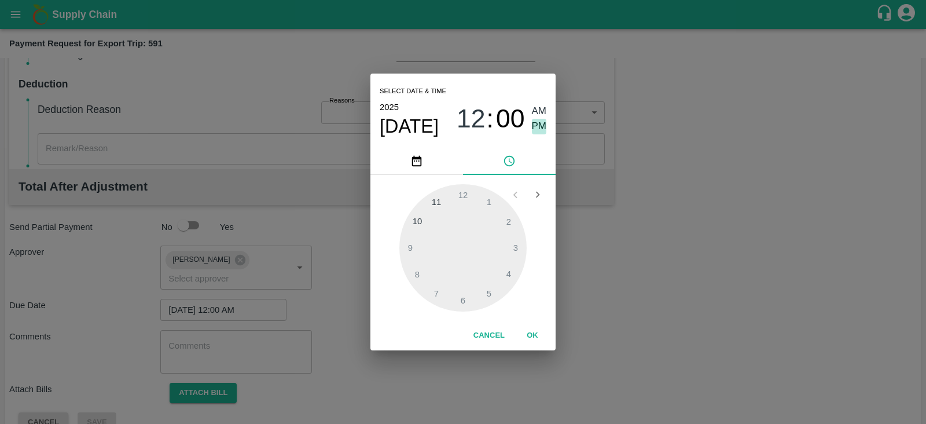
click at [544, 126] on span "PM" at bounding box center [539, 127] width 15 height 16
type input "[DATE] 12:00 PM"
click at [540, 333] on button "OK" at bounding box center [532, 335] width 37 height 20
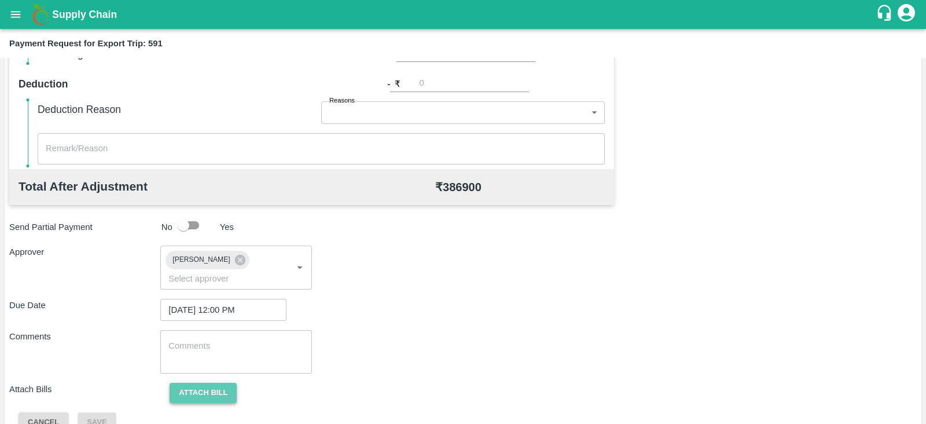
click at [224, 383] on button "Attach bill" at bounding box center [203, 393] width 67 height 20
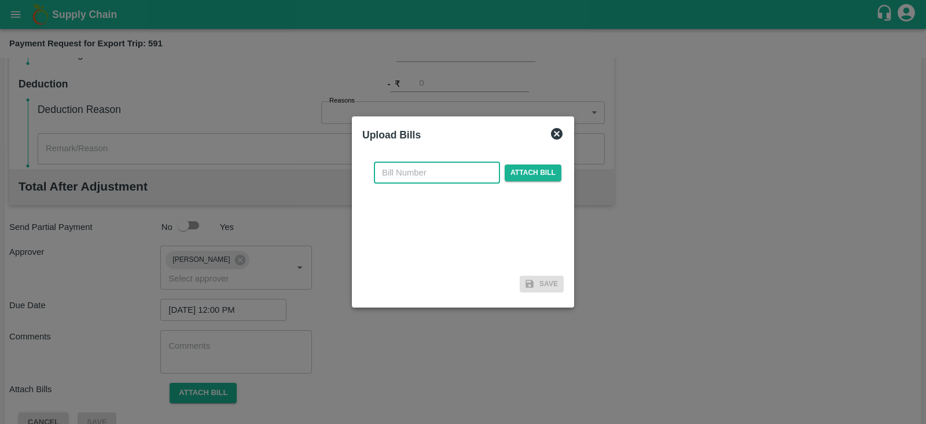
click at [398, 173] on input "text" at bounding box center [437, 173] width 126 height 22
paste input "JCAR/25-26/06969"
type input "JCAR/25-26/06969"
click at [512, 171] on span "Attach bill" at bounding box center [533, 172] width 57 height 17
click at [0, 0] on input "Attach bill" at bounding box center [0, 0] width 0 height 0
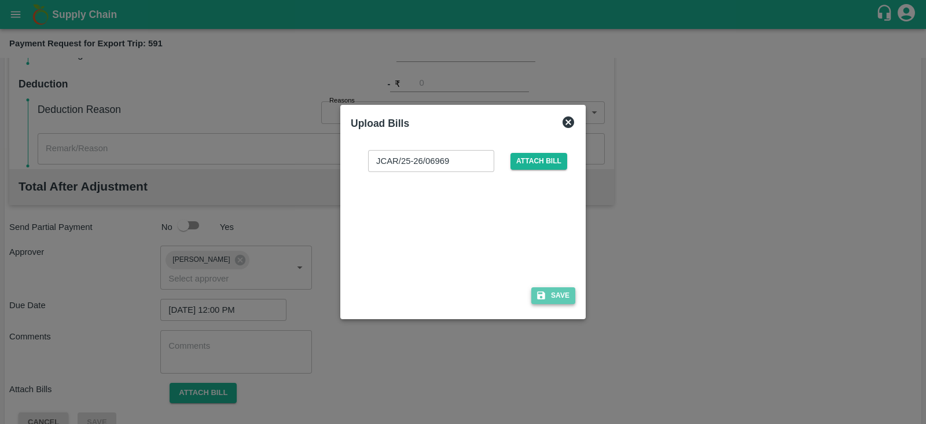
click at [568, 292] on button "Save" at bounding box center [553, 295] width 44 height 17
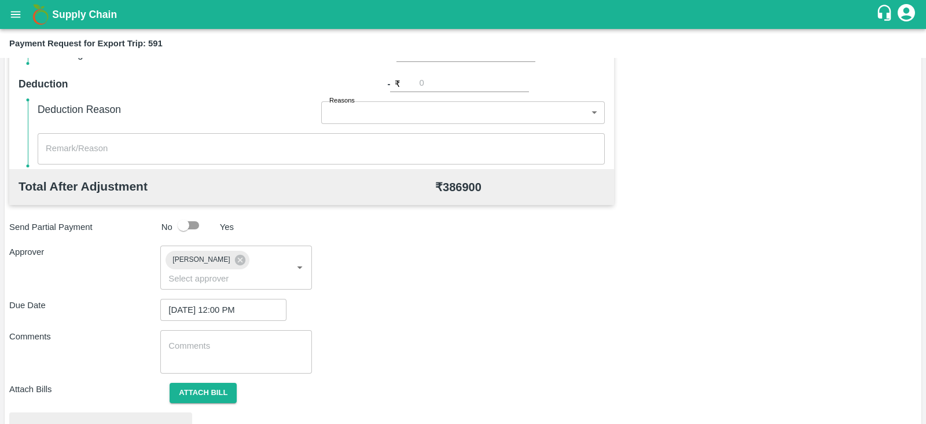
scroll to position [439, 0]
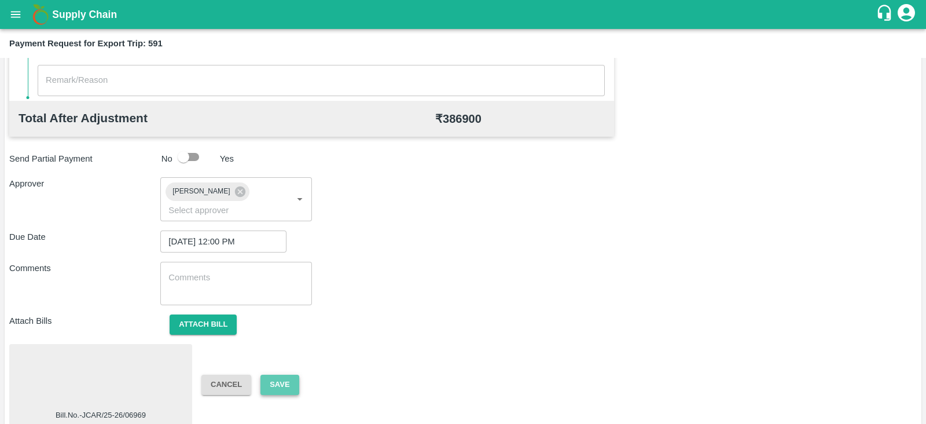
click at [285, 375] on button "Save" at bounding box center [280, 385] width 38 height 20
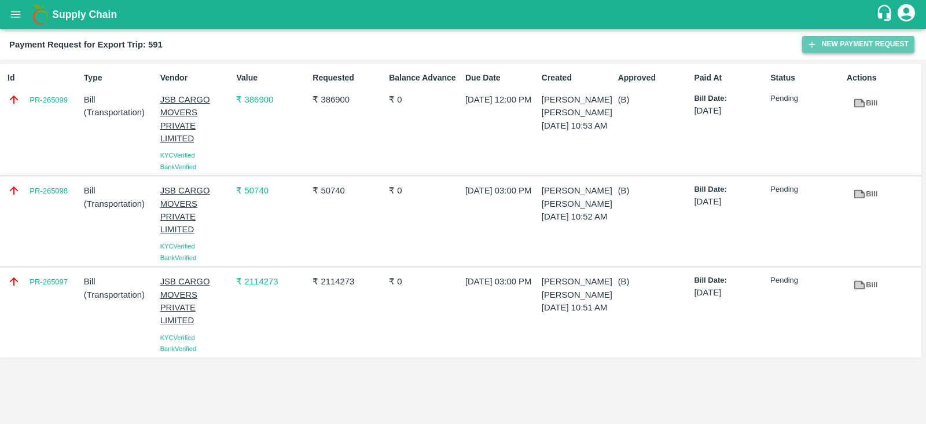
click at [875, 41] on button "New Payment Request" at bounding box center [858, 44] width 112 height 17
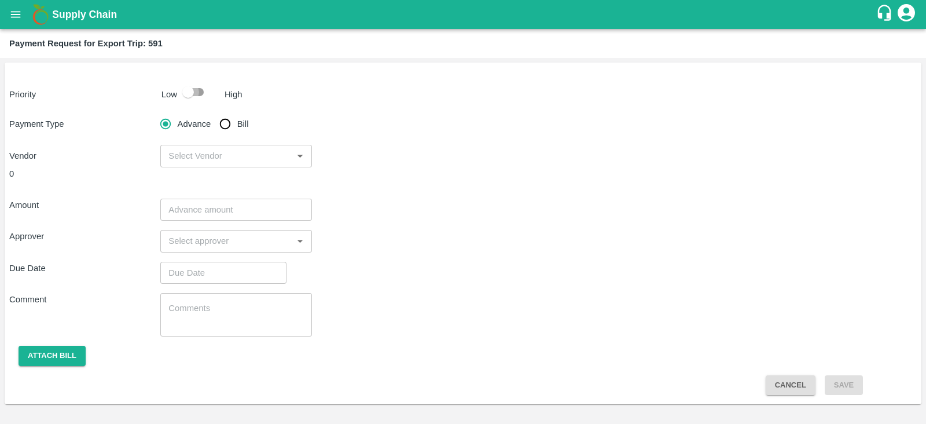
click at [192, 90] on input "checkbox" at bounding box center [188, 92] width 66 height 22
checkbox input "true"
click at [223, 123] on input "Bill" at bounding box center [225, 123] width 23 height 23
radio input "true"
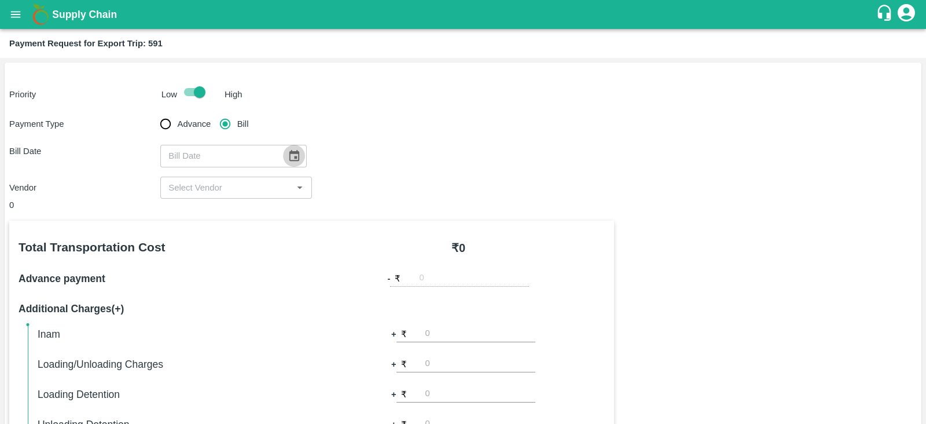
click at [289, 153] on icon "Choose date" at bounding box center [294, 155] width 10 height 11
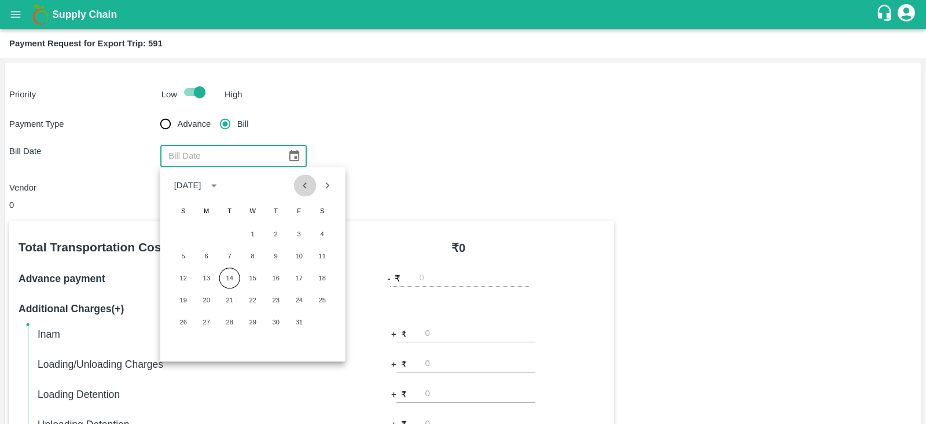
click at [304, 187] on icon "Previous month" at bounding box center [305, 185] width 13 height 13
click at [229, 324] on button "30" at bounding box center [229, 321] width 21 height 21
type input "[DATE]"
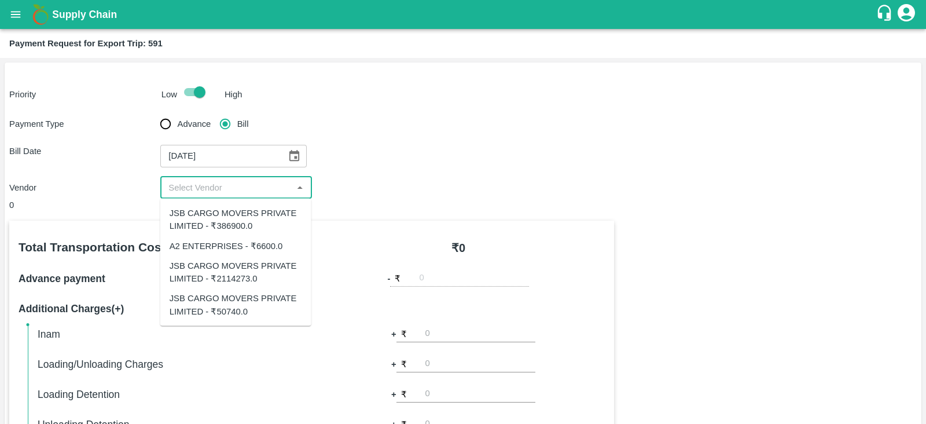
click at [240, 190] on input "input" at bounding box center [226, 187] width 125 height 15
click at [241, 244] on div "A2 ENTERPRISES - ₹6600.0" at bounding box center [226, 245] width 113 height 13
type input "A2 ENTERPRISES - ₹6600.0"
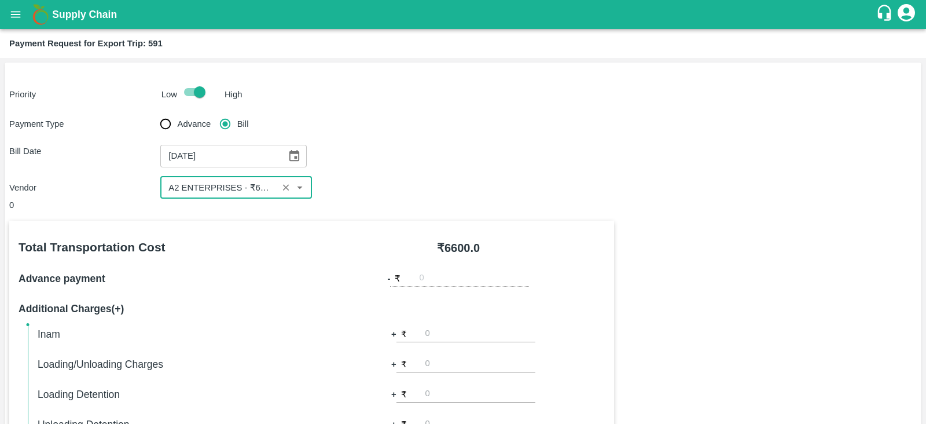
scroll to position [370, 0]
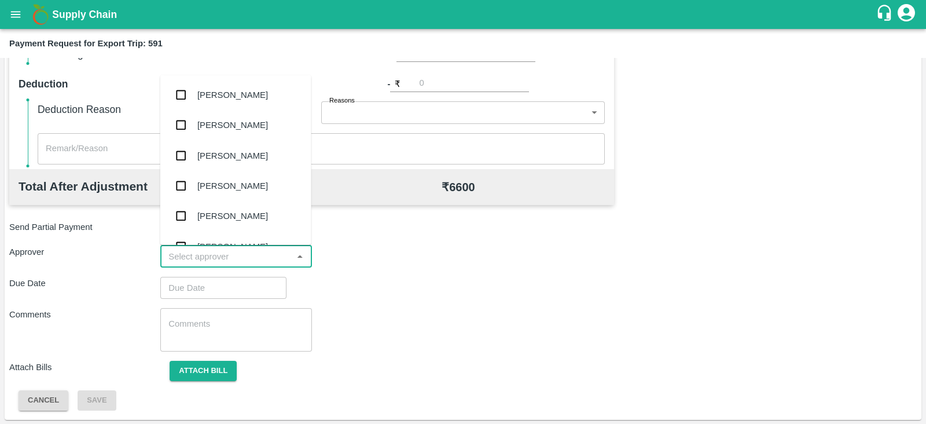
click at [263, 262] on input "input" at bounding box center [226, 256] width 125 height 15
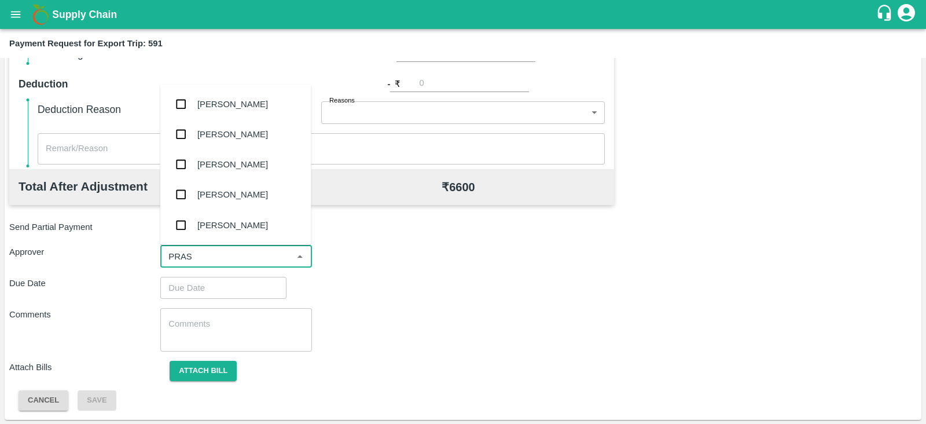
type input "PRASA"
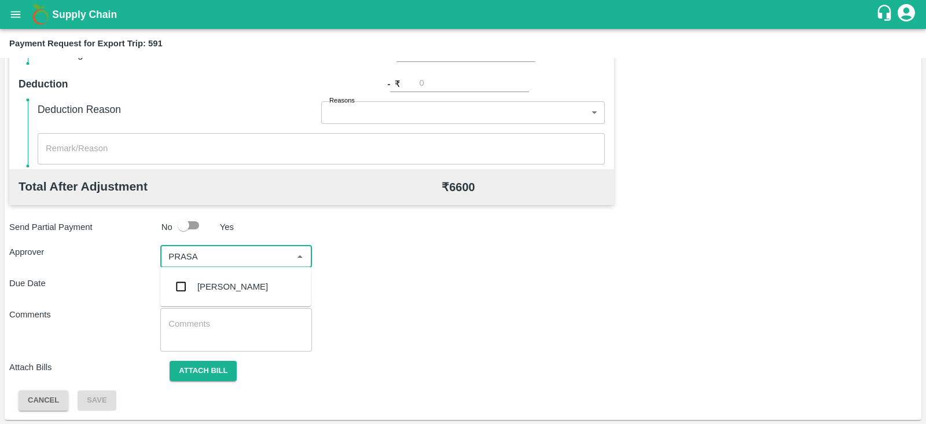
click at [243, 286] on div "[PERSON_NAME]" at bounding box center [232, 286] width 71 height 13
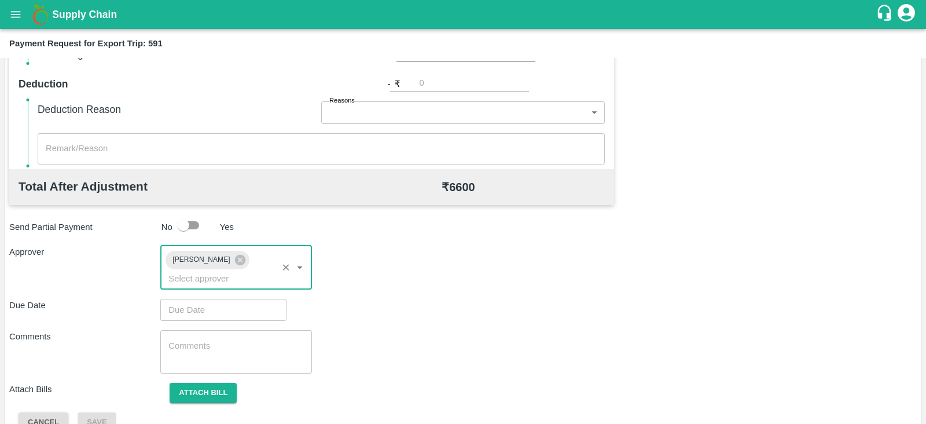
type input "DD/MM/YYYY hh:mm aa"
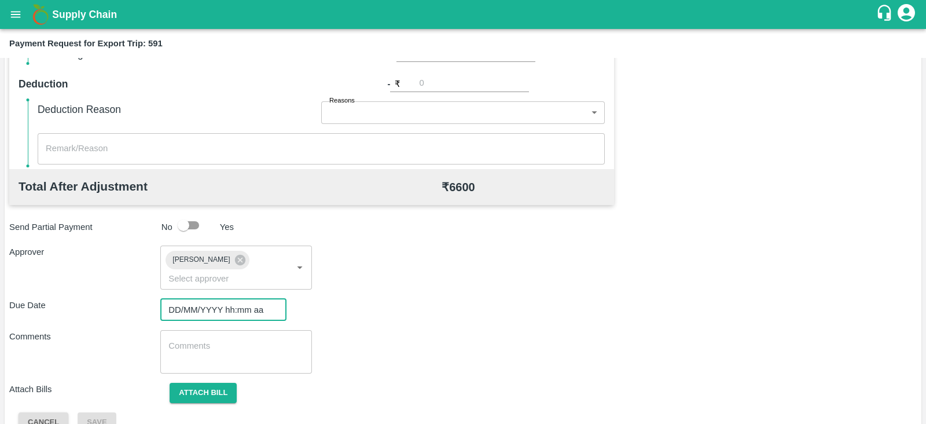
click at [241, 299] on input "DD/MM/YYYY hh:mm aa" at bounding box center [219, 310] width 118 height 22
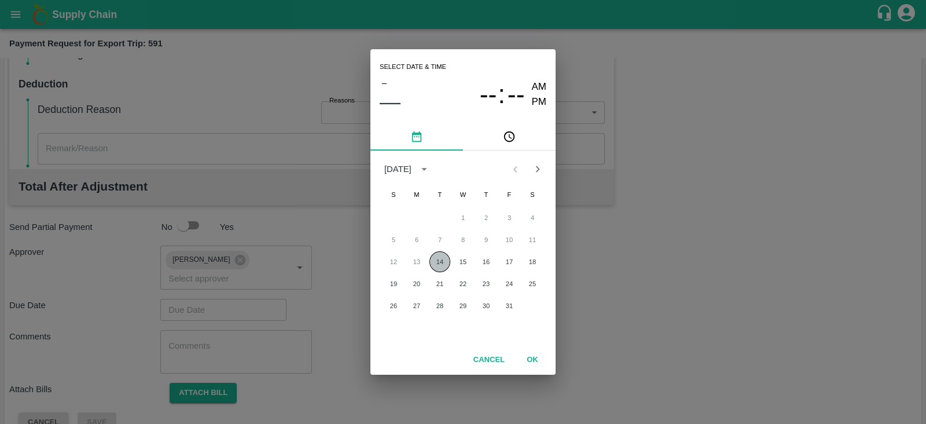
click at [443, 257] on button "14" at bounding box center [440, 261] width 21 height 21
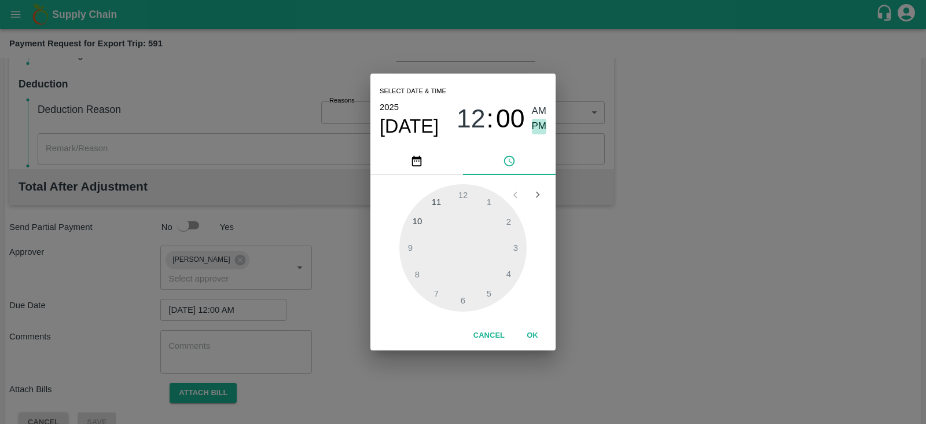
click at [541, 125] on span "PM" at bounding box center [539, 127] width 15 height 16
click at [516, 243] on div at bounding box center [462, 247] width 127 height 127
type input "[DATE] 03:00 PM"
click at [532, 335] on button "OK" at bounding box center [532, 335] width 37 height 20
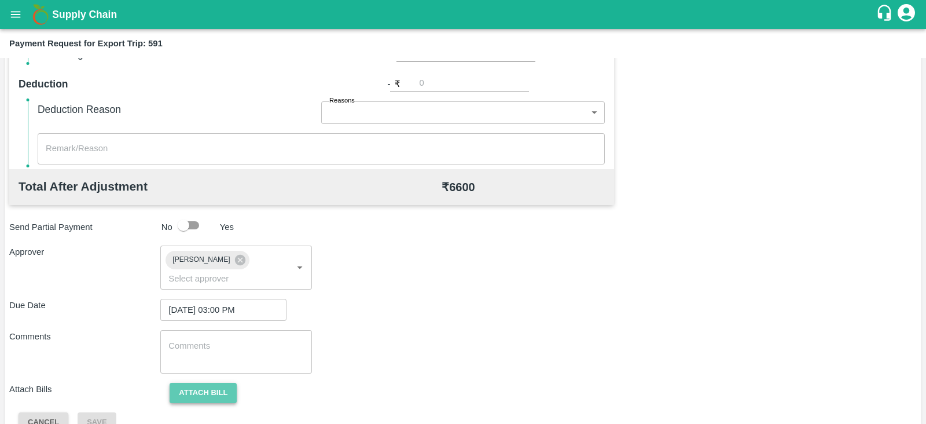
click at [218, 383] on button "Attach bill" at bounding box center [203, 393] width 67 height 20
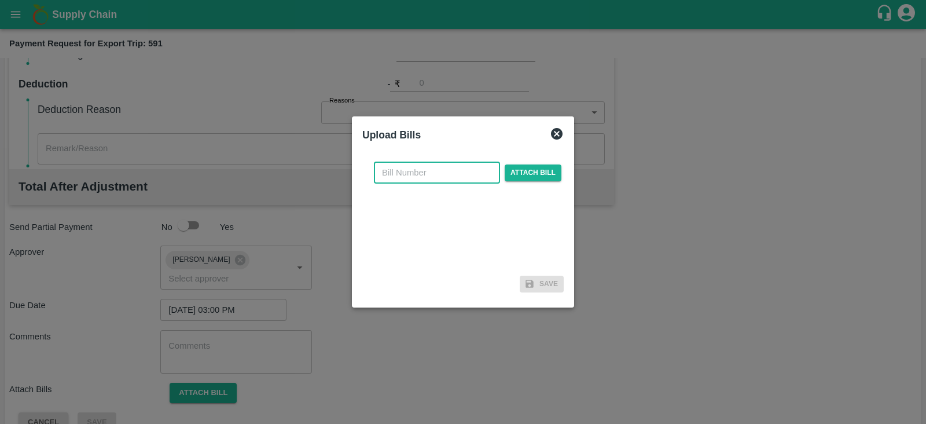
click at [475, 168] on input "text" at bounding box center [437, 173] width 126 height 22
paste input "A2-149/2025-26"
type input "A2-149/2025-26"
click at [530, 171] on span "Attach bill" at bounding box center [533, 172] width 57 height 17
click at [0, 0] on input "Attach bill" at bounding box center [0, 0] width 0 height 0
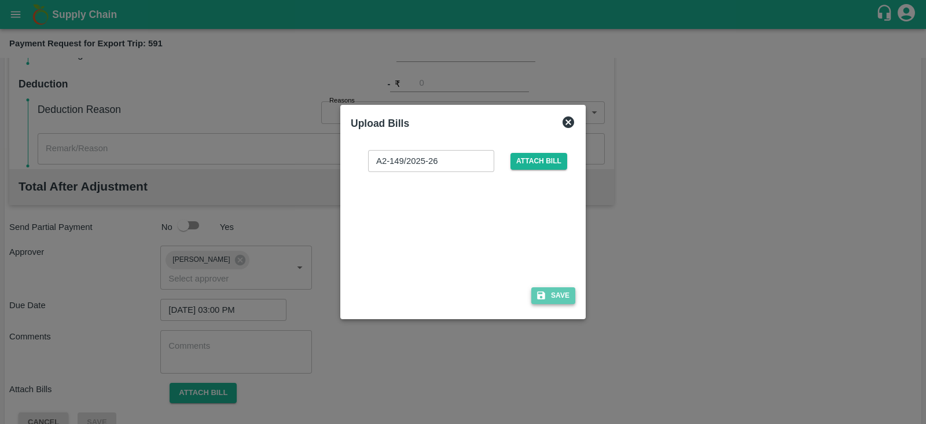
click at [560, 299] on button "Save" at bounding box center [553, 295] width 44 height 17
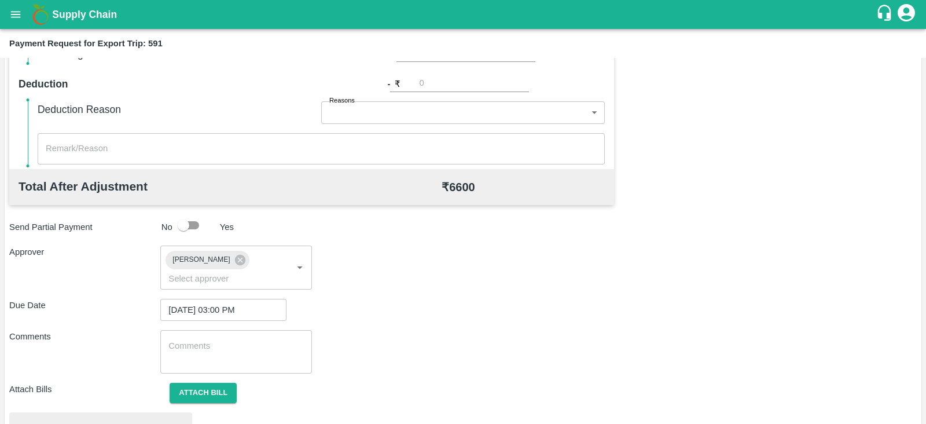
scroll to position [439, 0]
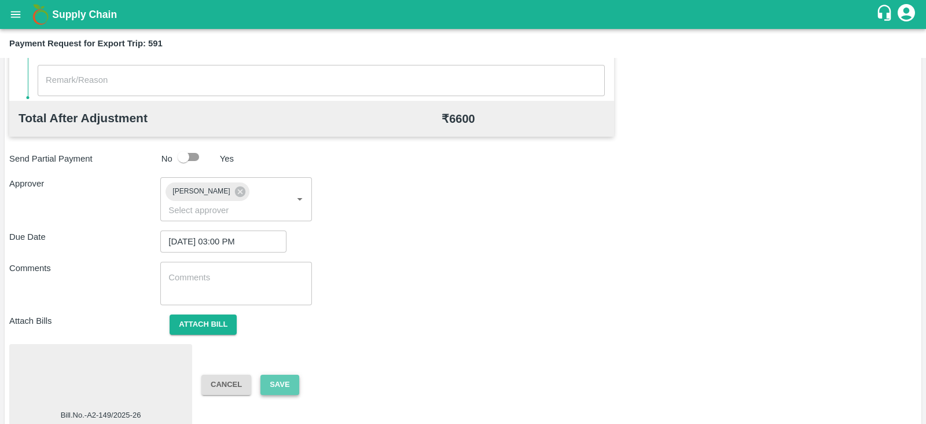
click at [281, 375] on button "Save" at bounding box center [280, 385] width 38 height 20
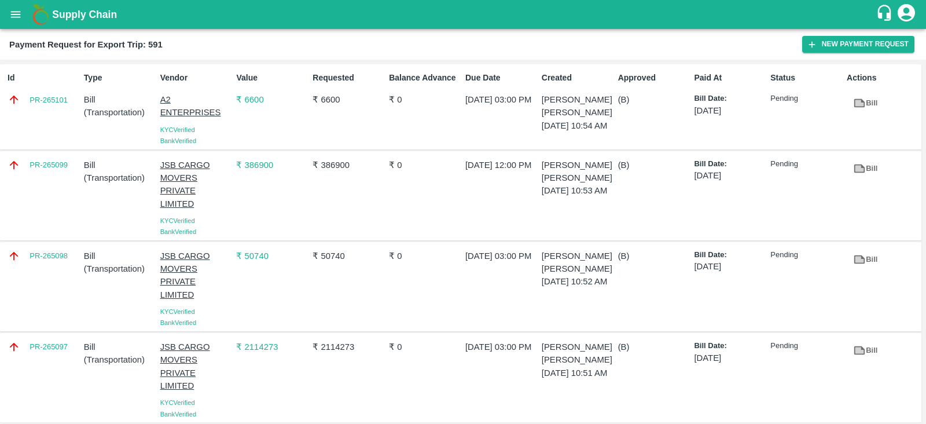
scroll to position [12, 0]
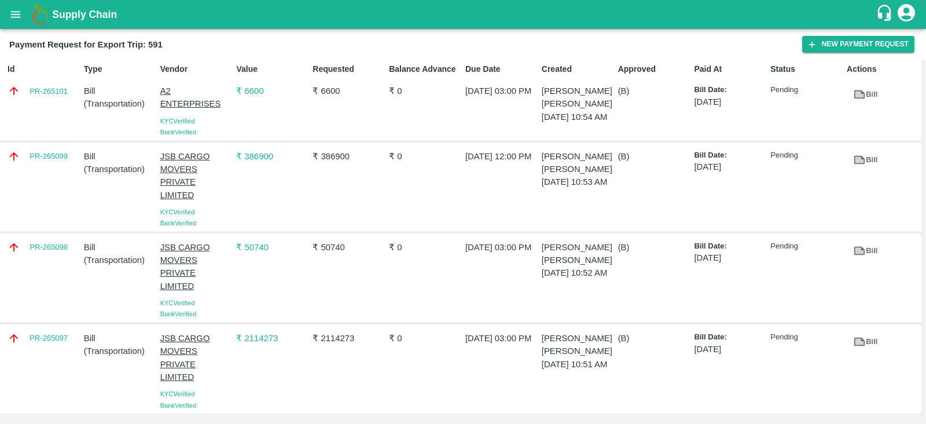
click at [49, 355] on div "PR-265097" at bounding box center [41, 368] width 76 height 83
copy link "PR-265097"
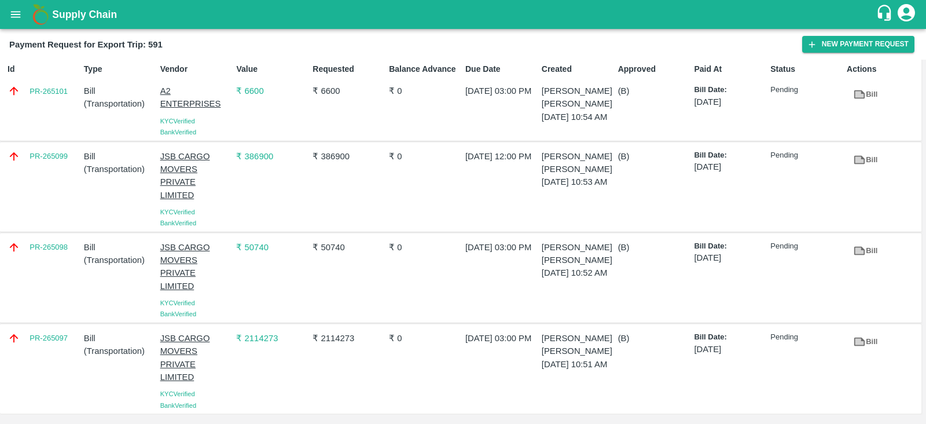
click at [45, 184] on div "PR-265099" at bounding box center [41, 186] width 76 height 83
copy link "PR-265099"
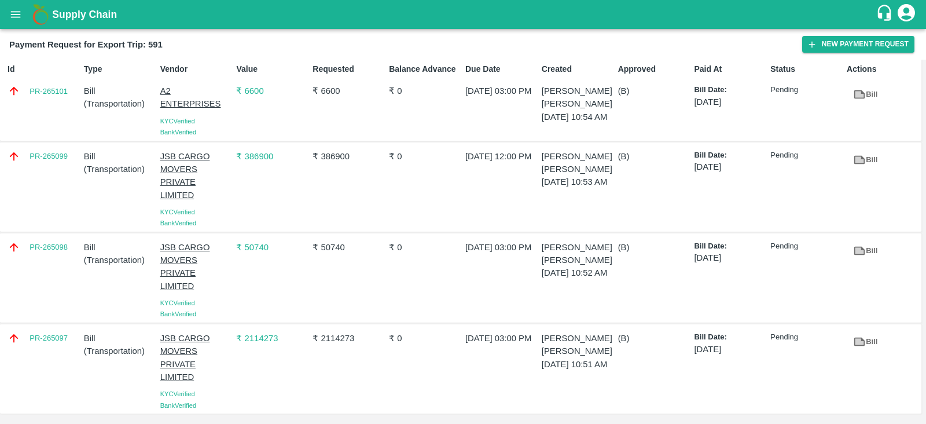
click at [52, 269] on div "PR-265098" at bounding box center [41, 277] width 76 height 83
copy link "PR-265098"
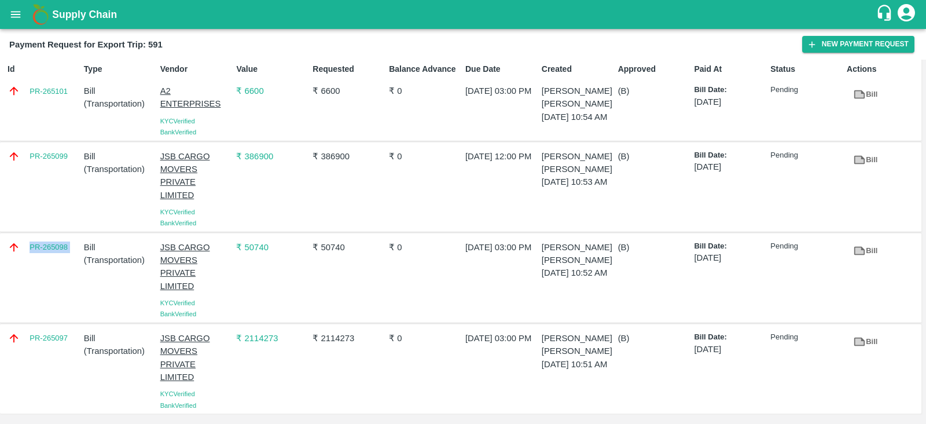
scroll to position [0, 0]
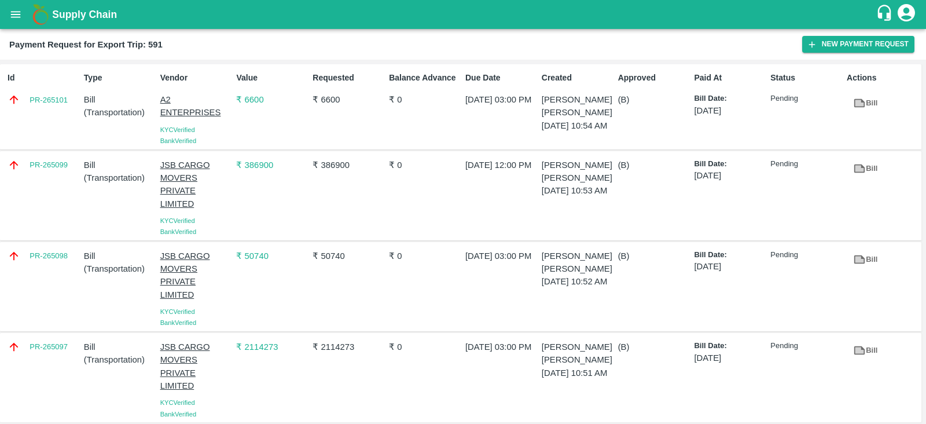
click at [64, 121] on div "Id PR-265101" at bounding box center [41, 106] width 76 height 79
copy link "PR-265101"
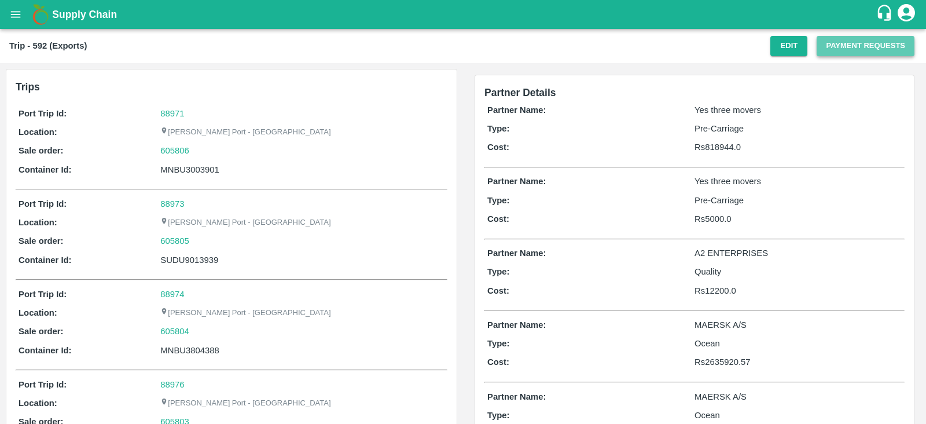
click at [848, 53] on button "Payment Requests" at bounding box center [866, 46] width 98 height 20
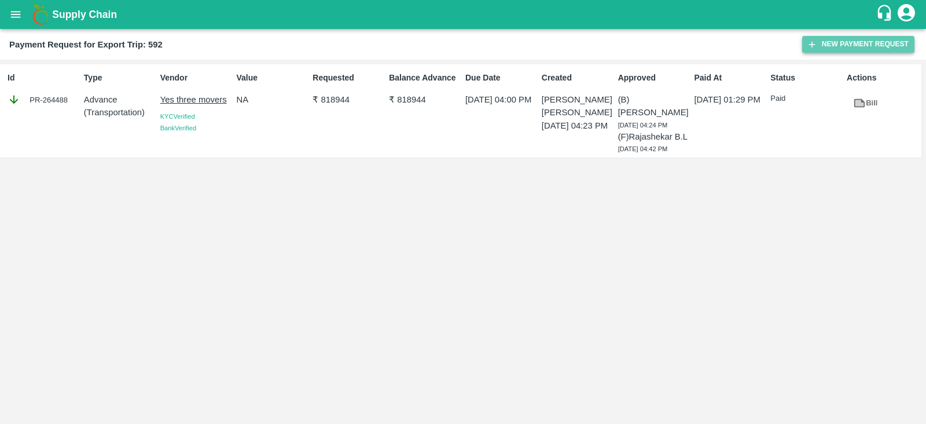
click at [854, 39] on button "New Payment Request" at bounding box center [858, 44] width 112 height 17
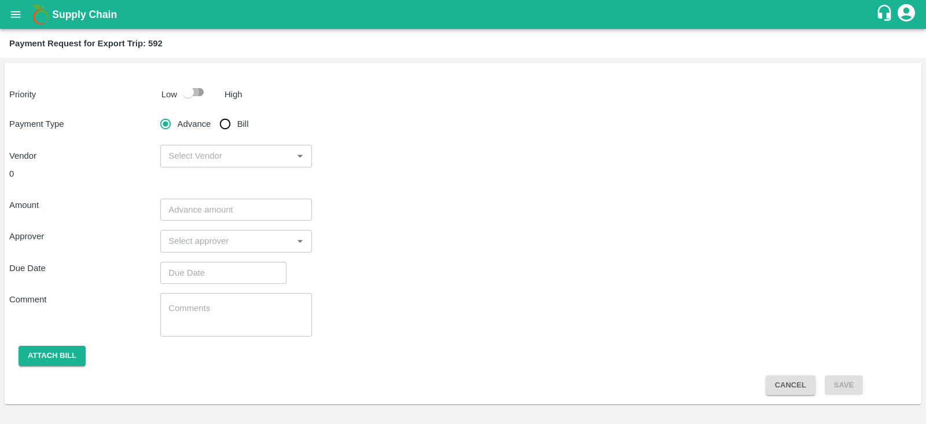
click at [180, 92] on input "checkbox" at bounding box center [188, 92] width 66 height 22
checkbox input "true"
click at [222, 122] on input "Bill" at bounding box center [225, 123] width 23 height 23
radio input "true"
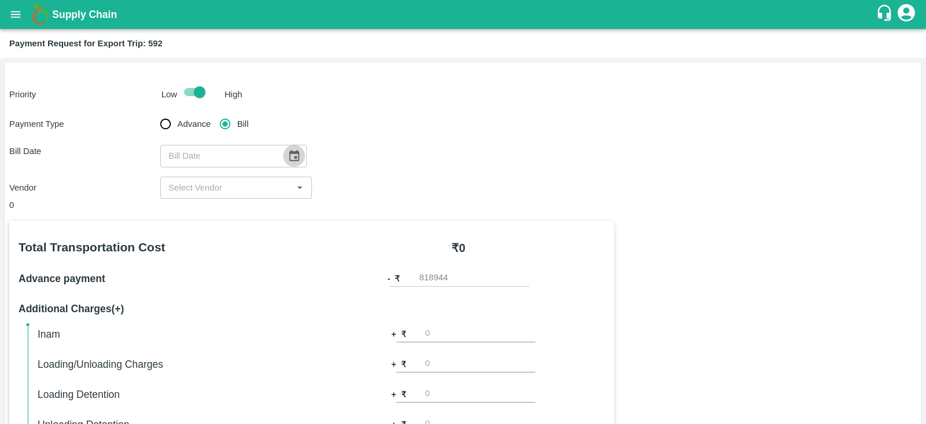
click at [289, 160] on icon "Choose date" at bounding box center [294, 155] width 10 height 11
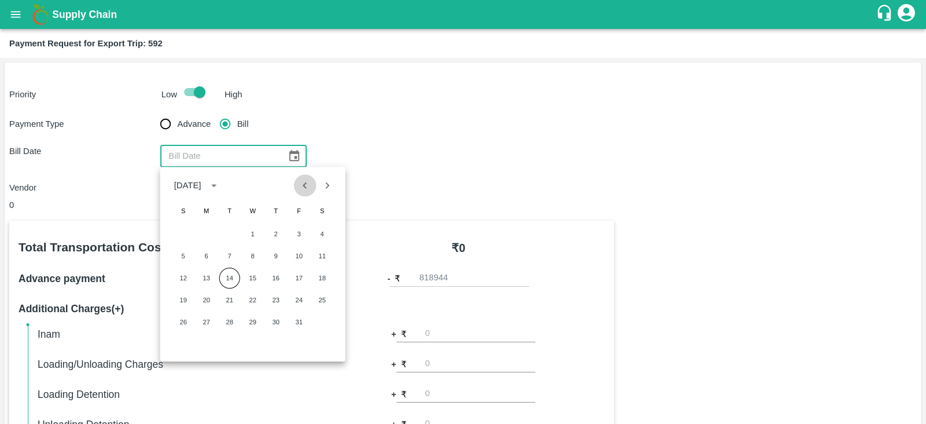
click at [305, 190] on icon "Previous month" at bounding box center [305, 185] width 13 height 13
click at [233, 319] on button "30" at bounding box center [229, 321] width 21 height 21
type input "[DATE]"
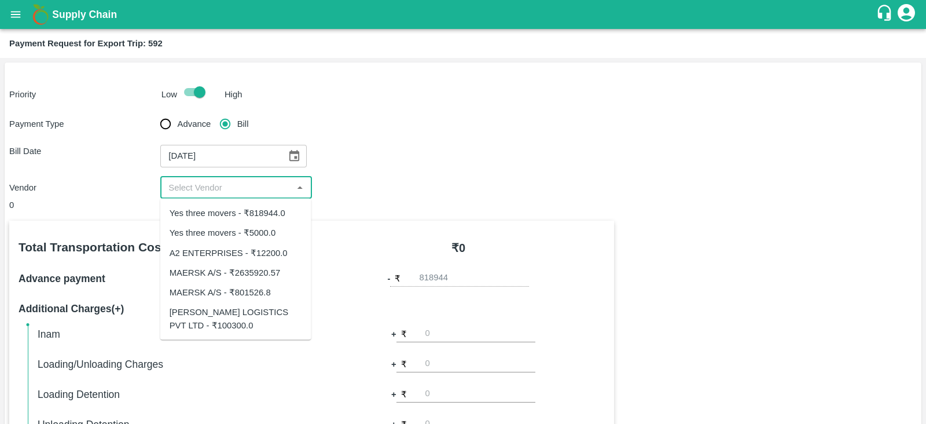
click at [249, 184] on input "input" at bounding box center [226, 187] width 125 height 15
click at [254, 244] on div "A2 ENTERPRISES - ₹12200.0" at bounding box center [235, 253] width 151 height 20
type input "A2 ENTERPRISES - ₹12200.0"
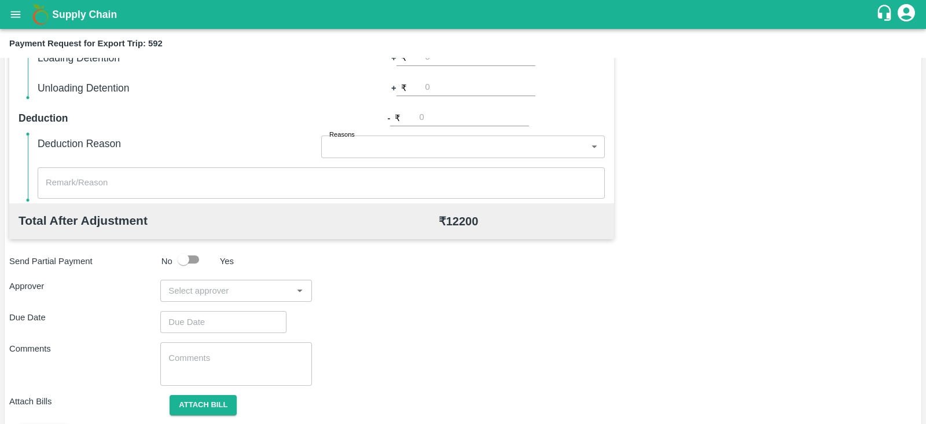
scroll to position [370, 0]
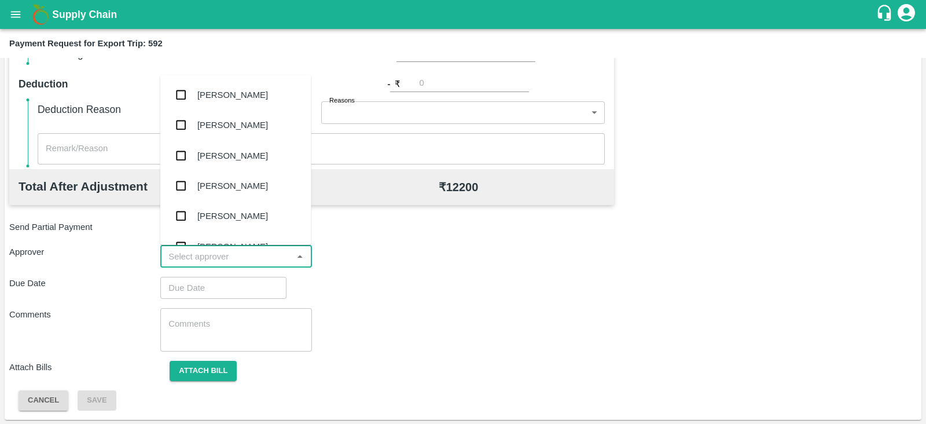
click at [236, 253] on input "input" at bounding box center [226, 256] width 125 height 15
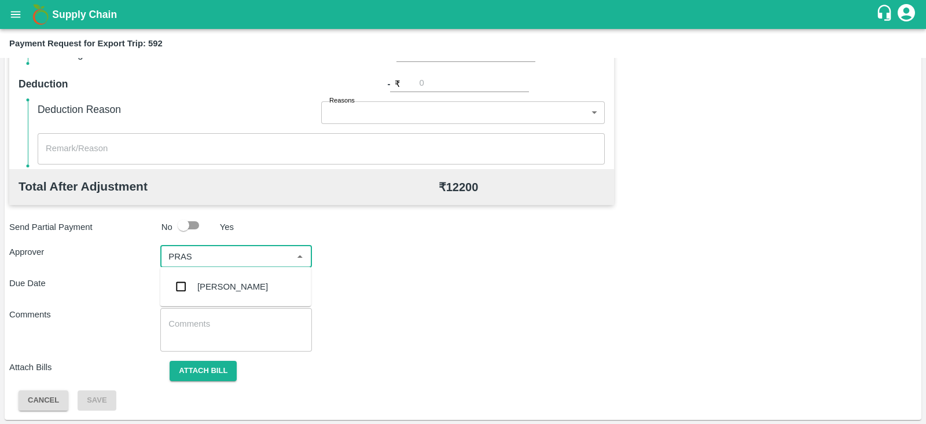
type input "PRASA"
click at [229, 288] on div "[PERSON_NAME]" at bounding box center [232, 286] width 71 height 13
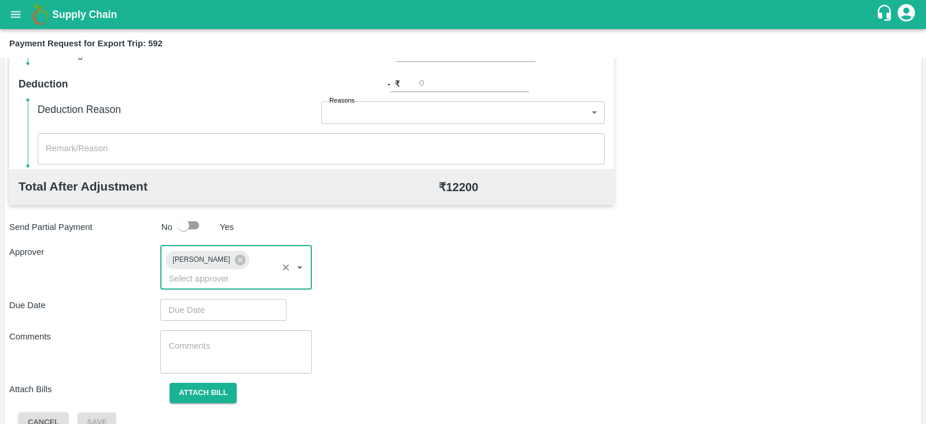
type input "DD/MM/YYYY hh:mm aa"
click at [206, 299] on input "DD/MM/YYYY hh:mm aa" at bounding box center [219, 310] width 118 height 22
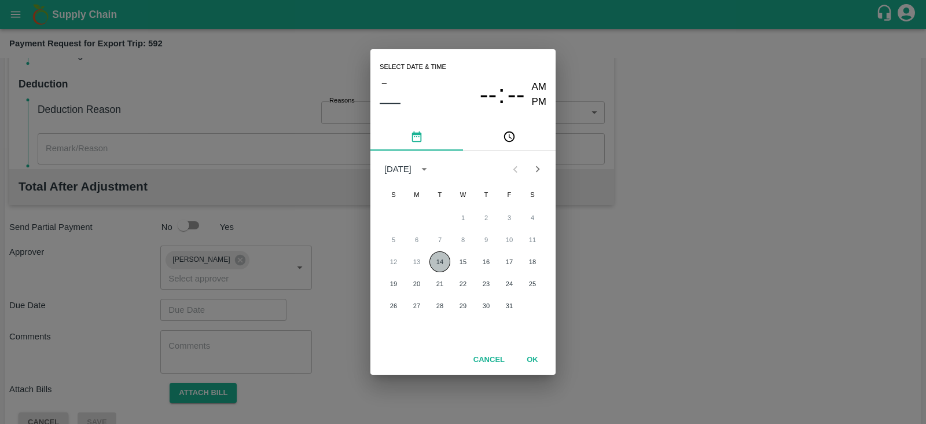
click at [437, 262] on button "14" at bounding box center [440, 261] width 21 height 21
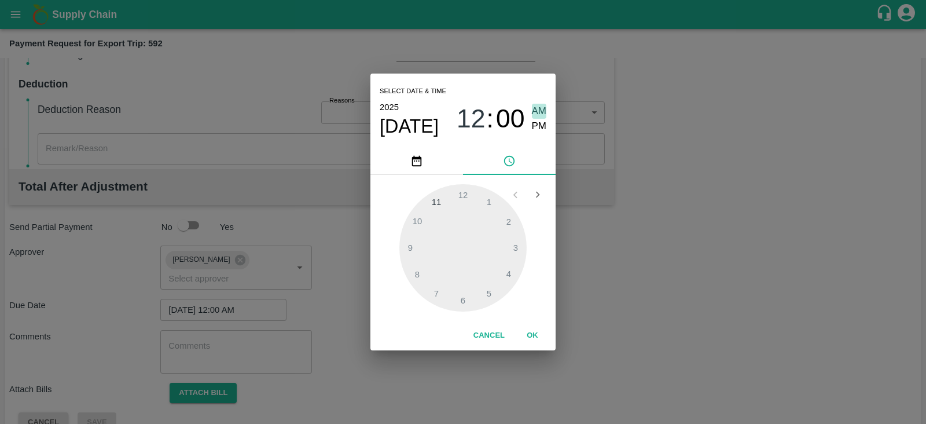
click at [540, 117] on span "AM" at bounding box center [539, 112] width 15 height 16
click at [539, 129] on span "PM" at bounding box center [539, 127] width 15 height 16
type input "[DATE] 12:00 PM"
click at [535, 335] on button "OK" at bounding box center [532, 335] width 37 height 20
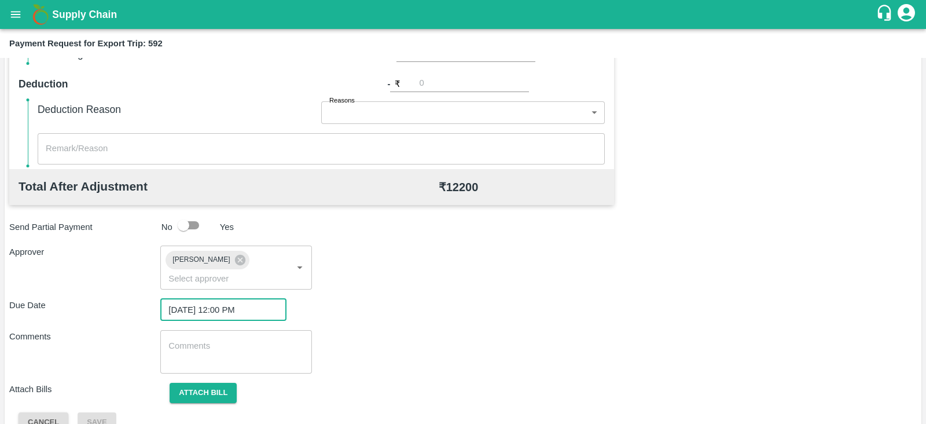
scroll to position [377, 0]
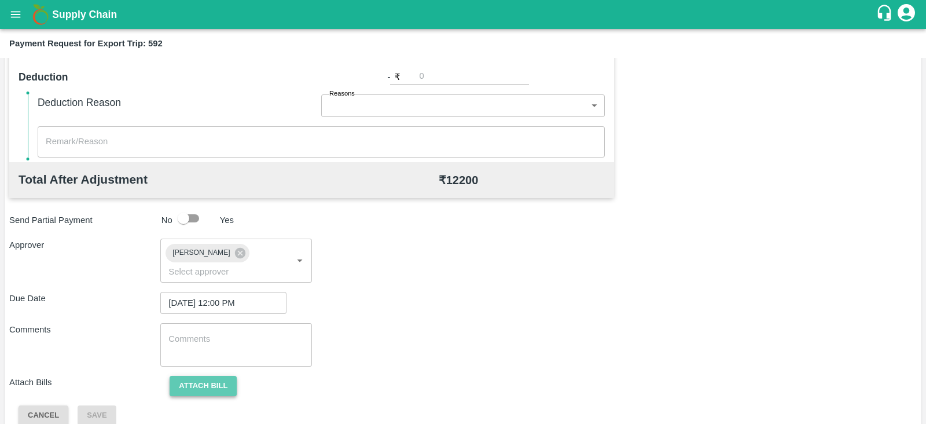
click at [197, 376] on button "Attach bill" at bounding box center [203, 386] width 67 height 20
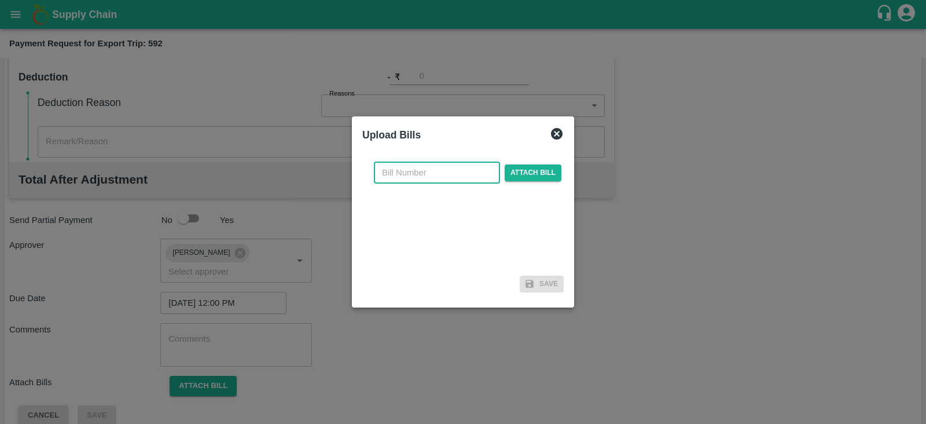
click at [429, 180] on input "text" at bounding box center [437, 173] width 126 height 22
paste input "A2-150/2025-26"
type input "A2-150/2025-26"
click at [516, 167] on span "Attach bill" at bounding box center [533, 172] width 57 height 17
click at [0, 0] on input "Attach bill" at bounding box center [0, 0] width 0 height 0
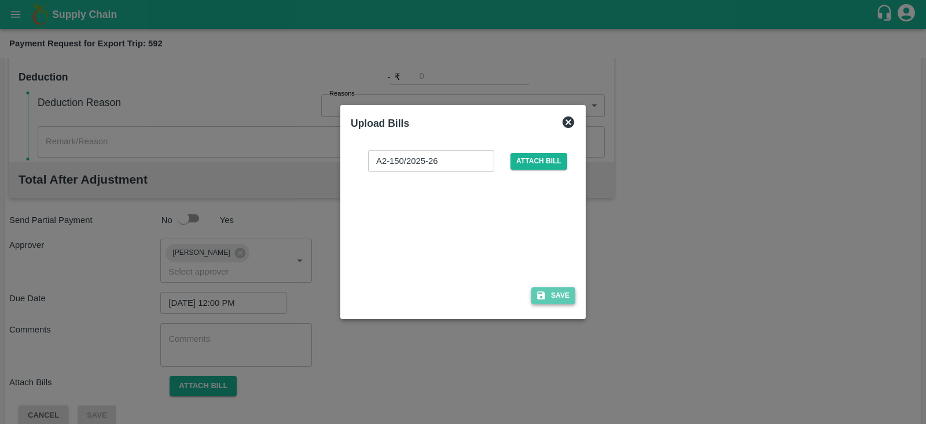
click at [562, 294] on button "Save" at bounding box center [553, 295] width 44 height 17
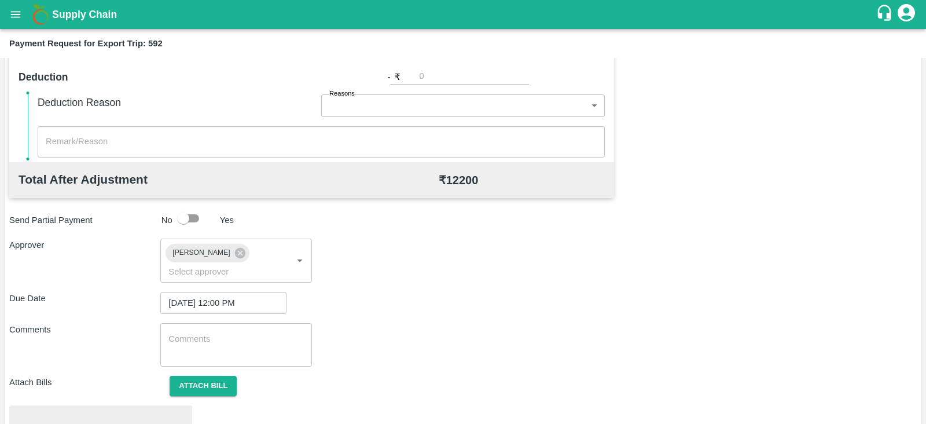
scroll to position [439, 0]
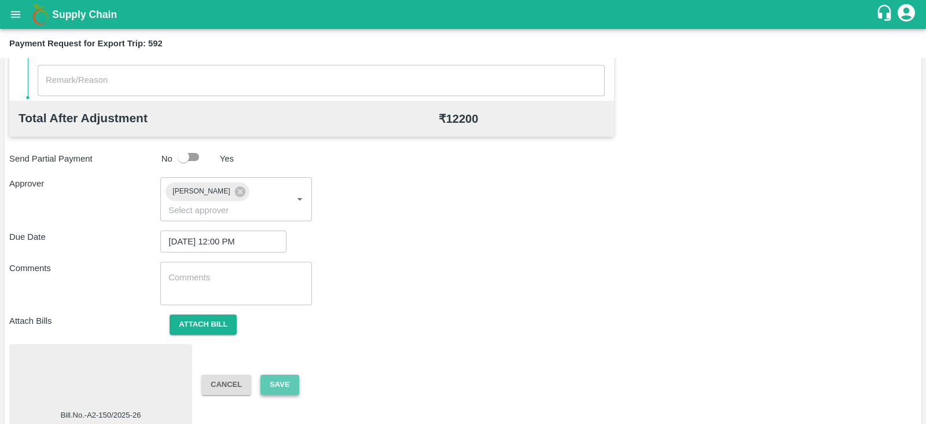
click at [281, 375] on button "Save" at bounding box center [280, 385] width 38 height 20
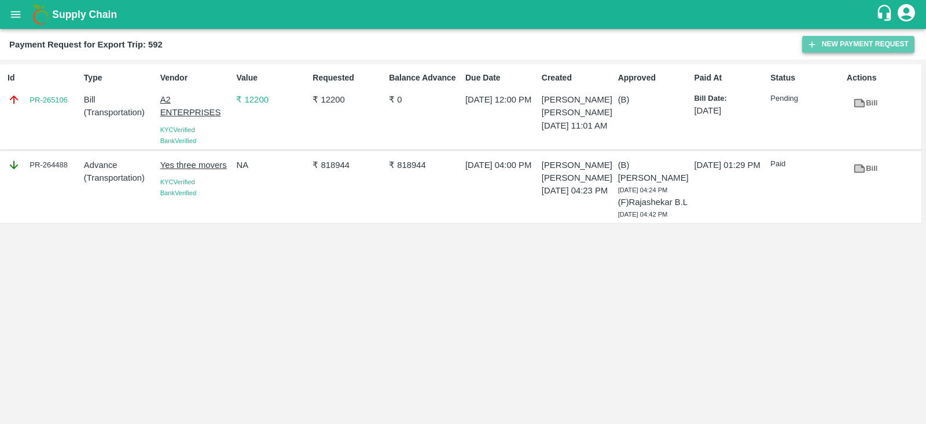
click at [858, 41] on button "New Payment Request" at bounding box center [858, 44] width 112 height 17
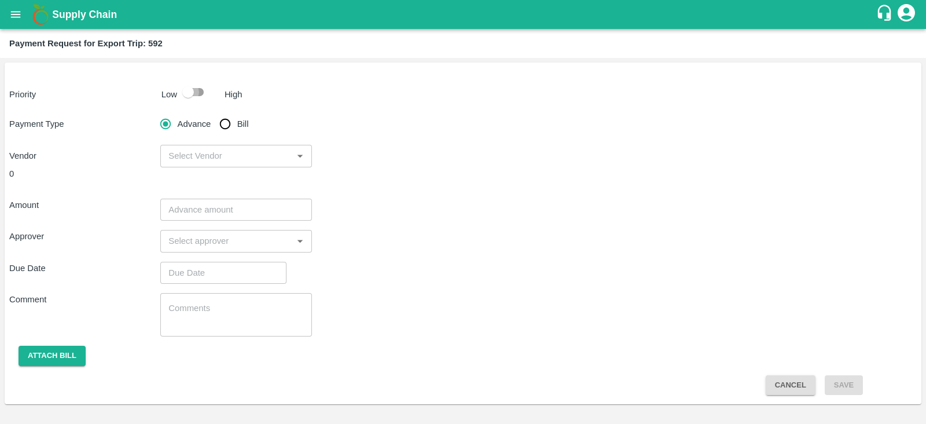
click at [197, 94] on input "checkbox" at bounding box center [188, 92] width 66 height 22
checkbox input "true"
click at [223, 126] on input "Bill" at bounding box center [225, 123] width 23 height 23
radio input "true"
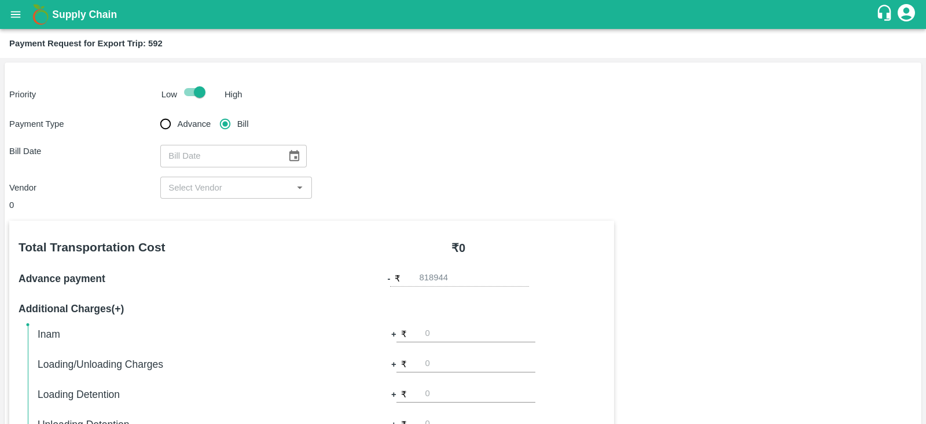
click at [289, 154] on icon "Choose date" at bounding box center [294, 155] width 13 height 13
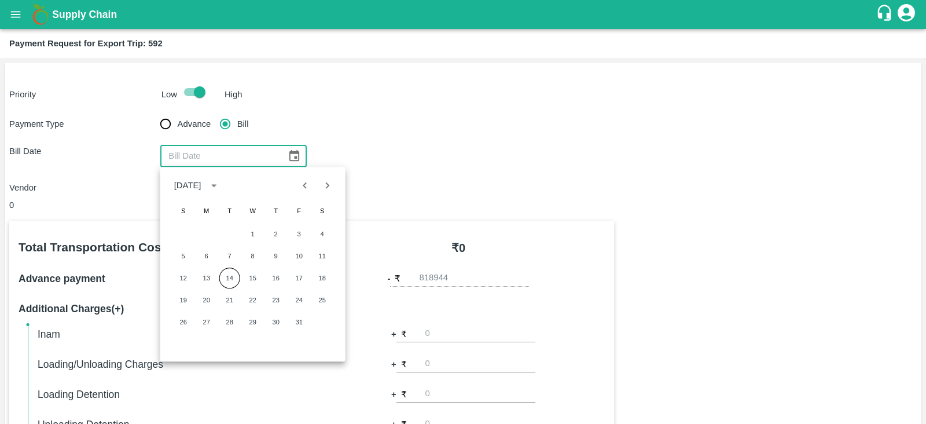
click at [300, 186] on icon "Previous month" at bounding box center [305, 185] width 13 height 13
click at [321, 186] on icon "Next month" at bounding box center [327, 185] width 13 height 13
click at [298, 231] on button "3" at bounding box center [299, 233] width 21 height 21
type input "[DATE]"
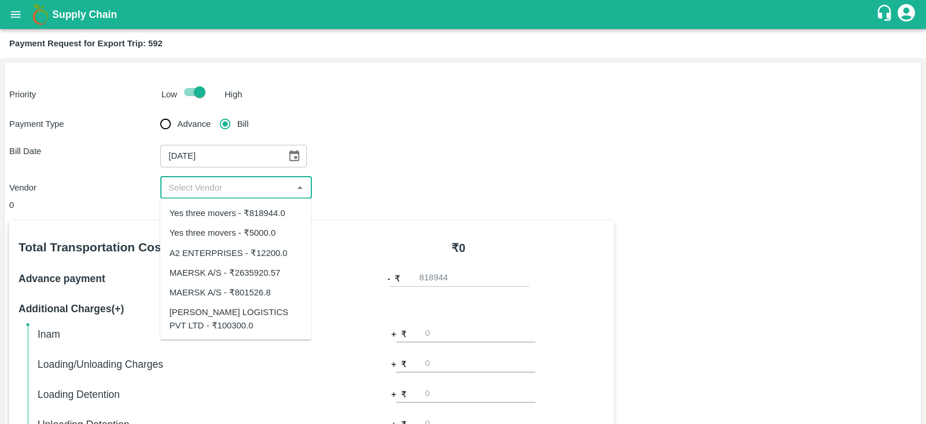
click at [229, 187] on input "input" at bounding box center [226, 187] width 125 height 15
click at [254, 316] on div "[PERSON_NAME] LOGISTICS PVT LTD - ₹100300.0" at bounding box center [236, 319] width 133 height 26
type input "[PERSON_NAME] LOGISTICS PVT LTD - ₹100300.0"
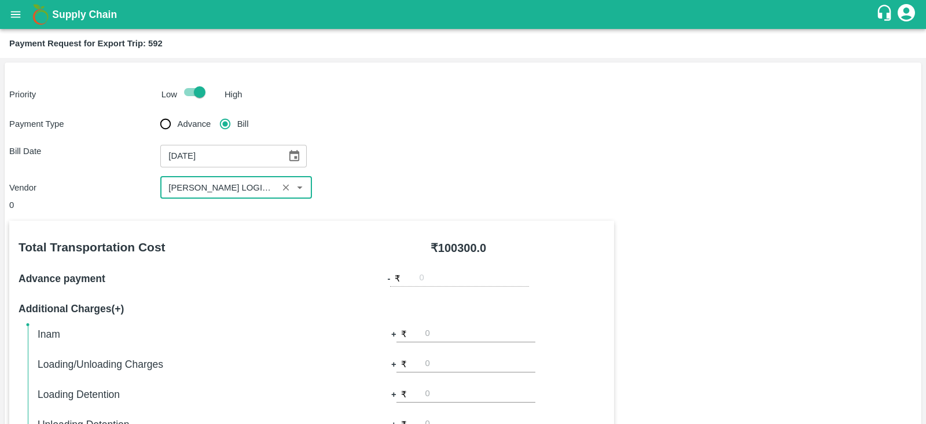
scroll to position [370, 0]
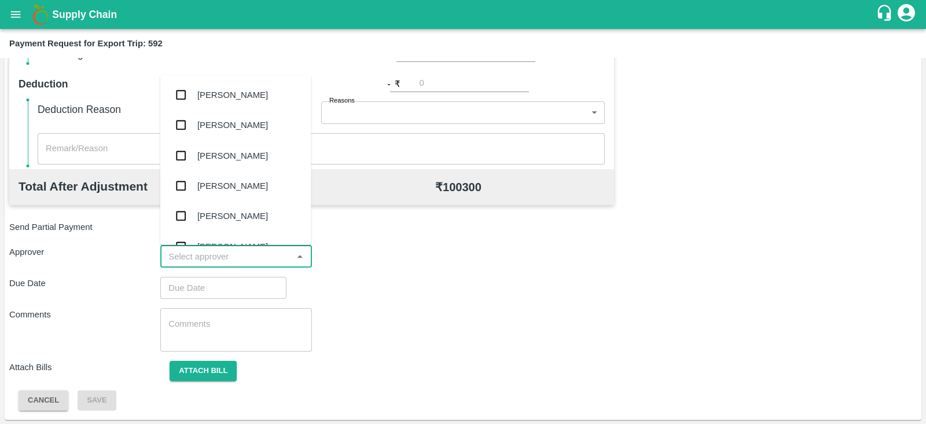
click at [240, 259] on input "input" at bounding box center [226, 256] width 125 height 15
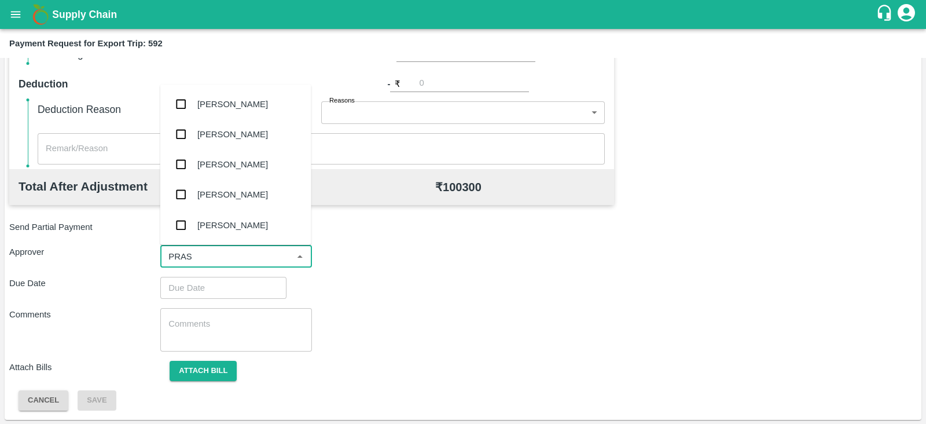
type input "PRASA"
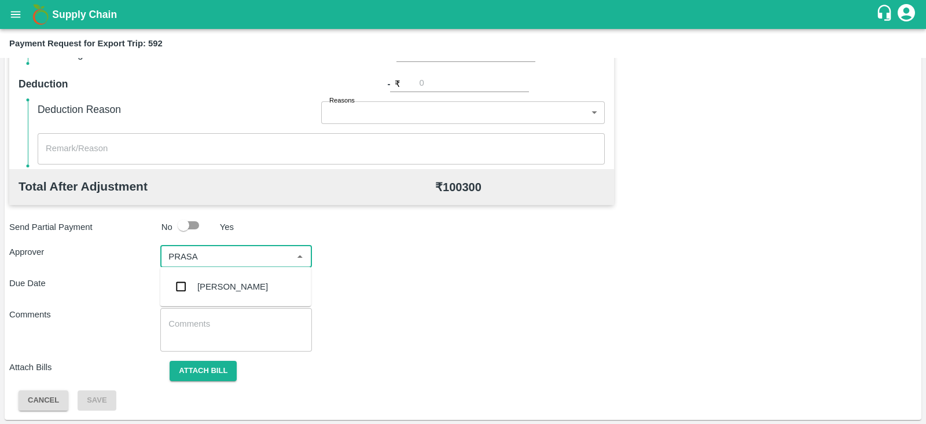
click at [231, 281] on div "[PERSON_NAME]" at bounding box center [232, 286] width 71 height 13
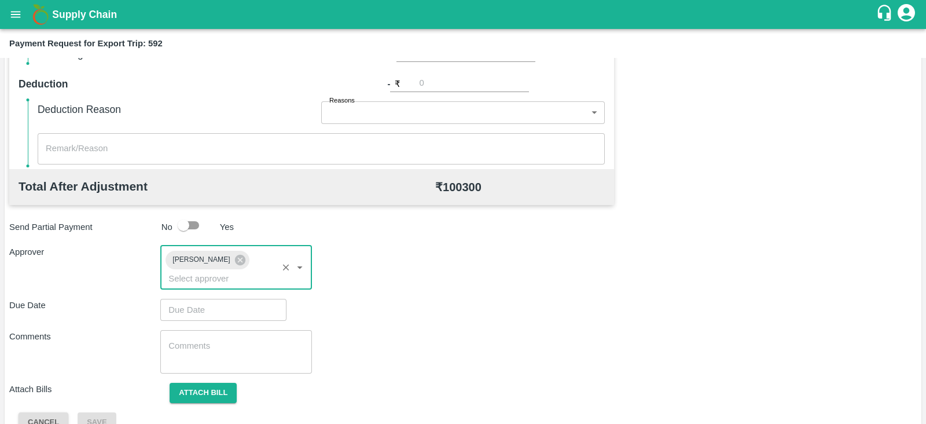
type input "DD/MM/YYYY hh:mm aa"
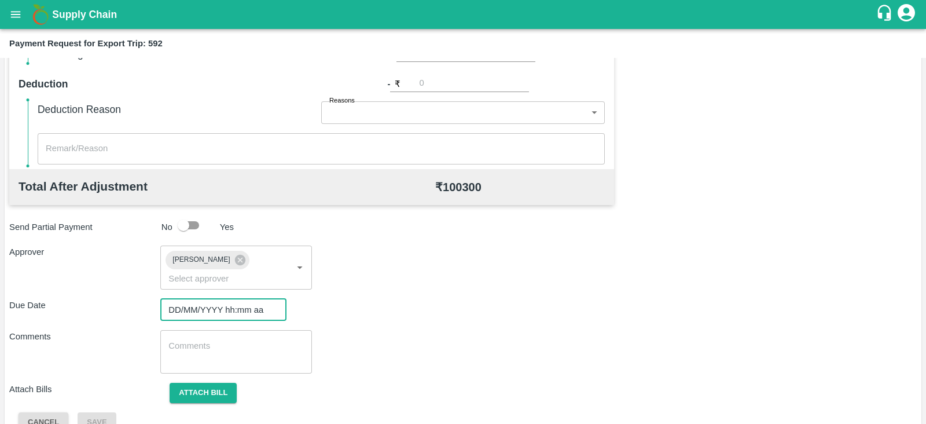
click at [207, 299] on input "DD/MM/YYYY hh:mm aa" at bounding box center [219, 310] width 118 height 22
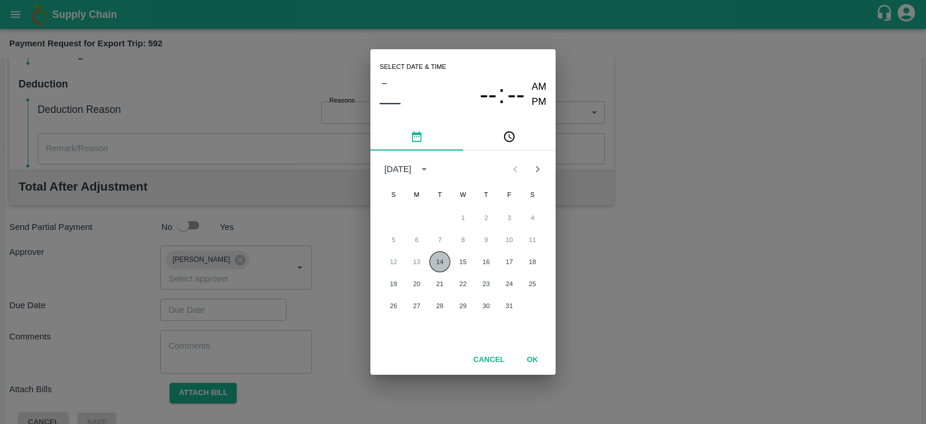
click at [438, 265] on button "14" at bounding box center [440, 261] width 21 height 21
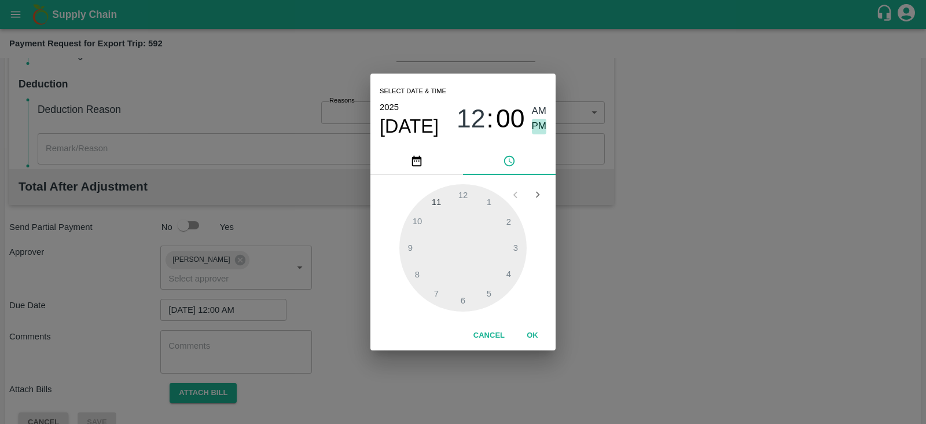
click at [541, 123] on span "PM" at bounding box center [539, 127] width 15 height 16
click at [519, 247] on div at bounding box center [462, 247] width 127 height 127
type input "[DATE] 03:00 PM"
click at [536, 333] on button "OK" at bounding box center [532, 335] width 37 height 20
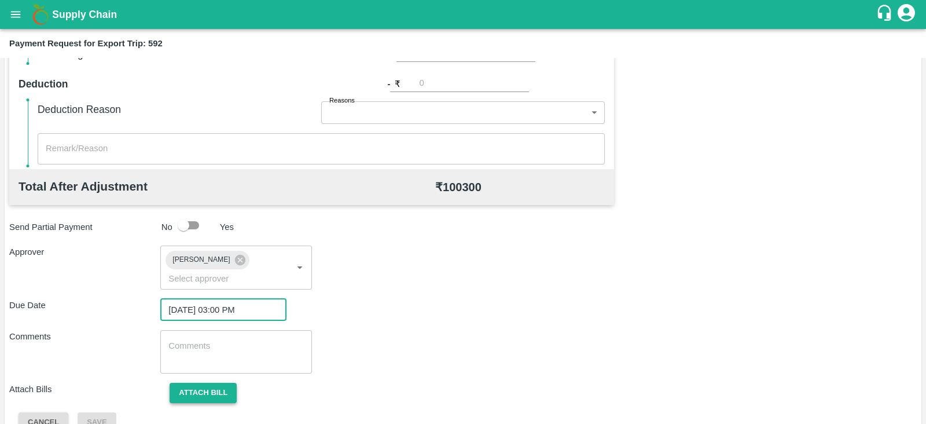
click at [218, 383] on button "Attach bill" at bounding box center [203, 393] width 67 height 20
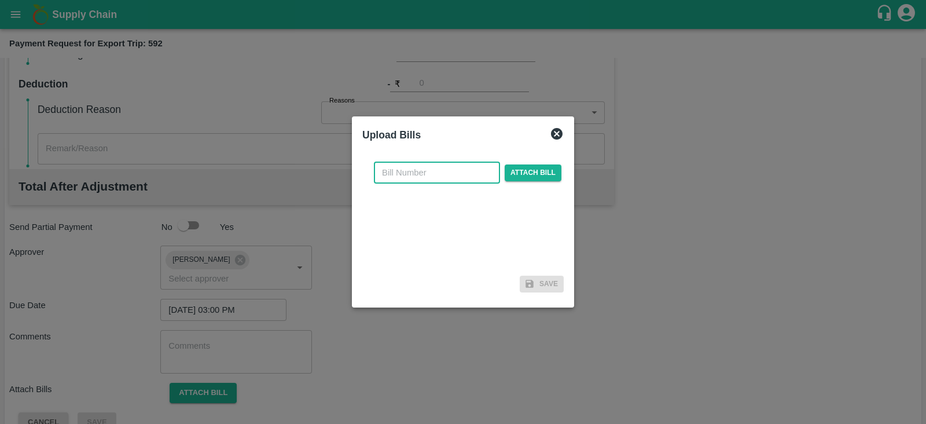
click at [392, 174] on input "text" at bounding box center [437, 173] width 126 height 22
paste input "SLPL/0411/25-26"
type input "SLPL/0411/25-26"
click at [511, 171] on span "Attach bill" at bounding box center [533, 172] width 57 height 17
click at [0, 0] on input "Attach bill" at bounding box center [0, 0] width 0 height 0
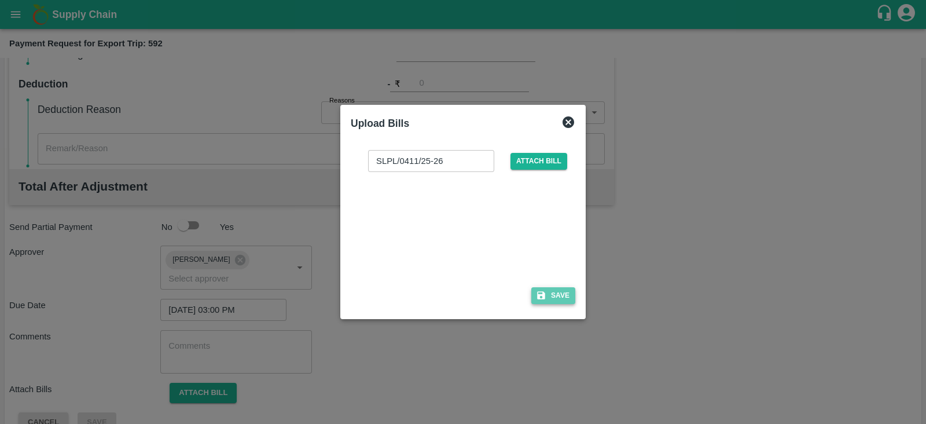
click at [558, 296] on button "Save" at bounding box center [553, 295] width 44 height 17
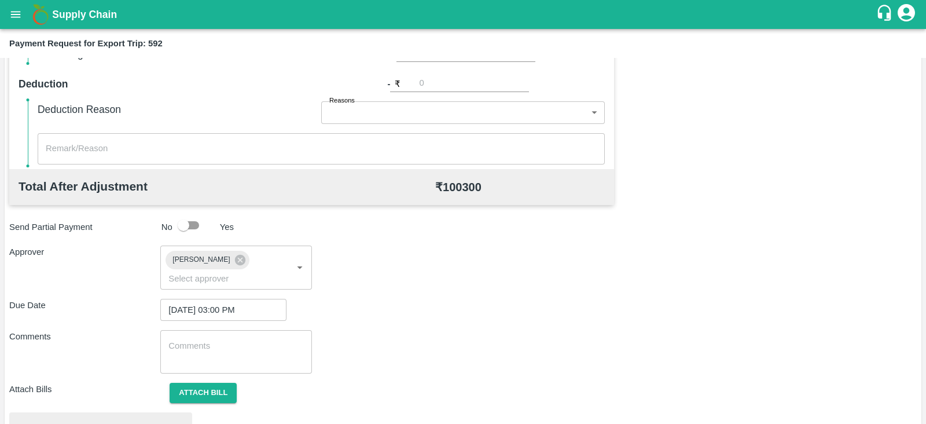
scroll to position [439, 0]
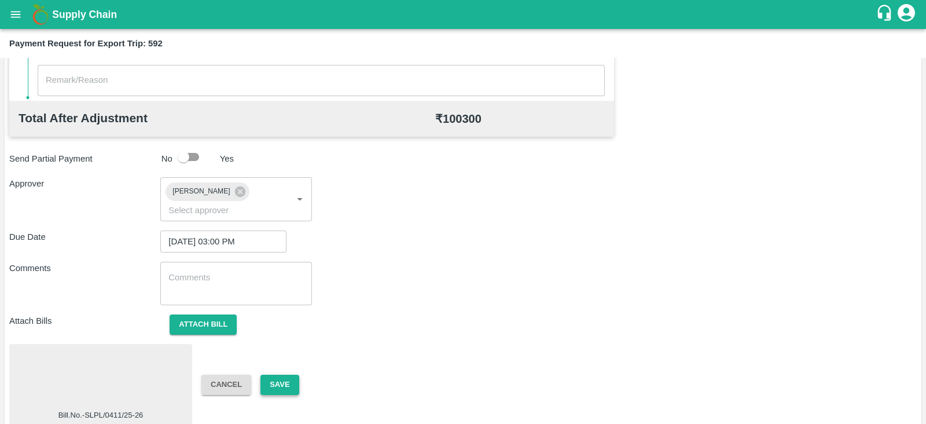
click at [281, 375] on button "Save" at bounding box center [280, 385] width 38 height 20
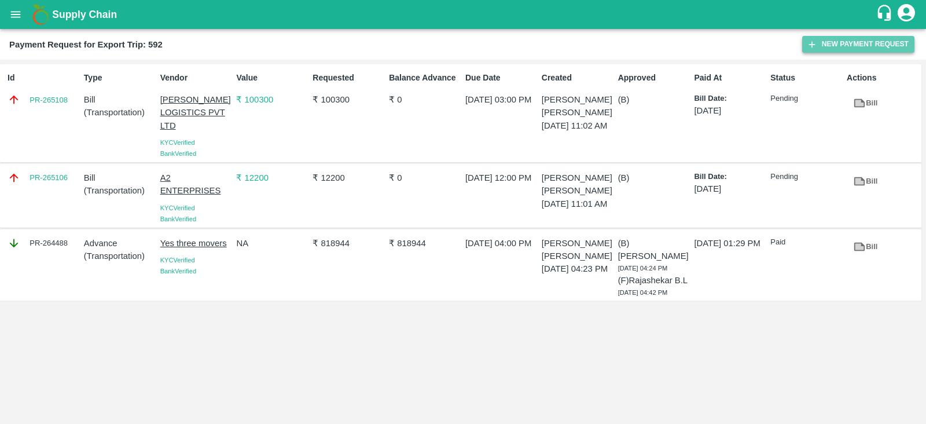
click at [849, 39] on button "New Payment Request" at bounding box center [858, 44] width 112 height 17
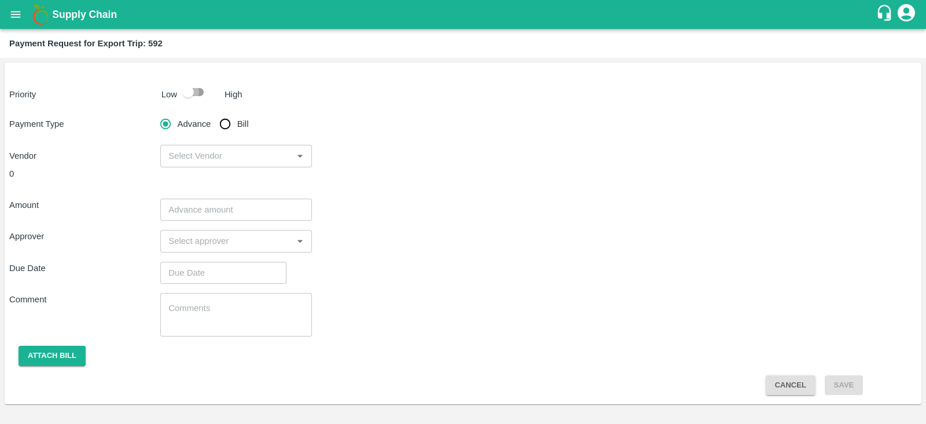
click at [192, 92] on input "checkbox" at bounding box center [188, 92] width 66 height 22
checkbox input "true"
click at [222, 119] on input "Bill" at bounding box center [225, 123] width 23 height 23
radio input "true"
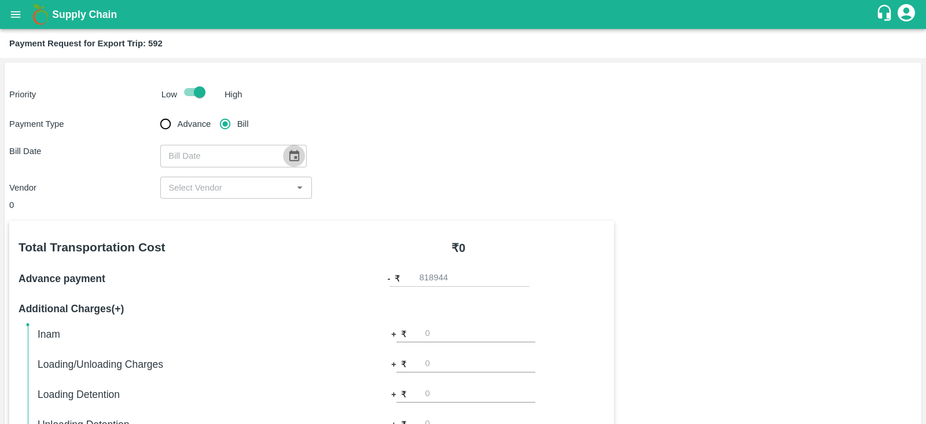
click at [289, 152] on icon "Choose date" at bounding box center [294, 155] width 10 height 11
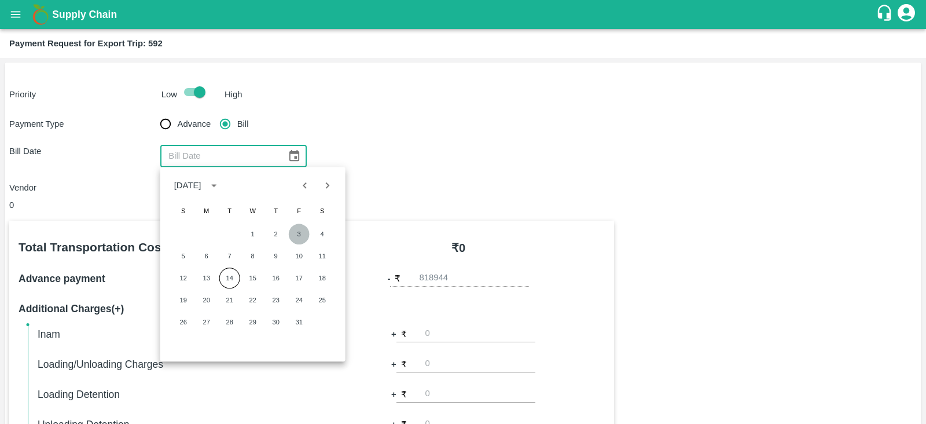
click at [295, 231] on button "3" at bounding box center [299, 233] width 21 height 21
type input "[DATE]"
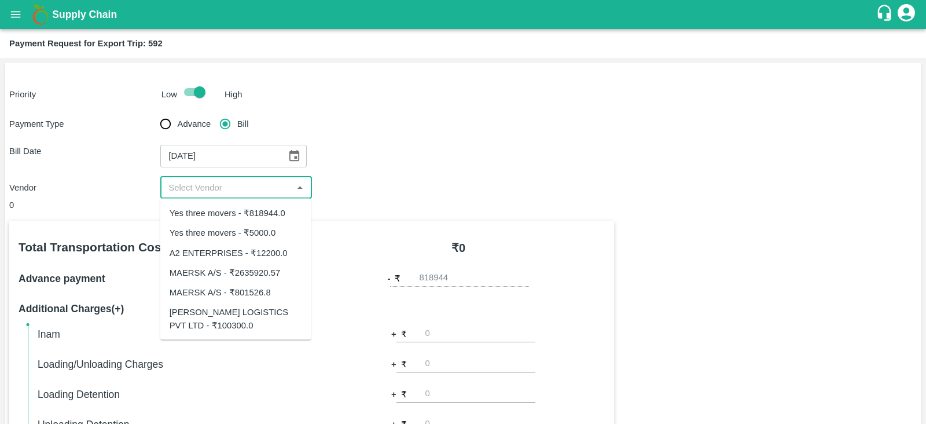
click at [251, 186] on input "input" at bounding box center [226, 187] width 125 height 15
click at [255, 209] on div "Yes three movers - ₹818944.0" at bounding box center [228, 213] width 116 height 13
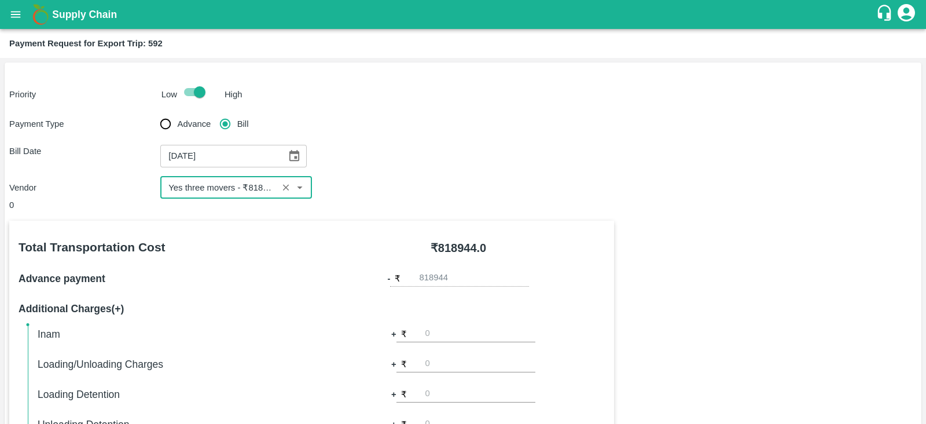
type input "Yes three movers - ₹818944.0"
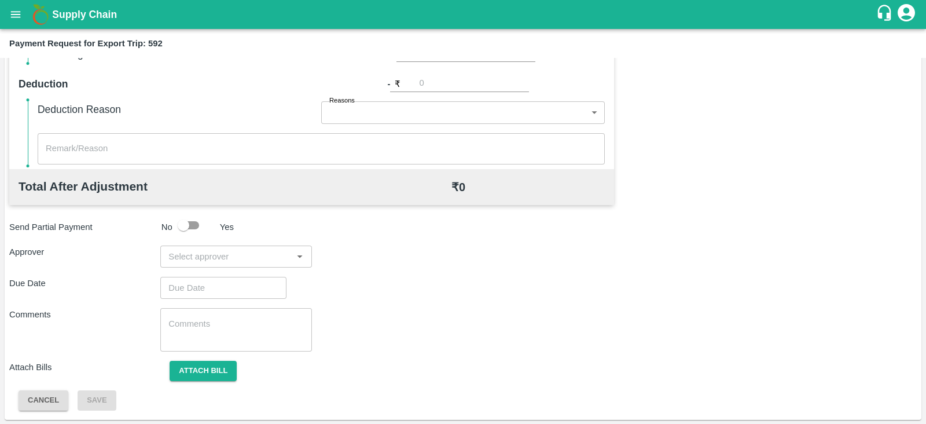
click at [238, 255] on input "input" at bounding box center [226, 256] width 125 height 15
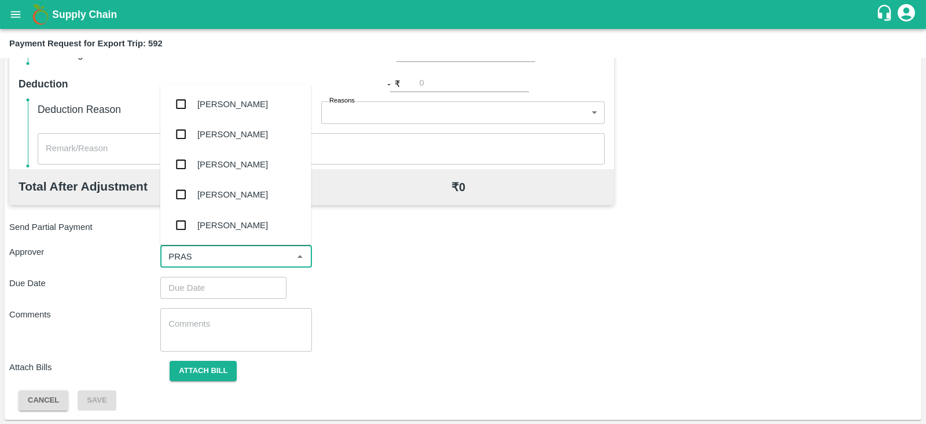
type input "PRASA"
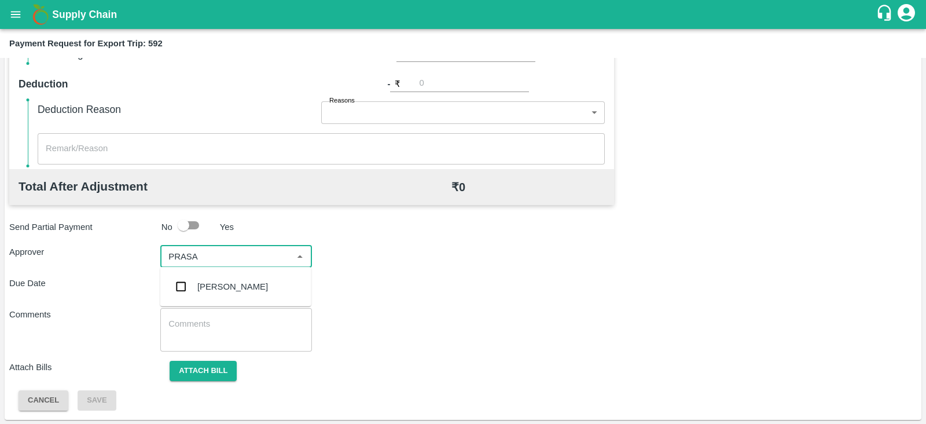
click at [232, 282] on div "[PERSON_NAME]" at bounding box center [232, 286] width 71 height 13
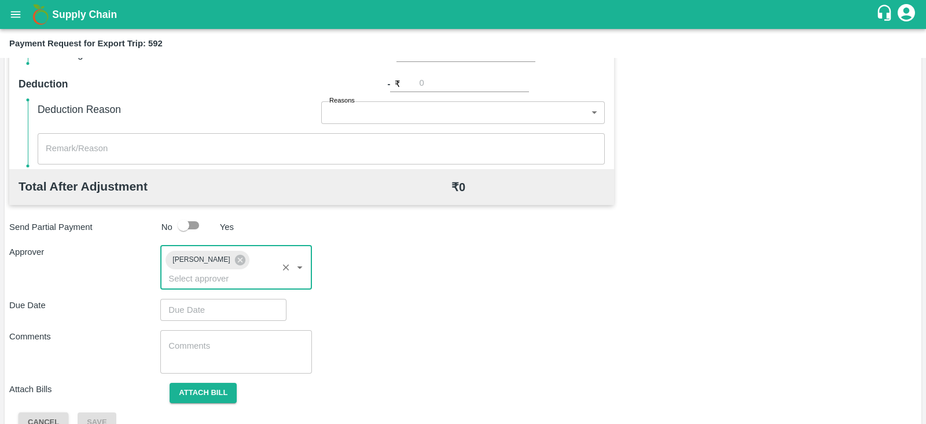
type input "DD/MM/YYYY hh:mm aa"
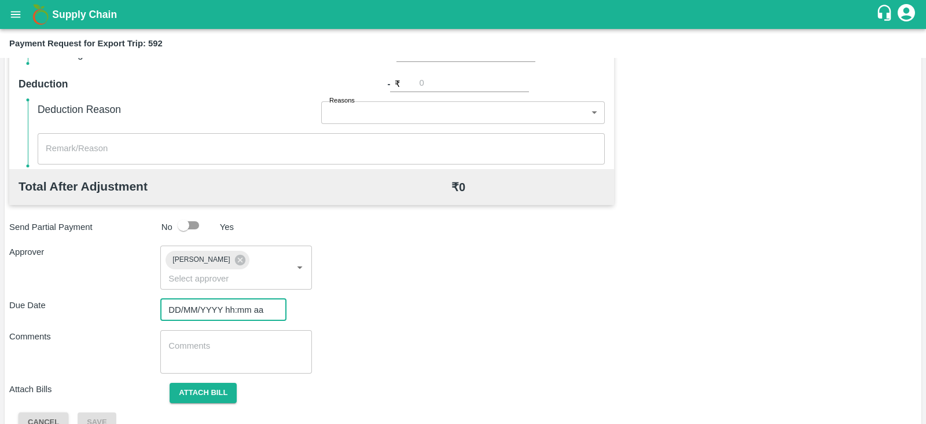
click at [215, 299] on input "DD/MM/YYYY hh:mm aa" at bounding box center [219, 310] width 118 height 22
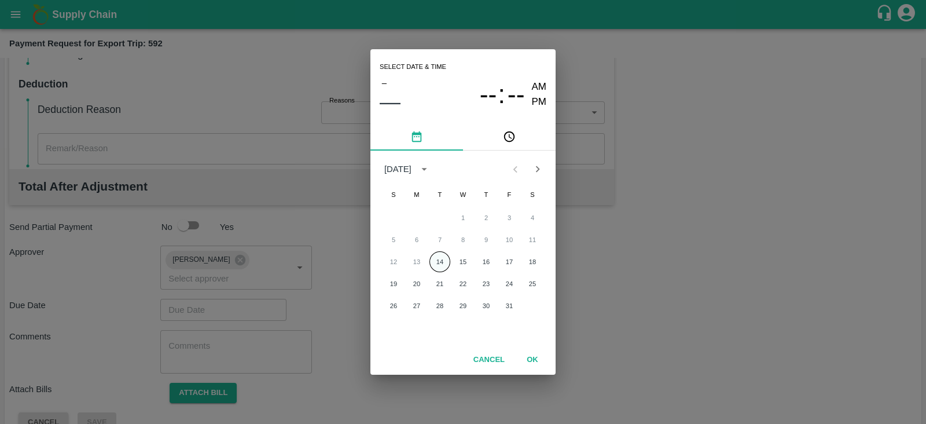
click at [433, 261] on button "14" at bounding box center [440, 261] width 21 height 21
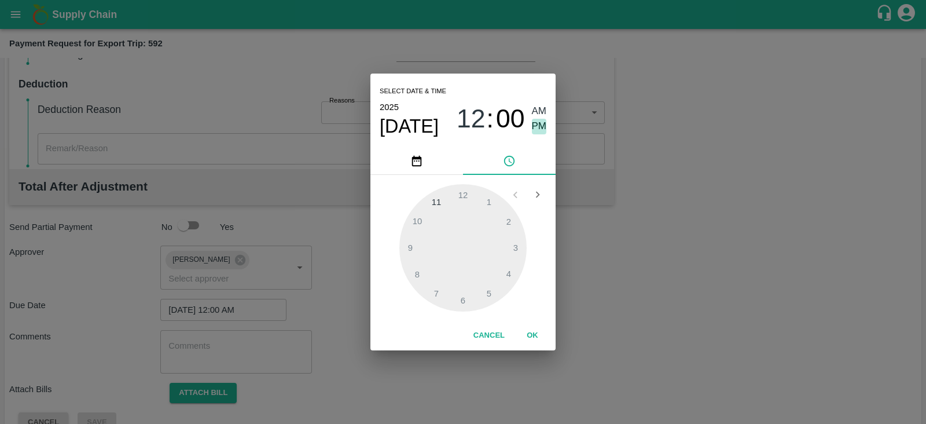
click at [544, 128] on span "PM" at bounding box center [539, 127] width 15 height 16
click at [511, 245] on div at bounding box center [462, 247] width 127 height 127
type input "[DATE] 03:00 PM"
click at [530, 331] on button "OK" at bounding box center [532, 335] width 37 height 20
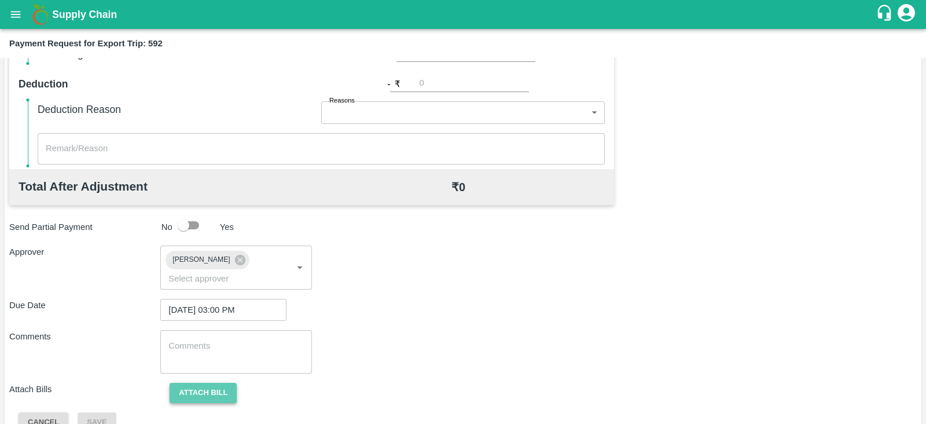
click at [214, 383] on button "Attach bill" at bounding box center [203, 393] width 67 height 20
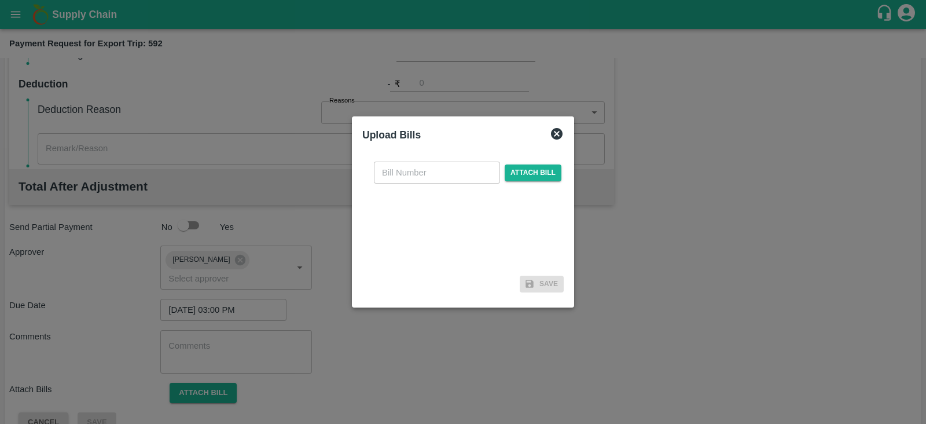
click at [446, 170] on input "text" at bounding box center [437, 173] width 126 height 22
paste input "YTM/0639/25-26"
type input "YTM/0639/25-26"
click at [533, 170] on span "Attach bill" at bounding box center [533, 172] width 57 height 17
click at [0, 0] on input "Attach bill" at bounding box center [0, 0] width 0 height 0
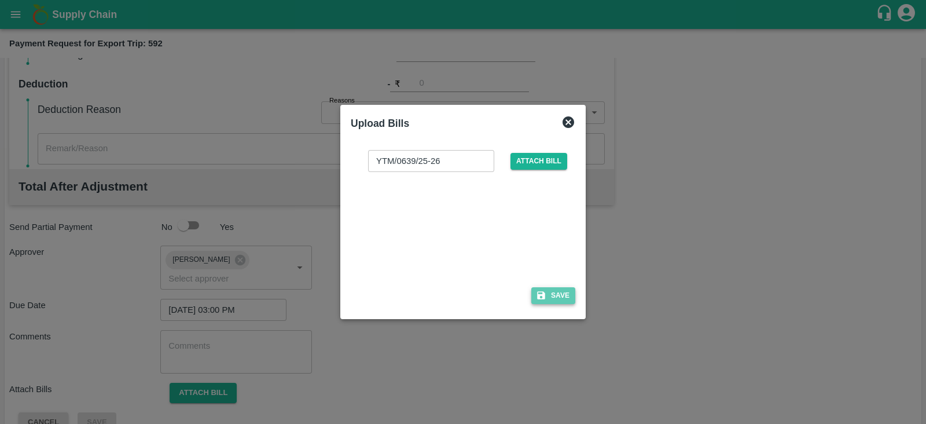
click at [546, 294] on icon "button" at bounding box center [541, 295] width 10 height 10
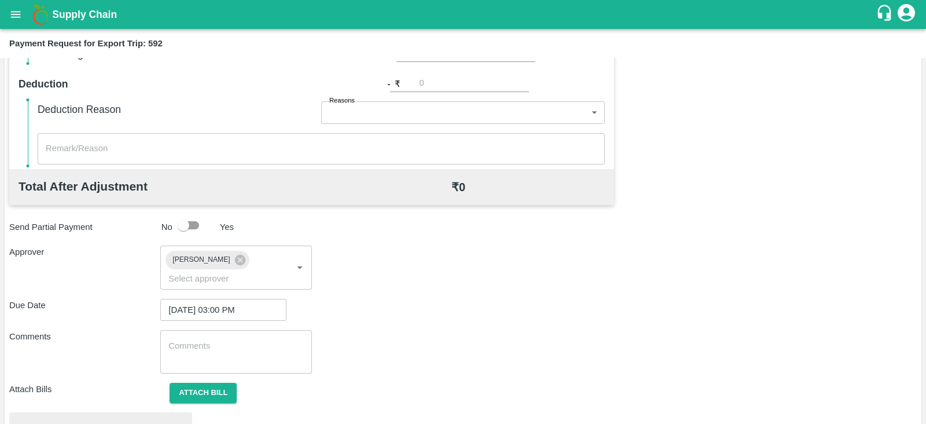
scroll to position [439, 0]
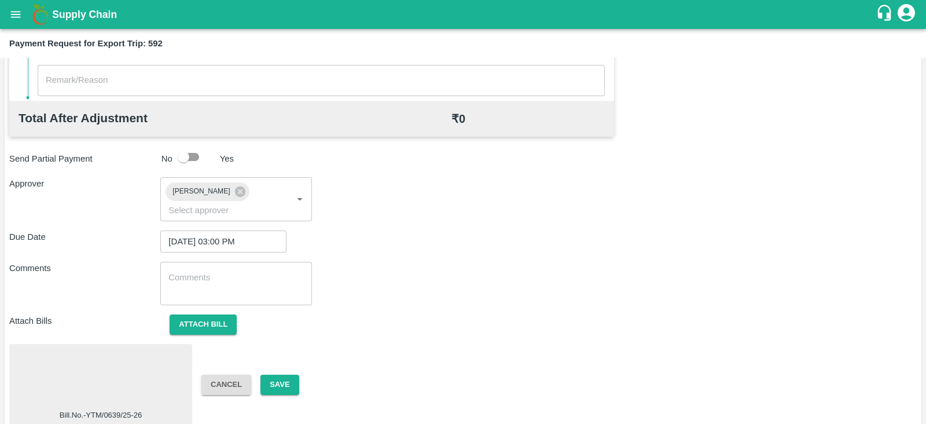
click at [130, 369] on div at bounding box center [101, 379] width 174 height 61
click at [280, 375] on button "Save" at bounding box center [280, 385] width 38 height 20
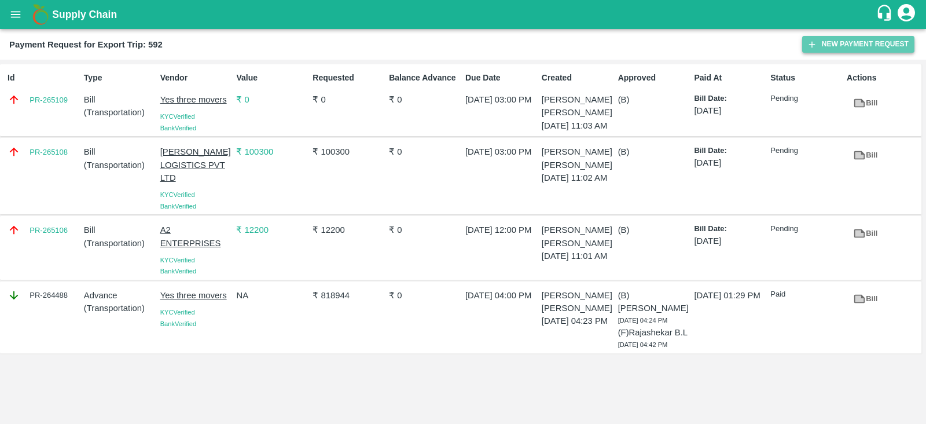
click at [827, 45] on button "New Payment Request" at bounding box center [858, 44] width 112 height 17
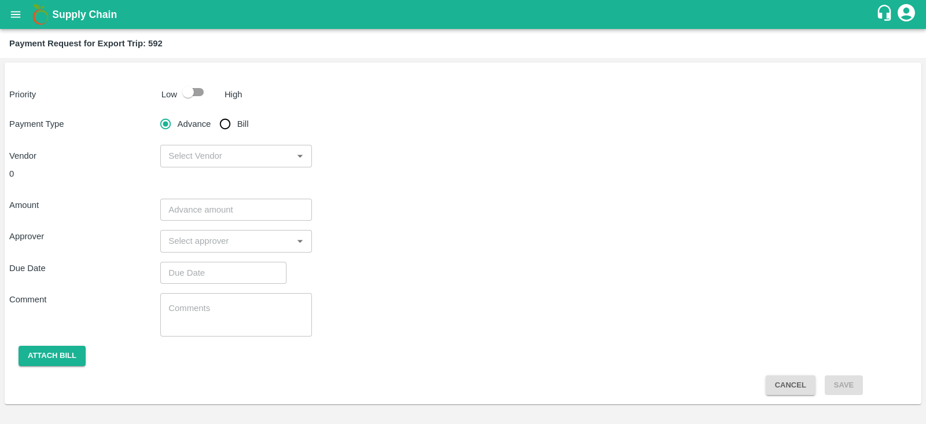
drag, startPoint x: 197, startPoint y: 89, endPoint x: 232, endPoint y: 127, distance: 52.1
click at [232, 127] on div "Priority Low High Payment Type Advance Bill Vendor ​ 0 Amount ​ Approver ​ Due …" at bounding box center [463, 234] width 917 height 342
click at [232, 127] on input "Bill" at bounding box center [225, 123] width 23 height 23
radio input "true"
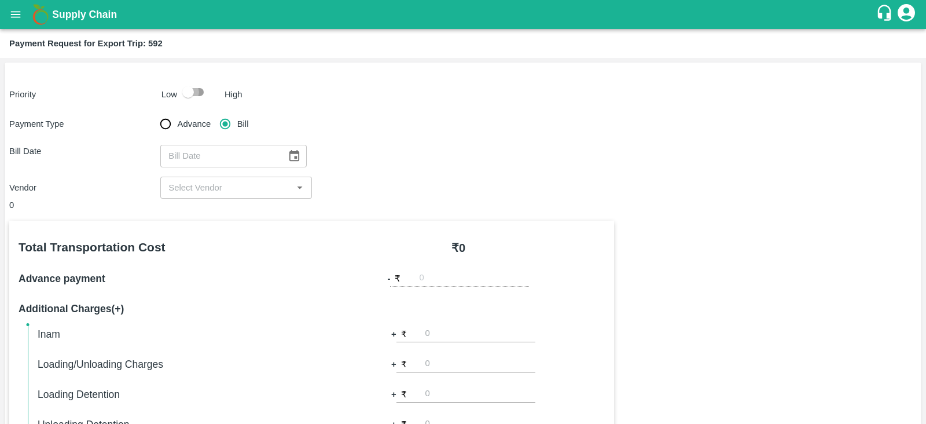
click at [203, 97] on input "checkbox" at bounding box center [188, 92] width 66 height 22
checkbox input "true"
click at [283, 153] on button "Choose date" at bounding box center [294, 156] width 22 height 22
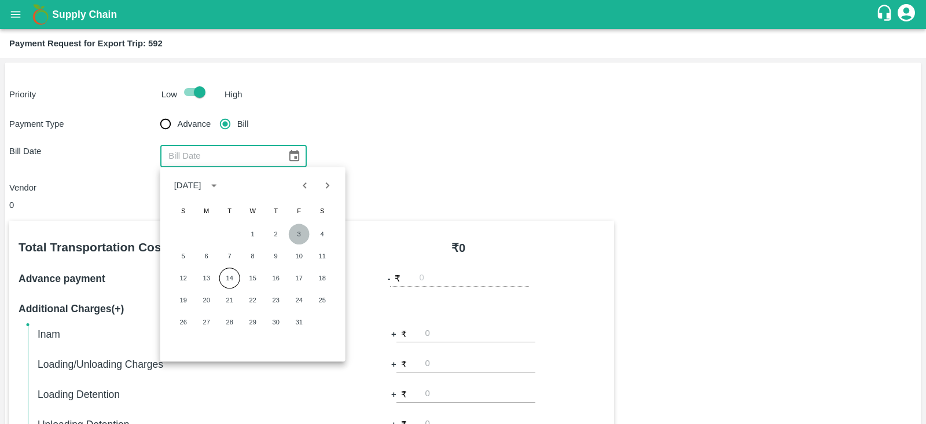
click at [301, 230] on button "3" at bounding box center [299, 233] width 21 height 21
type input "[DATE]"
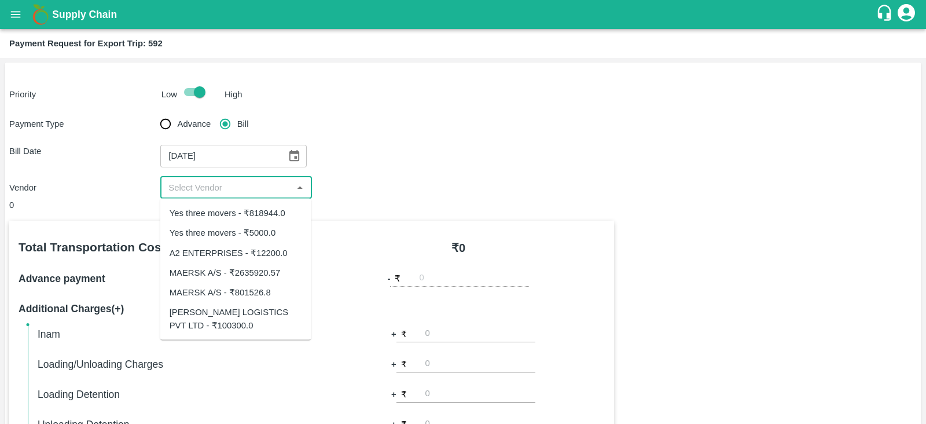
click at [274, 188] on input "input" at bounding box center [226, 187] width 125 height 15
click at [261, 240] on div "Yes three movers - ₹5000.0" at bounding box center [235, 233] width 151 height 20
type input "Yes three movers - ₹5000.0"
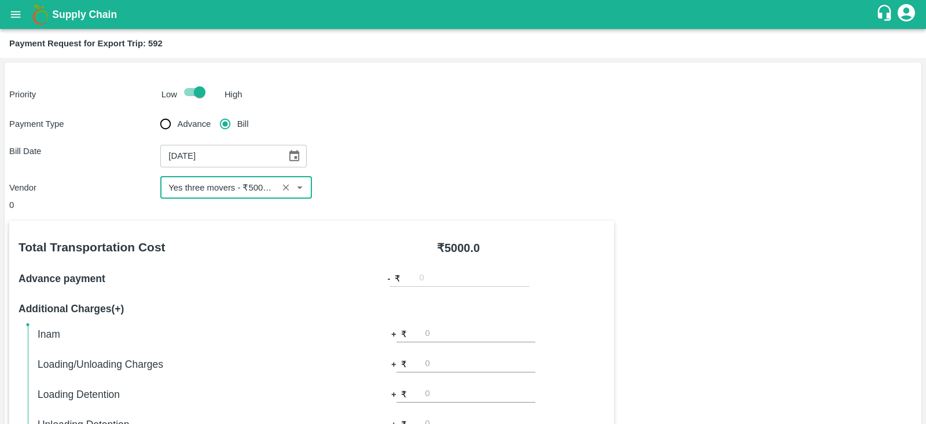
scroll to position [370, 0]
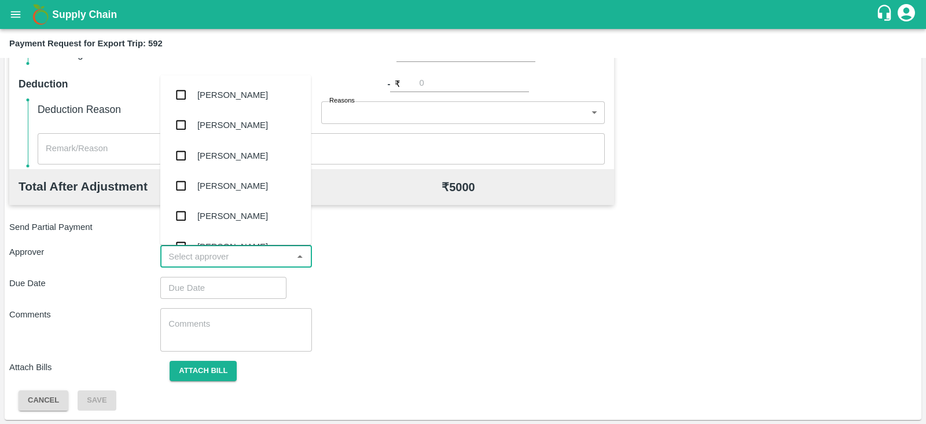
click at [218, 252] on input "input" at bounding box center [226, 256] width 125 height 15
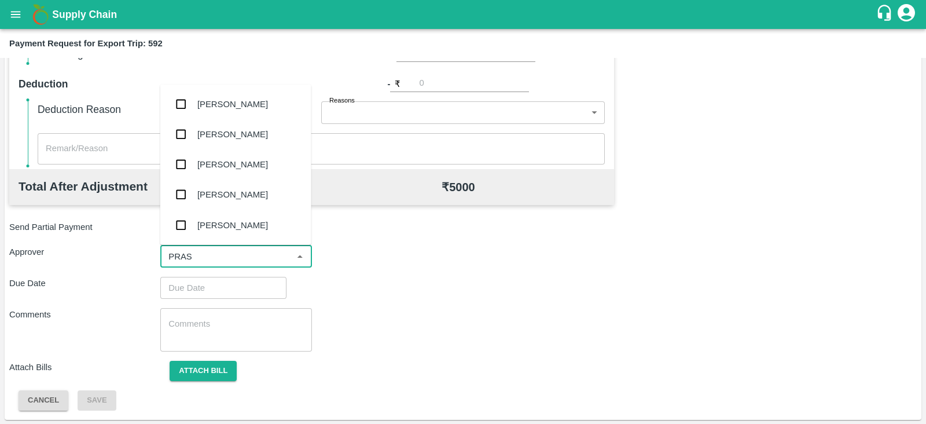
type input "PRASA"
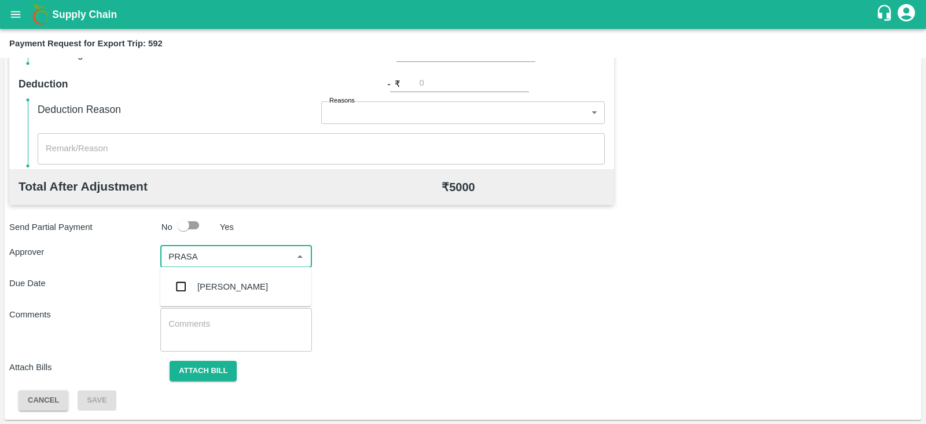
click at [217, 289] on div "[PERSON_NAME]" at bounding box center [232, 286] width 71 height 13
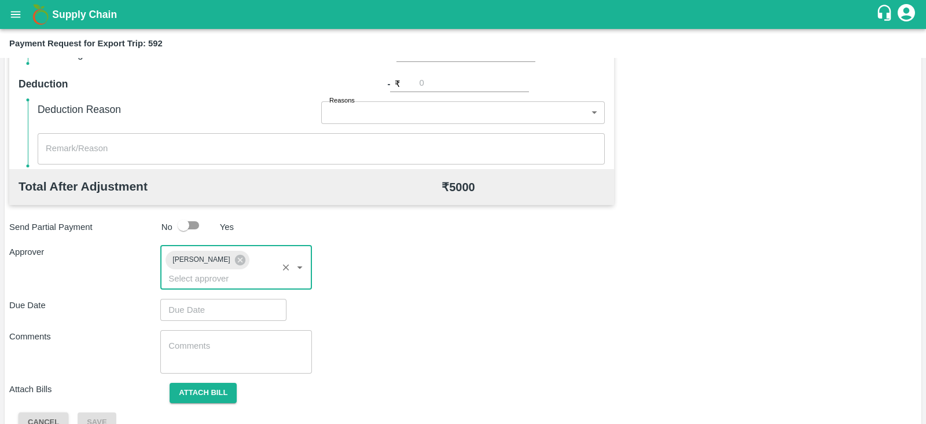
type input "DD/MM/YYYY hh:mm aa"
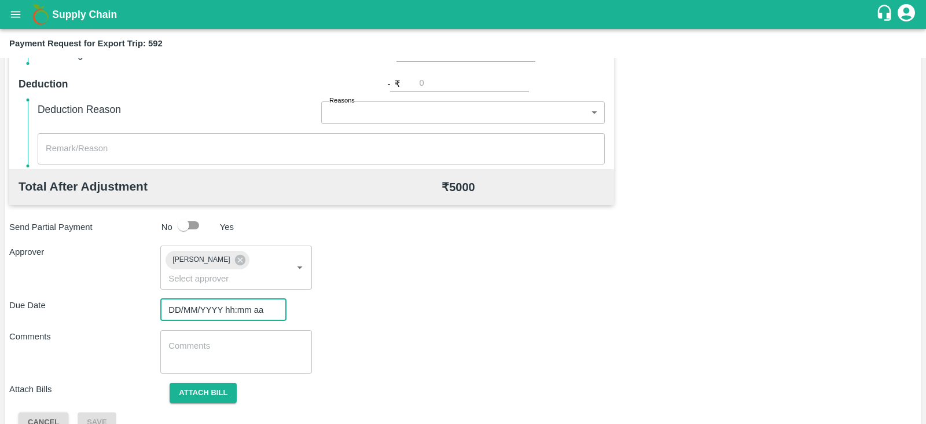
click at [197, 299] on input "DD/MM/YYYY hh:mm aa" at bounding box center [219, 310] width 118 height 22
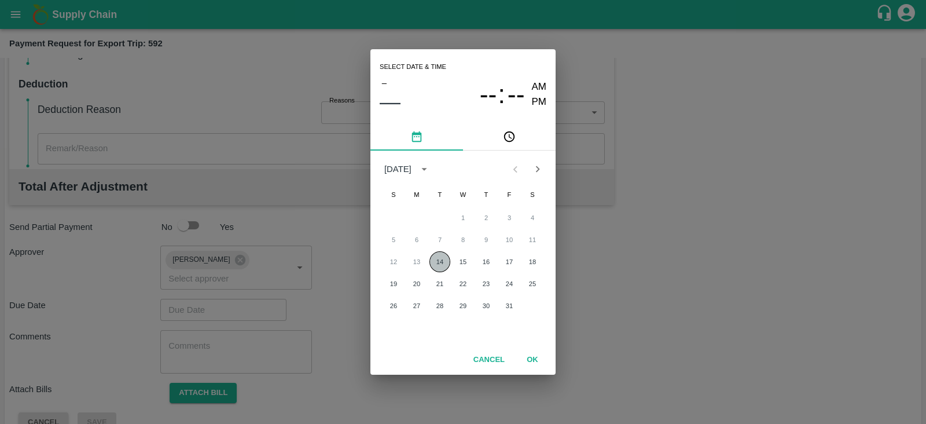
click at [433, 263] on button "14" at bounding box center [440, 261] width 21 height 21
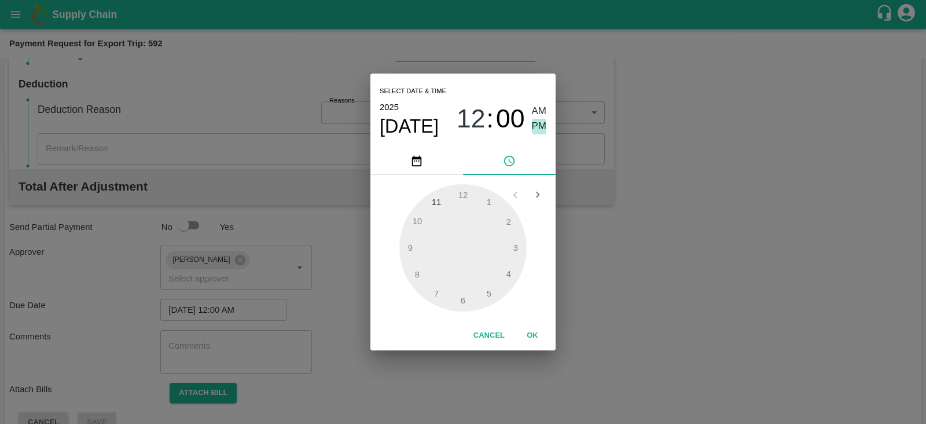
click at [540, 122] on span "PM" at bounding box center [539, 127] width 15 height 16
click at [512, 245] on div at bounding box center [462, 247] width 127 height 127
type input "[DATE] 03:00 PM"
click at [534, 337] on button "OK" at bounding box center [532, 335] width 37 height 20
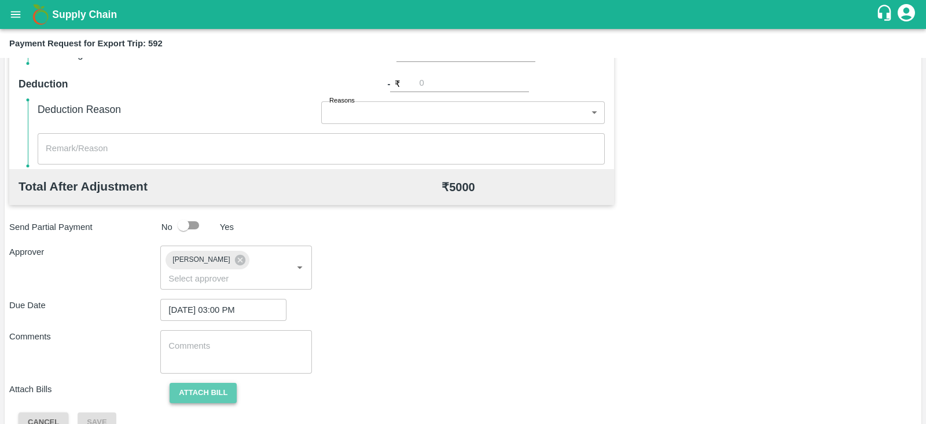
click at [194, 383] on button "Attach bill" at bounding box center [203, 393] width 67 height 20
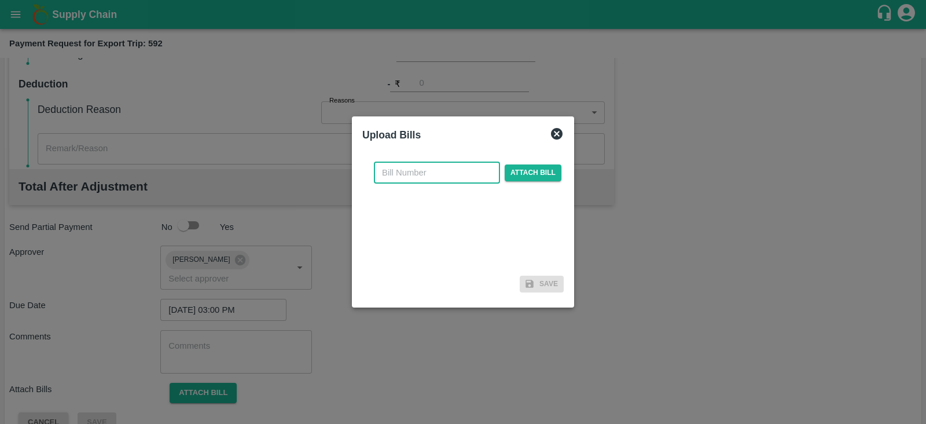
click at [410, 179] on input "text" at bounding box center [437, 173] width 126 height 22
paste input "YTM/0639A/25-26"
type input "YTM/0639A/25-26"
click at [524, 175] on span "Attach bill" at bounding box center [533, 172] width 57 height 17
click at [0, 0] on input "Attach bill" at bounding box center [0, 0] width 0 height 0
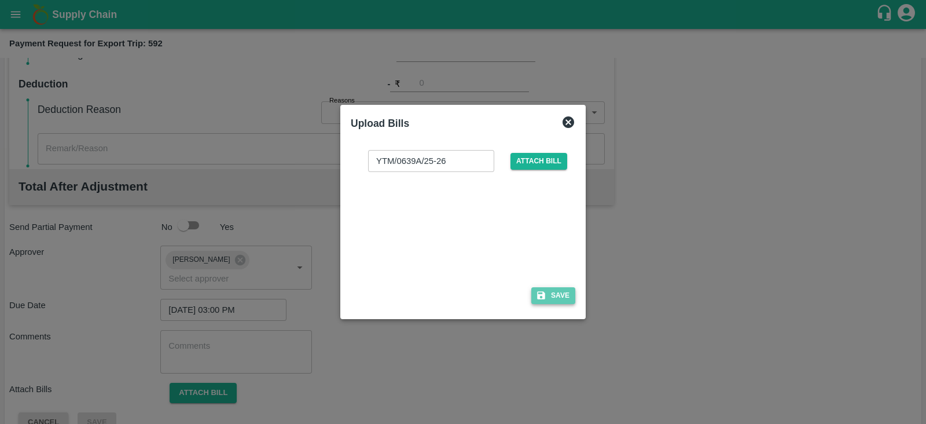
click at [563, 296] on button "Save" at bounding box center [553, 295] width 44 height 17
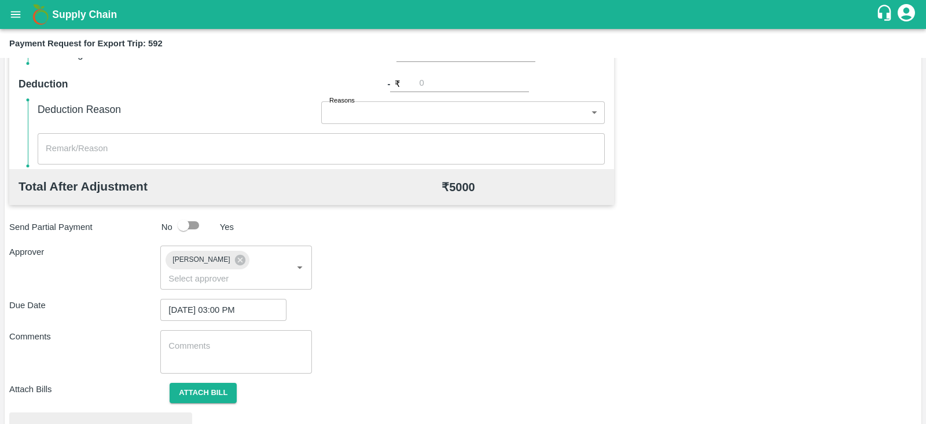
scroll to position [439, 0]
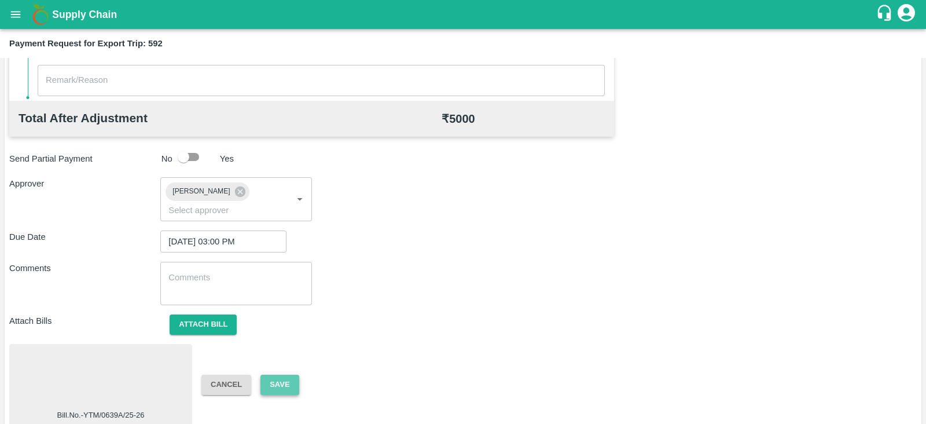
click at [292, 375] on button "Save" at bounding box center [280, 385] width 38 height 20
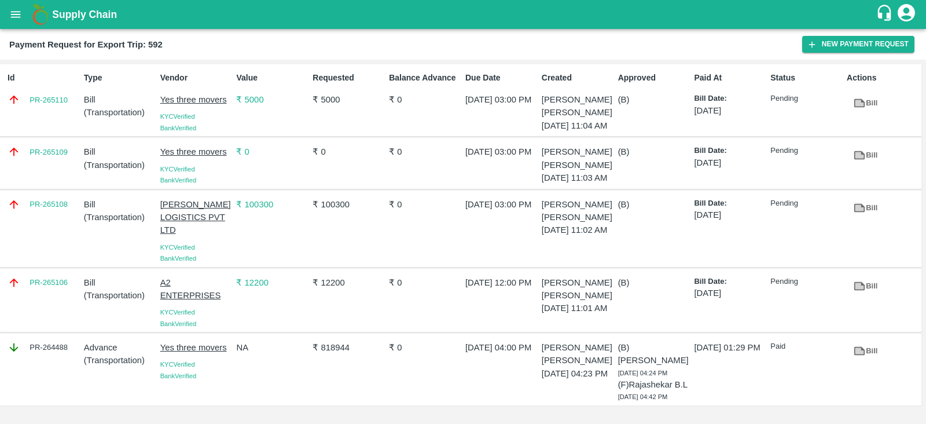
click at [46, 184] on div "PR-265109" at bounding box center [41, 163] width 76 height 45
copy link "PR-265109"
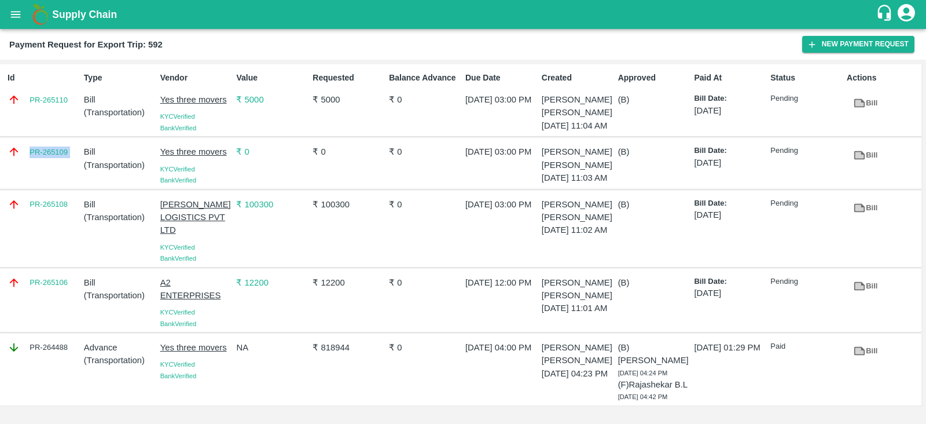
scroll to position [29, 0]
click at [57, 226] on div "PR-265108" at bounding box center [41, 228] width 76 height 71
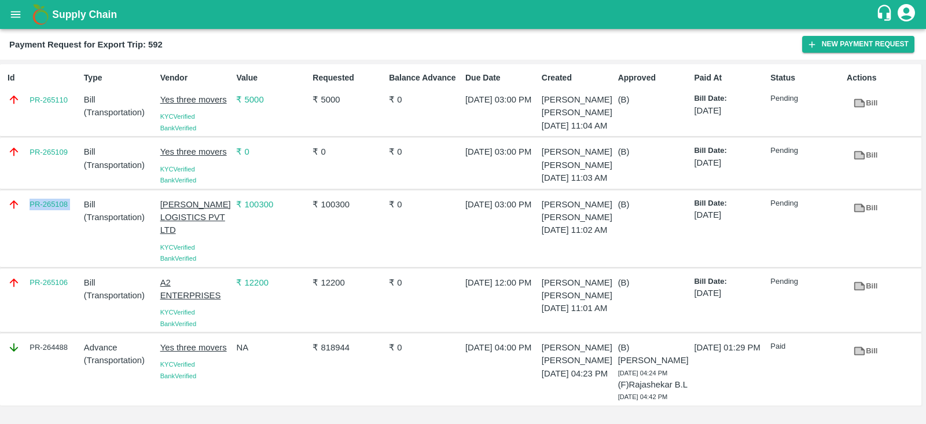
copy link "PR-265108"
click at [63, 296] on div "PR-265106" at bounding box center [41, 301] width 76 height 58
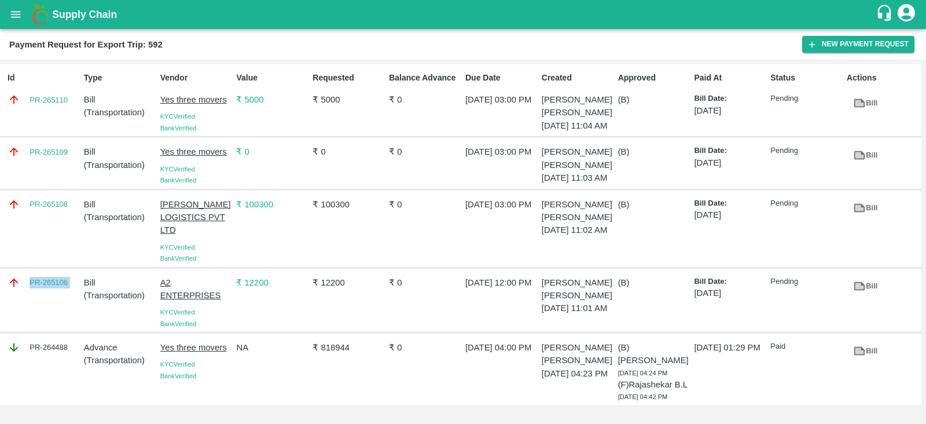
click at [63, 296] on div "PR-265106" at bounding box center [41, 301] width 76 height 58
copy link "PR-265106"
click at [57, 123] on div "Id PR-265110" at bounding box center [41, 100] width 76 height 66
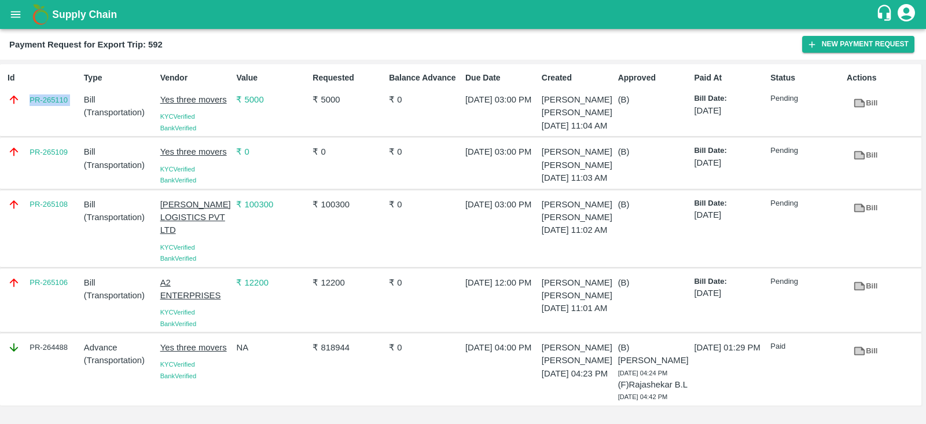
click at [57, 123] on div "Id PR-265110" at bounding box center [41, 100] width 76 height 66
copy link "PR-265110"
click at [843, 47] on button "New Payment Request" at bounding box center [858, 44] width 112 height 17
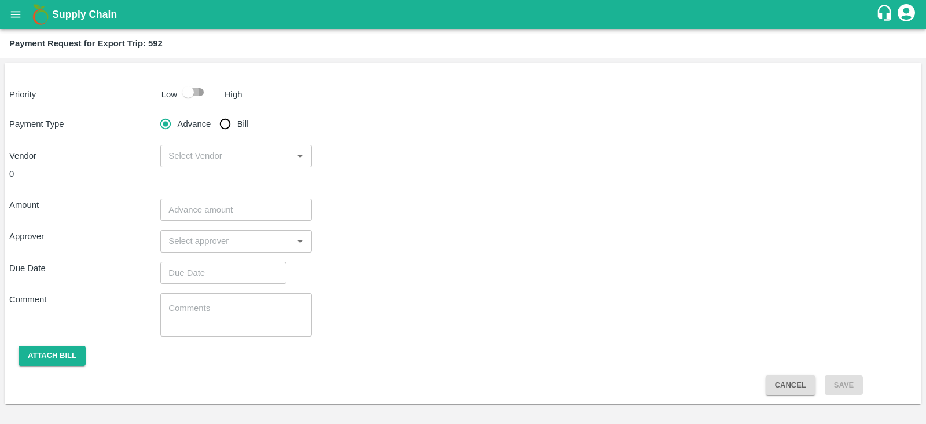
click at [193, 91] on input "checkbox" at bounding box center [188, 92] width 66 height 22
checkbox input "true"
click at [226, 126] on input "Bill" at bounding box center [225, 123] width 23 height 23
radio input "true"
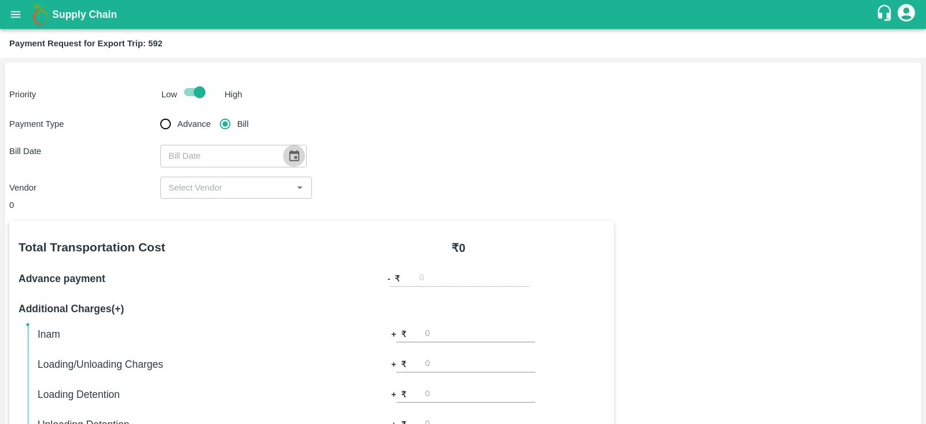
click at [291, 158] on icon "Choose date" at bounding box center [294, 155] width 10 height 11
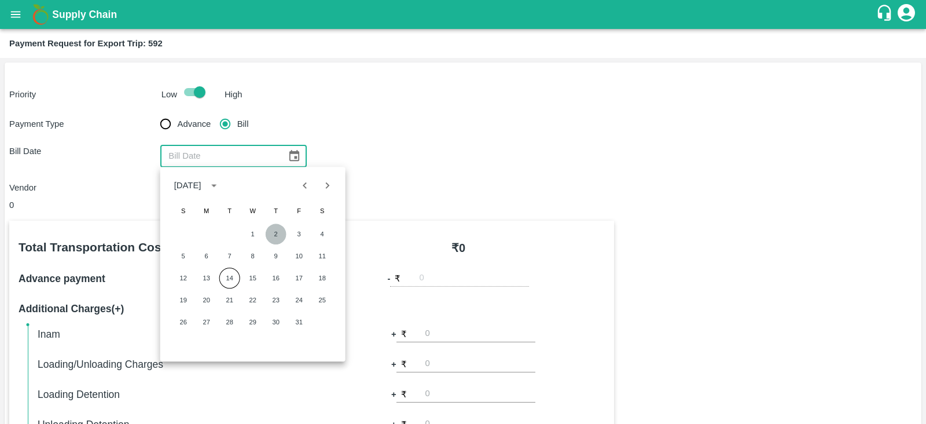
click at [272, 236] on button "2" at bounding box center [276, 233] width 21 height 21
type input "[DATE]"
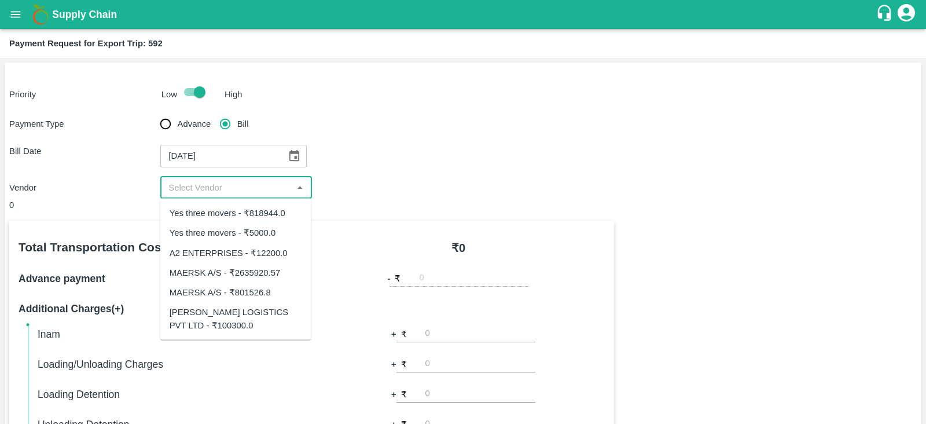
click at [262, 184] on input "input" at bounding box center [226, 187] width 125 height 15
click at [255, 269] on div "MAERSK A/S - ₹2635920.57" at bounding box center [225, 272] width 111 height 13
type input "MAERSK A/S - ₹2635920.57"
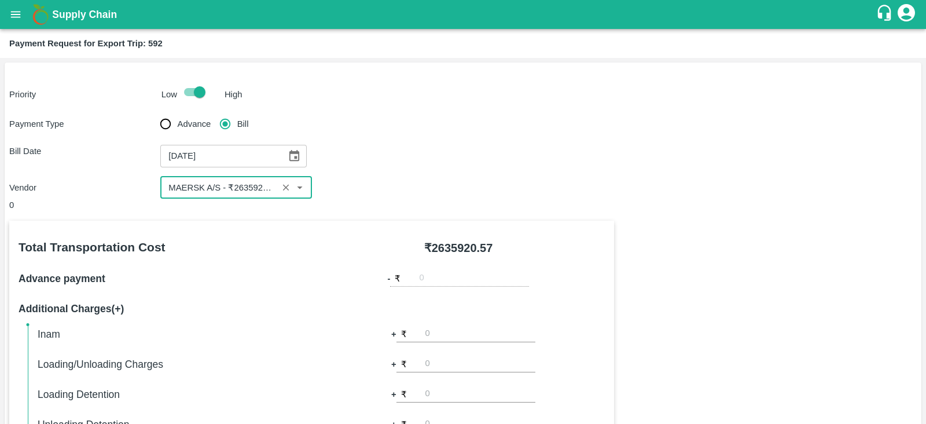
scroll to position [370, 0]
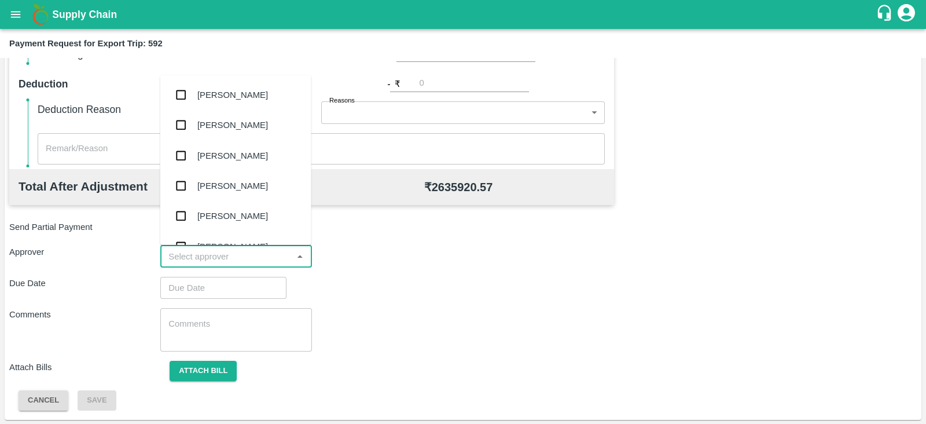
click at [250, 254] on input "input" at bounding box center [226, 256] width 125 height 15
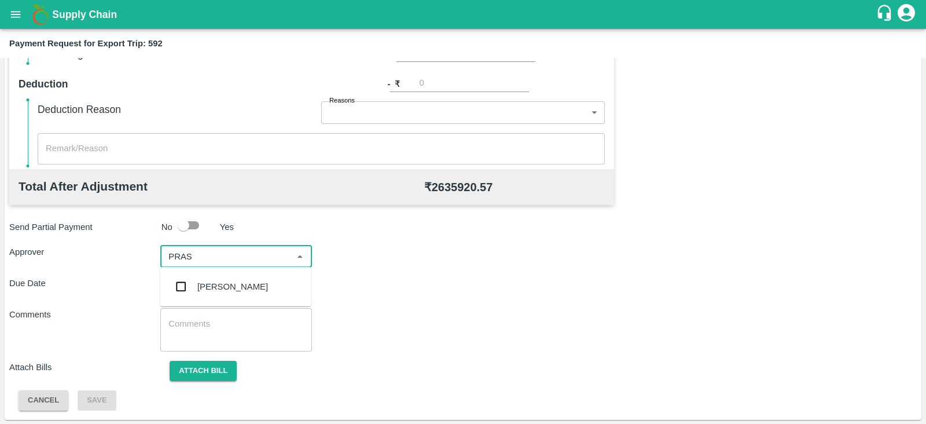
type input "PRASA"
click at [233, 284] on div "[PERSON_NAME]" at bounding box center [232, 286] width 71 height 13
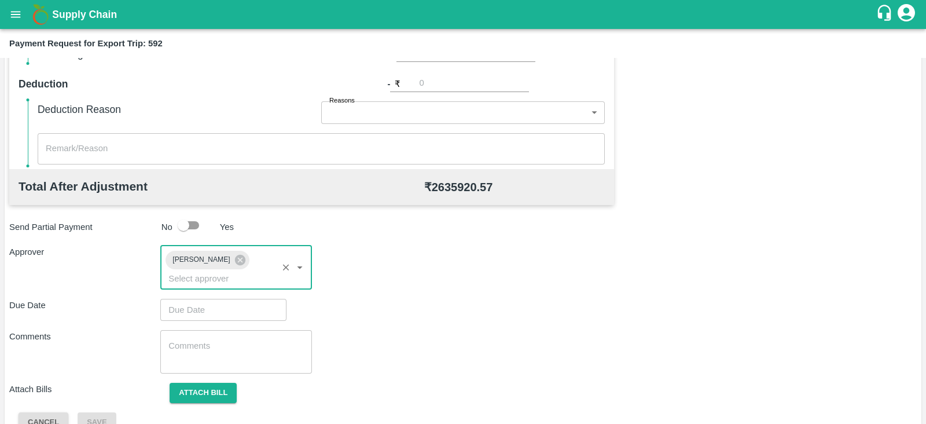
type input "DD/MM/YYYY hh:mm aa"
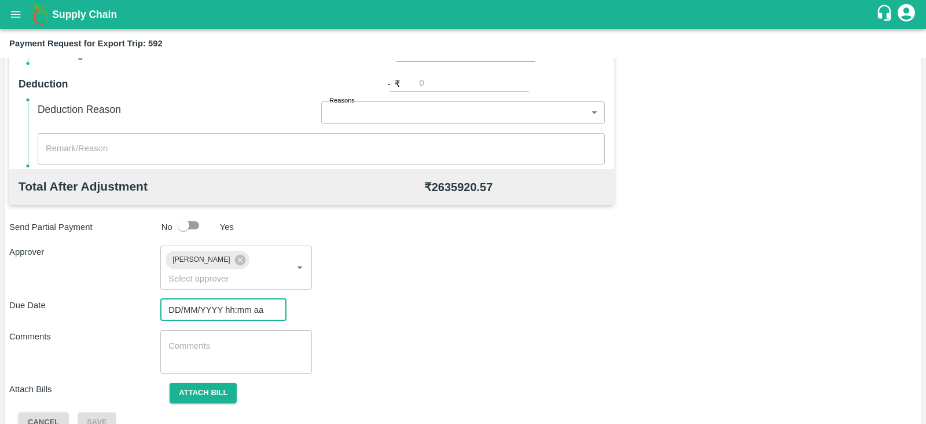
click at [211, 299] on input "DD/MM/YYYY hh:mm aa" at bounding box center [219, 310] width 118 height 22
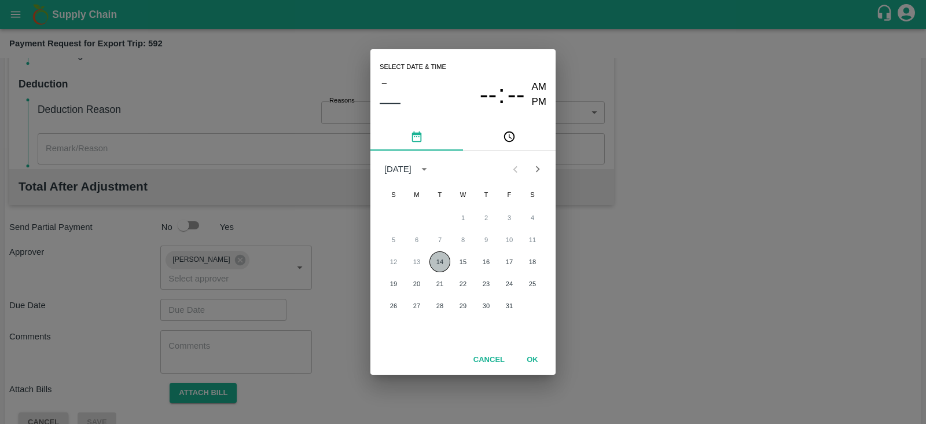
click at [442, 255] on button "14" at bounding box center [440, 261] width 21 height 21
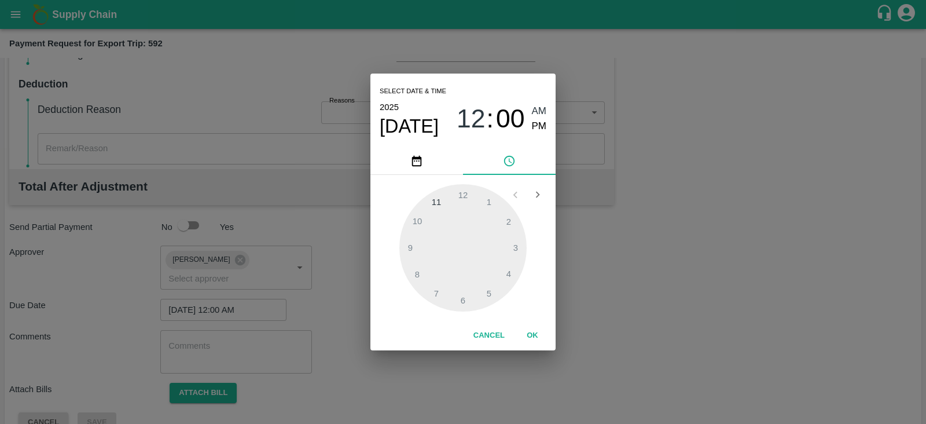
click at [541, 123] on span "PM" at bounding box center [539, 127] width 15 height 16
type input "[DATE] 12:00 PM"
click at [535, 332] on button "OK" at bounding box center [532, 335] width 37 height 20
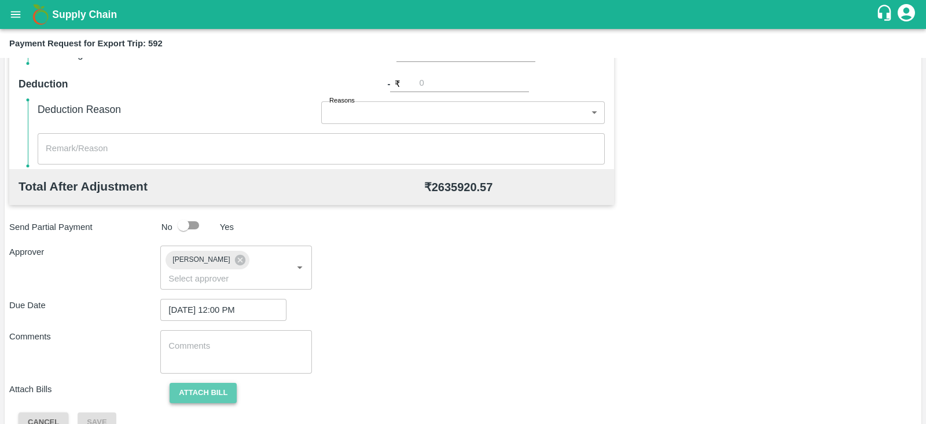
click at [193, 383] on button "Attach bill" at bounding box center [203, 393] width 67 height 20
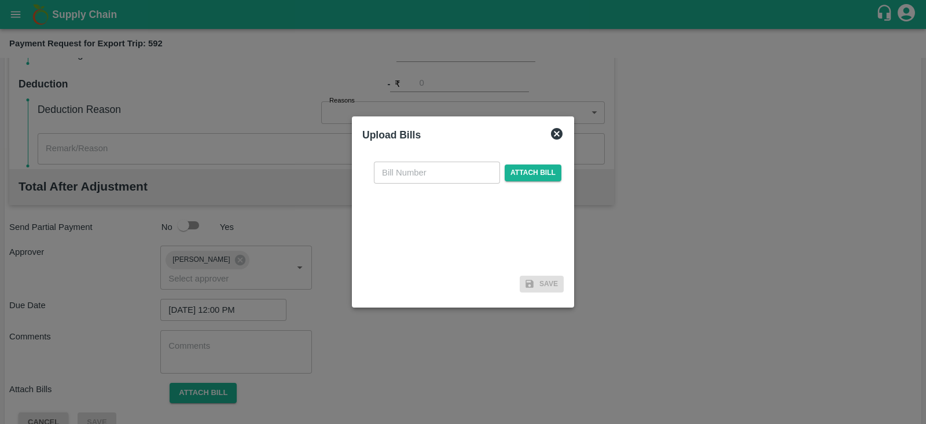
click at [463, 173] on input "text" at bounding box center [437, 173] width 126 height 22
paste input "MH26IN1000263305"
type input "MH26IN1000263305"
click at [521, 172] on span "Attach bill" at bounding box center [533, 172] width 57 height 17
click at [0, 0] on input "Attach bill" at bounding box center [0, 0] width 0 height 0
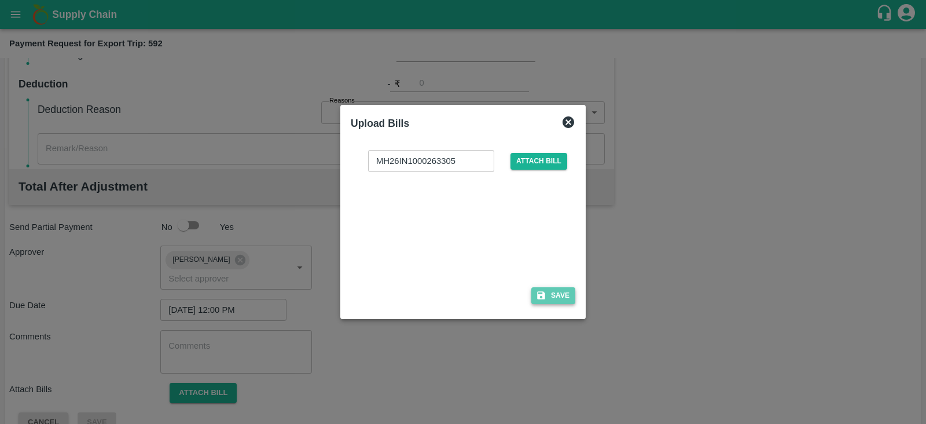
click at [557, 292] on button "Save" at bounding box center [553, 295] width 44 height 17
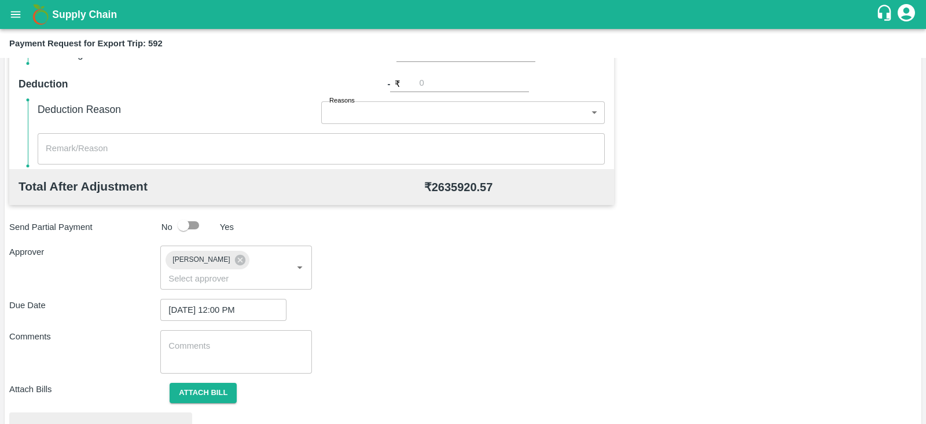
scroll to position [439, 0]
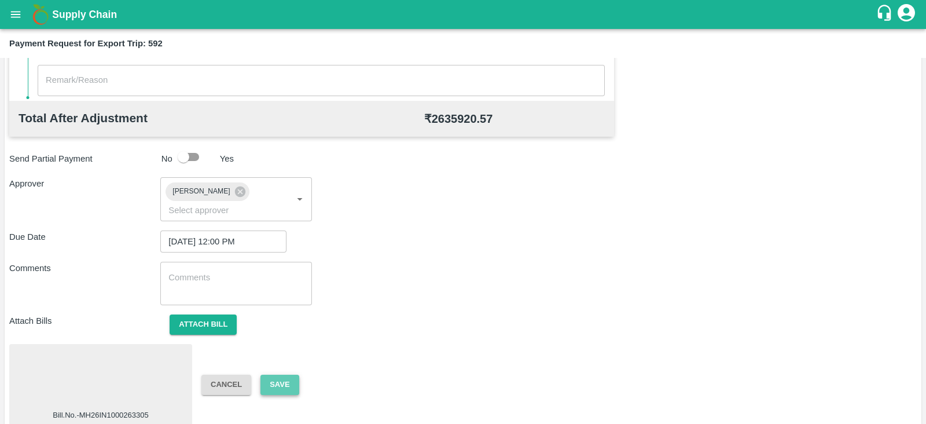
click at [278, 375] on button "Save" at bounding box center [280, 385] width 38 height 20
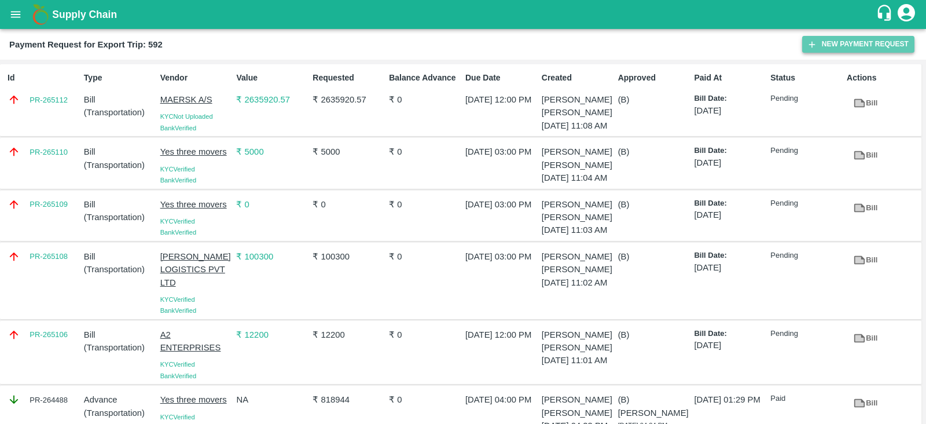
click at [829, 47] on button "New Payment Request" at bounding box center [858, 44] width 112 height 17
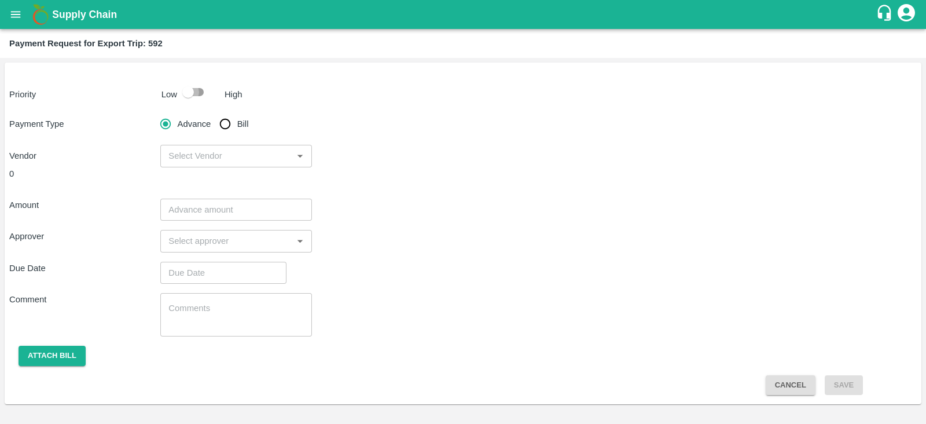
click at [202, 100] on input "checkbox" at bounding box center [188, 92] width 66 height 22
checkbox input "true"
click at [230, 122] on input "Bill" at bounding box center [225, 123] width 23 height 23
radio input "true"
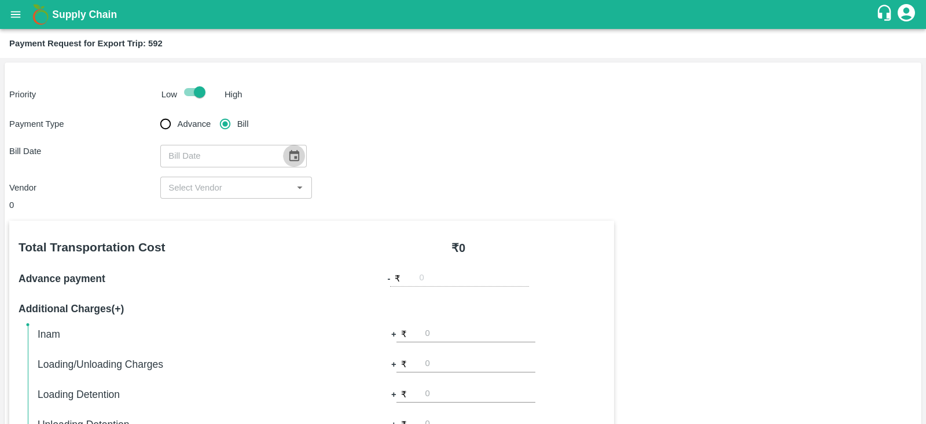
click at [293, 151] on icon "Choose date" at bounding box center [294, 155] width 13 height 13
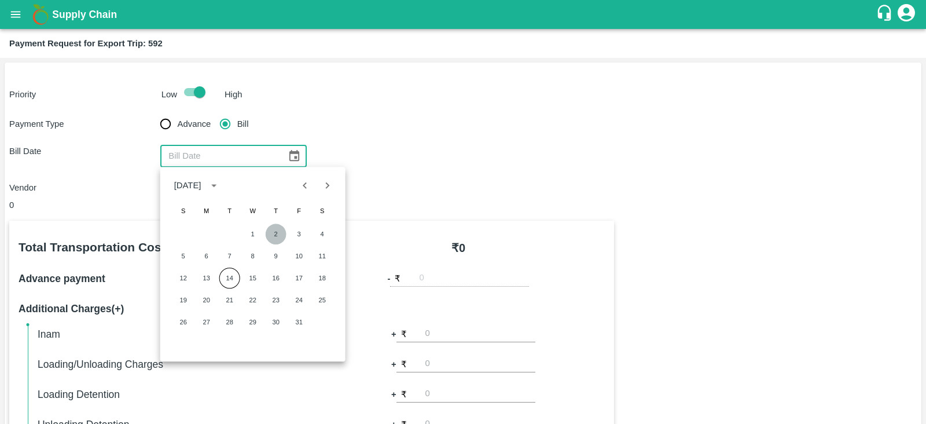
click at [273, 228] on button "2" at bounding box center [276, 233] width 21 height 21
type input "[DATE]"
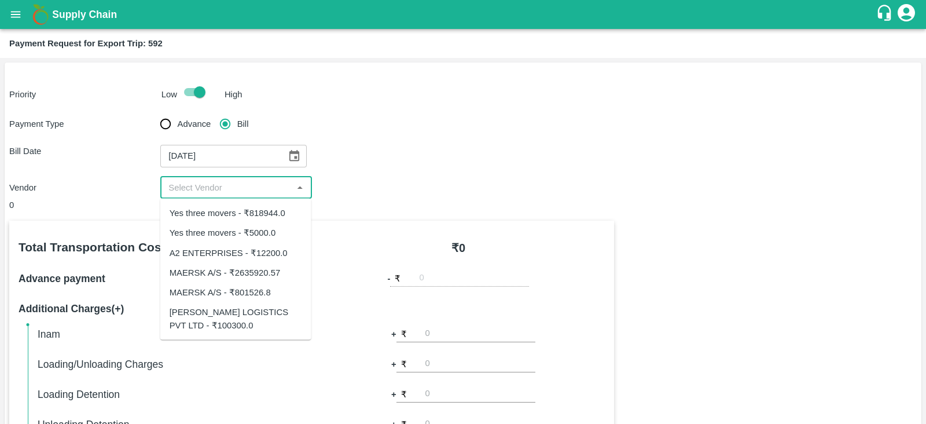
click at [248, 186] on input "input" at bounding box center [226, 187] width 125 height 15
click at [243, 288] on div "MAERSK A/S - ₹801526.8" at bounding box center [220, 292] width 101 height 13
type input "MAERSK A/S - ₹801526.8"
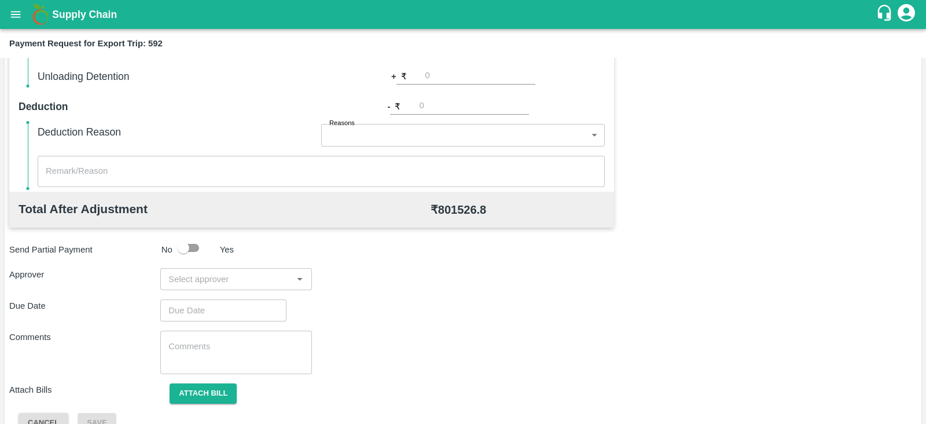
scroll to position [370, 0]
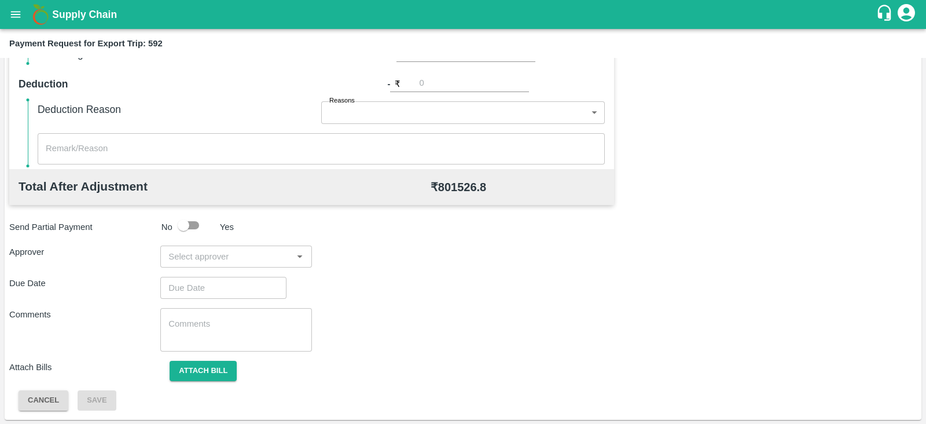
click at [207, 257] on input "input" at bounding box center [226, 256] width 125 height 15
type input "PRASA"
click at [205, 284] on div "[PERSON_NAME]" at bounding box center [232, 286] width 71 height 13
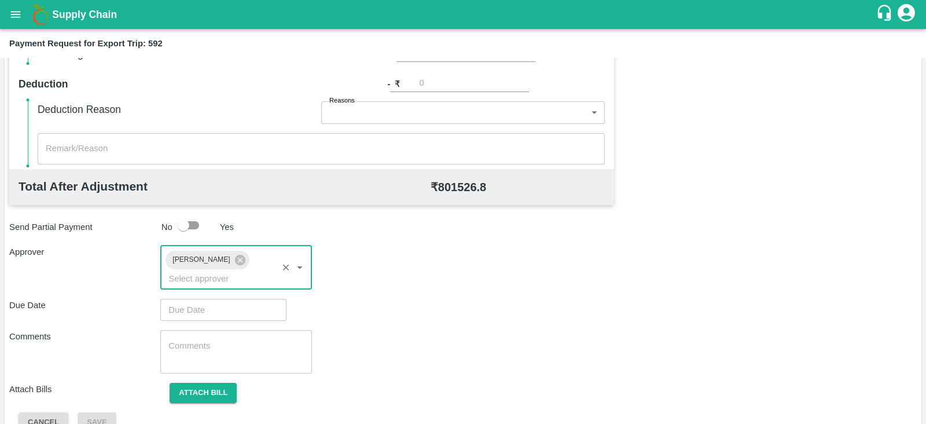
type input "DD/MM/YYYY hh:mm aa"
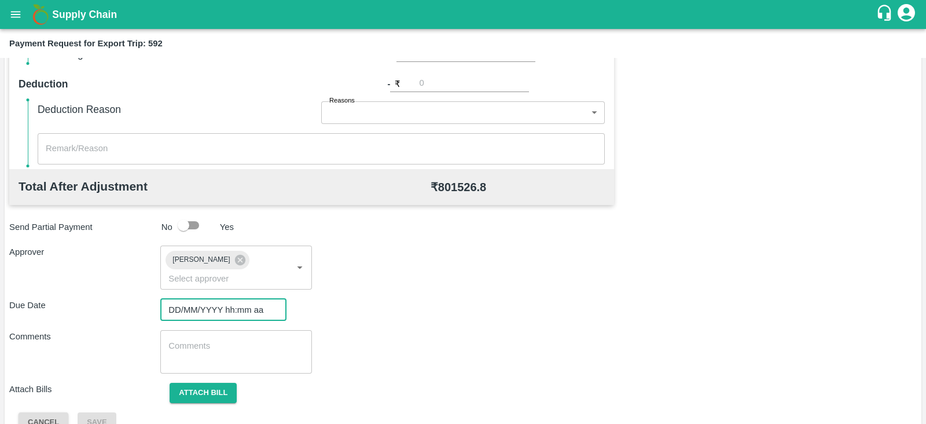
click at [196, 299] on input "DD/MM/YYYY hh:mm aa" at bounding box center [219, 310] width 118 height 22
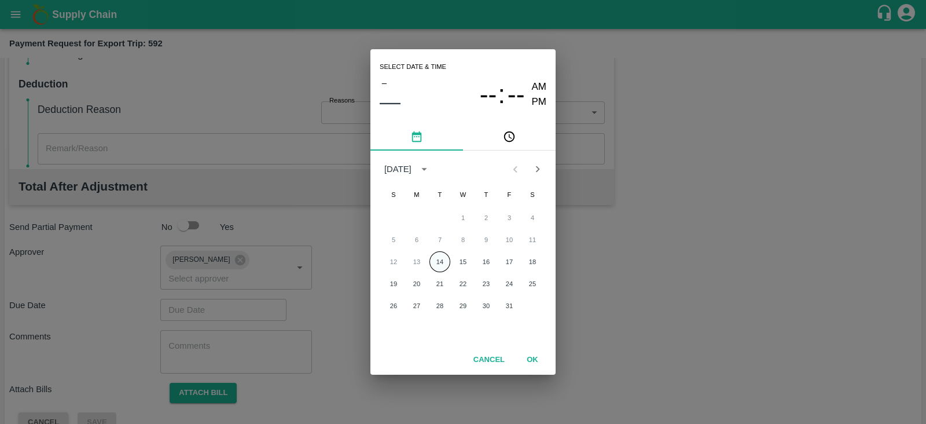
click at [430, 262] on button "14" at bounding box center [440, 261] width 21 height 21
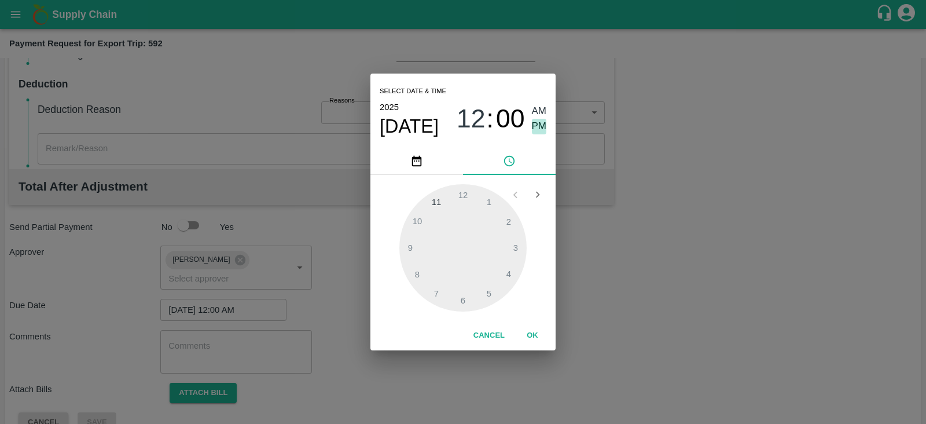
click at [541, 123] on span "PM" at bounding box center [539, 127] width 15 height 16
click at [518, 247] on div at bounding box center [462, 247] width 127 height 127
type input "[DATE] 03:00 PM"
click at [534, 336] on button "OK" at bounding box center [532, 335] width 37 height 20
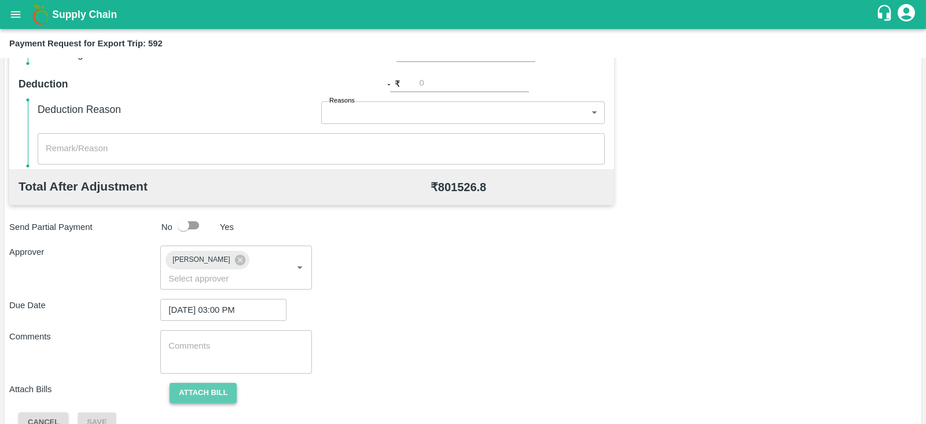
click at [219, 383] on button "Attach bill" at bounding box center [203, 393] width 67 height 20
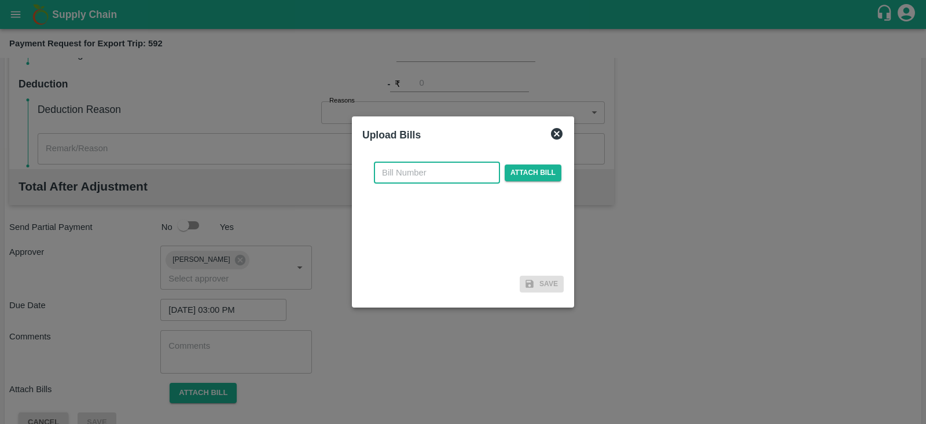
click at [452, 171] on input "text" at bounding box center [437, 173] width 126 height 22
paste input "MH26IN1000263304"
type input "MH26IN1000263304"
click at [511, 173] on span "Attach bill" at bounding box center [533, 172] width 57 height 17
click at [0, 0] on input "Attach bill" at bounding box center [0, 0] width 0 height 0
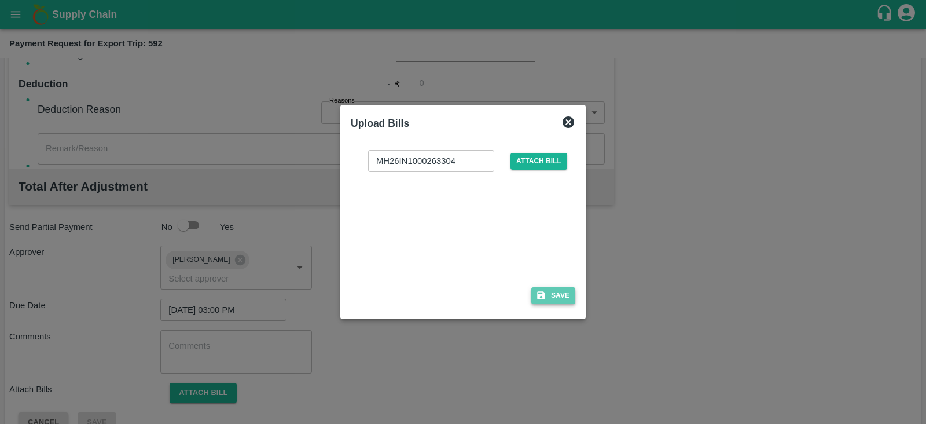
click at [557, 297] on button "Save" at bounding box center [553, 295] width 44 height 17
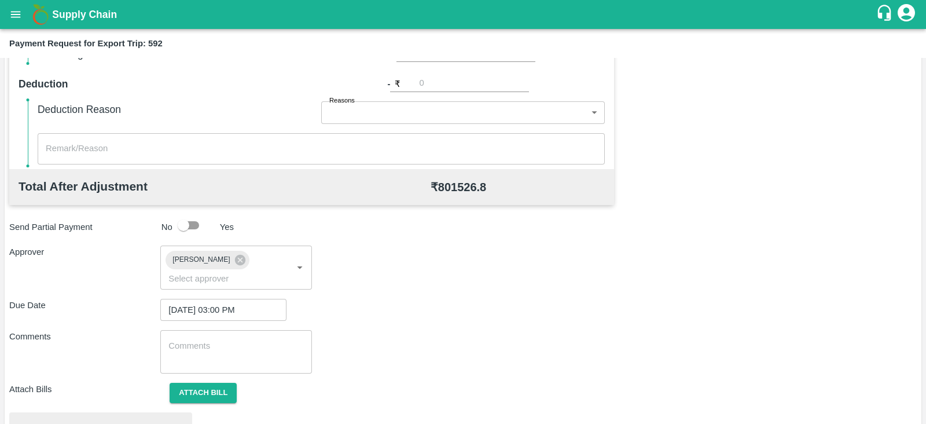
scroll to position [439, 0]
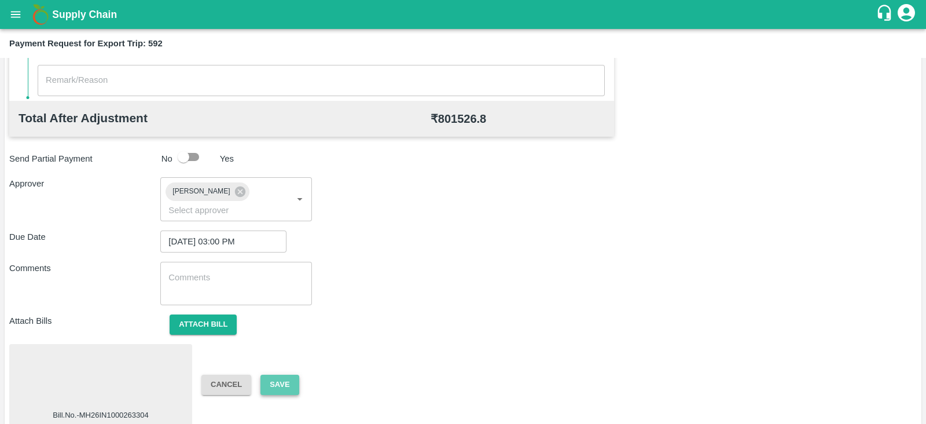
click at [278, 375] on button "Save" at bounding box center [280, 385] width 38 height 20
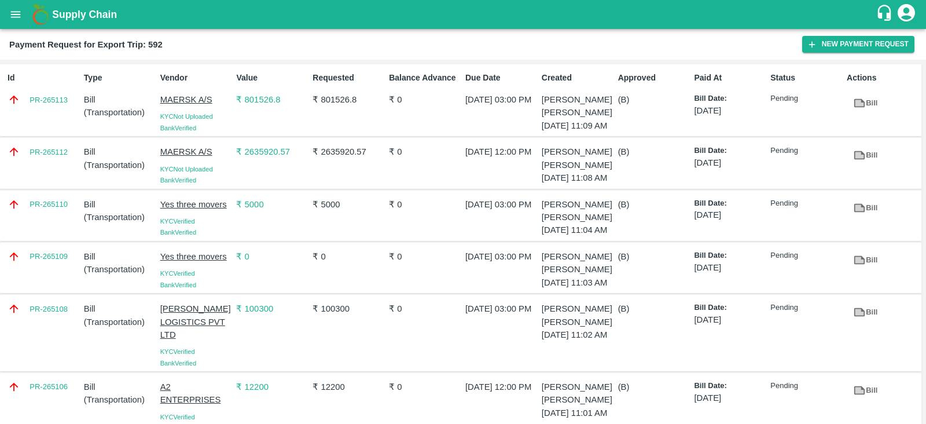
click at [61, 180] on div "PR-265112" at bounding box center [41, 163] width 76 height 45
copy link "PR-265112"
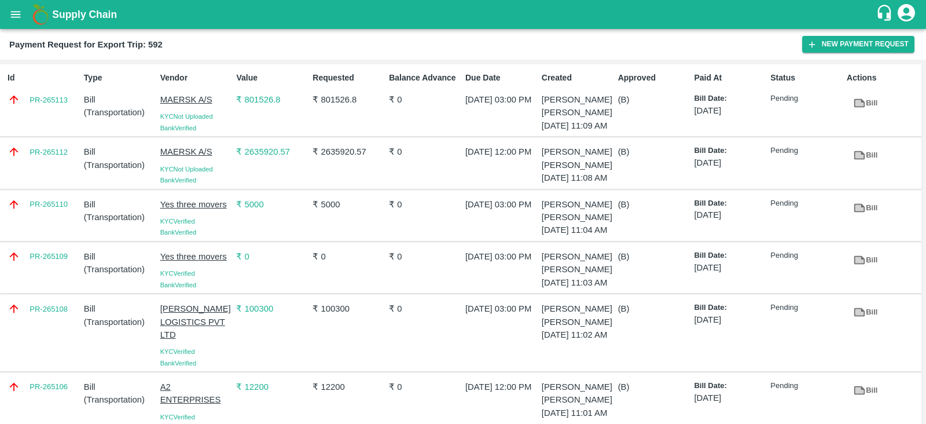
click at [56, 112] on div "Id PR-265113" at bounding box center [41, 100] width 76 height 66
copy link "PR-265113"
